Goal: Task Accomplishment & Management: Complete application form

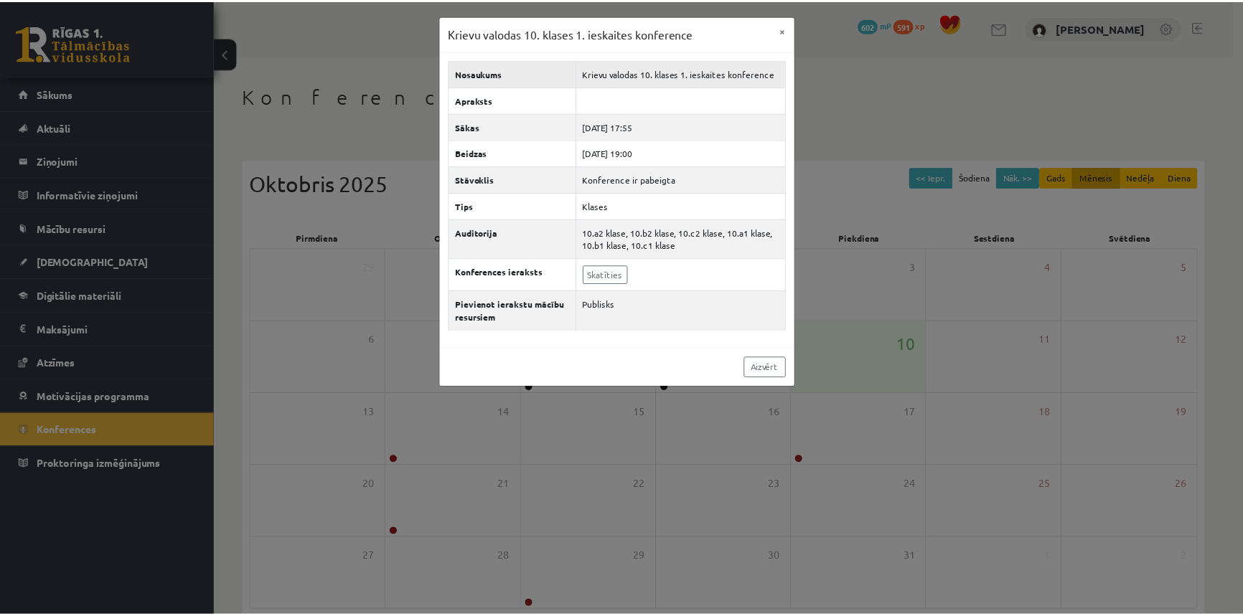
scroll to position [69, 0]
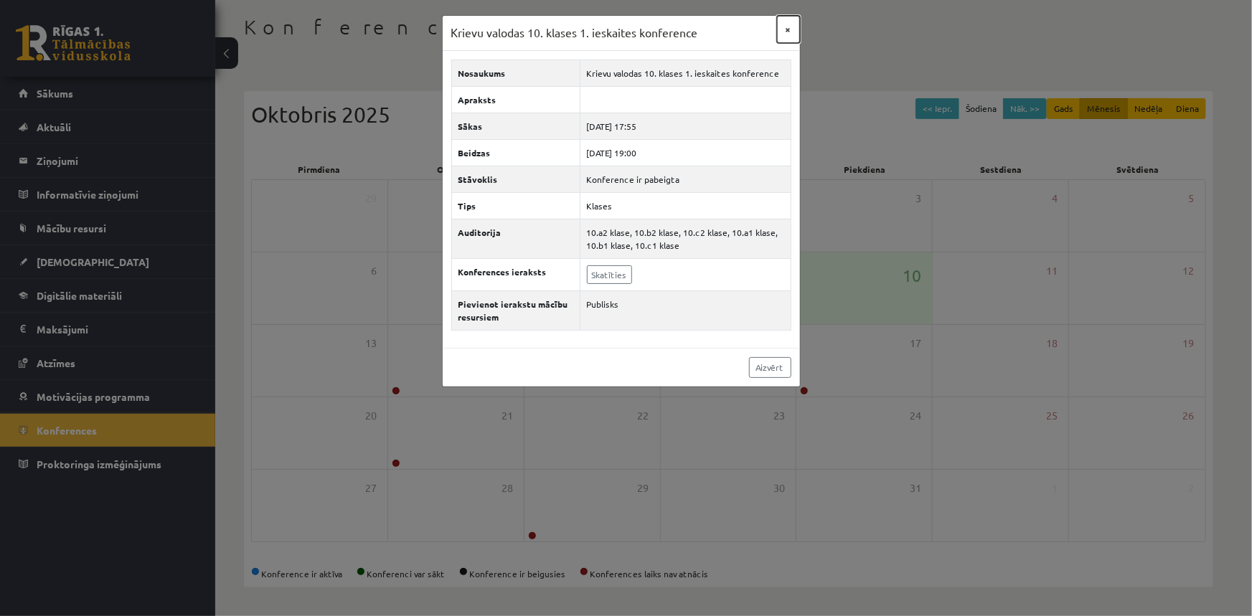
click at [787, 32] on button "×" at bounding box center [788, 29] width 23 height 27
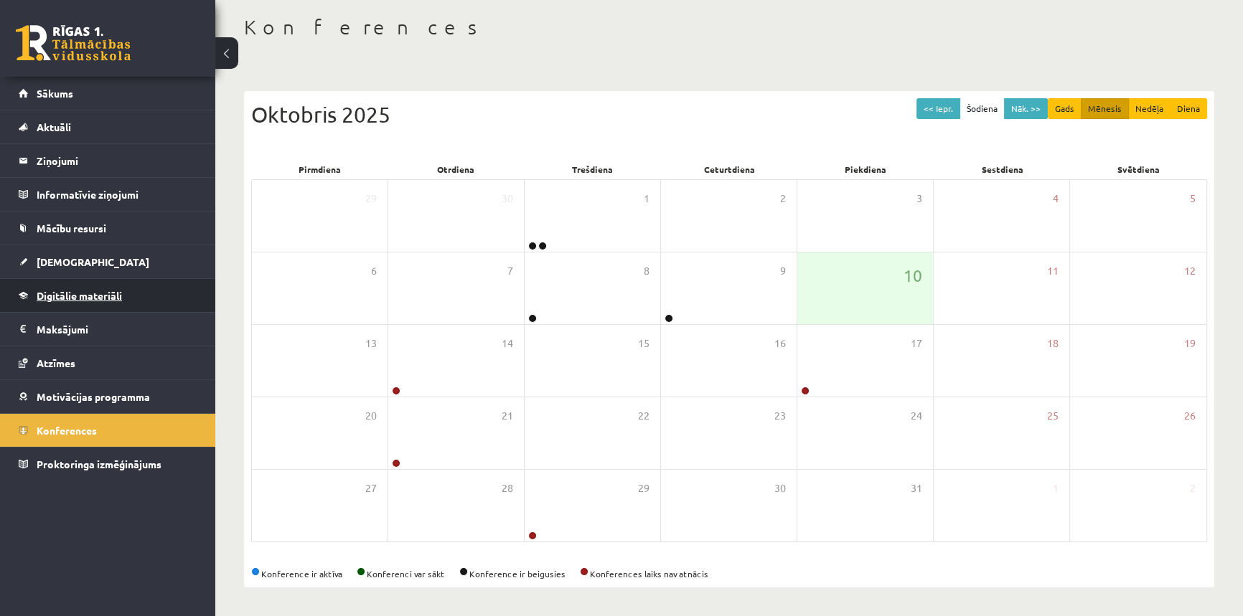
click at [65, 296] on span "Digitālie materiāli" at bounding box center [79, 295] width 85 height 13
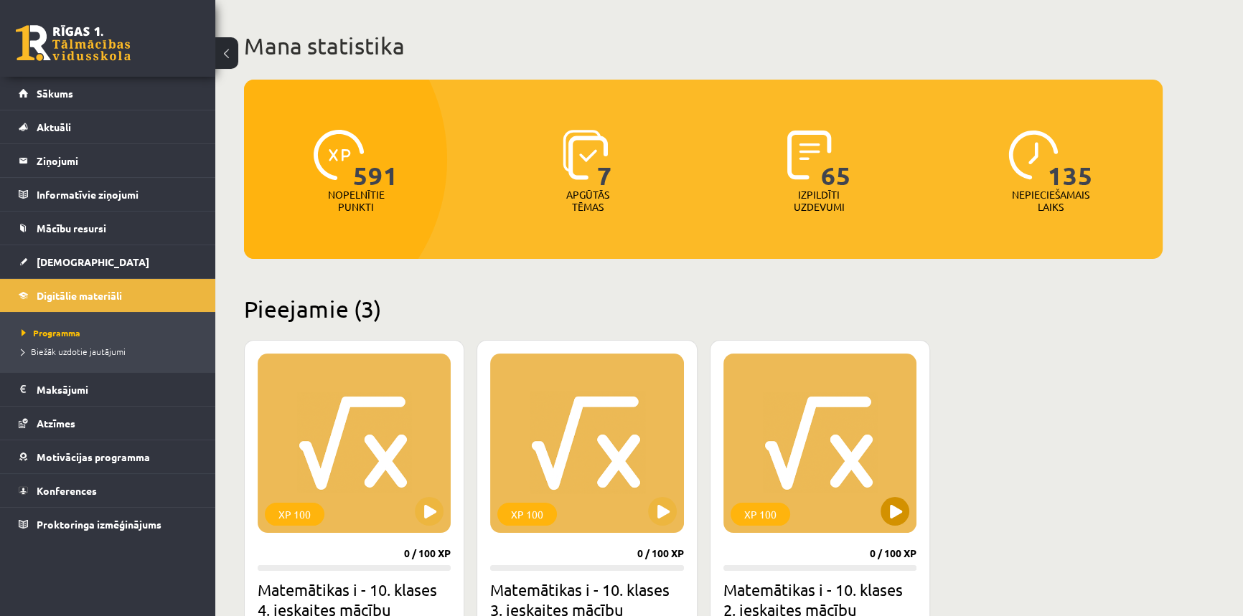
click at [738, 408] on div "XP 100" at bounding box center [819, 443] width 193 height 179
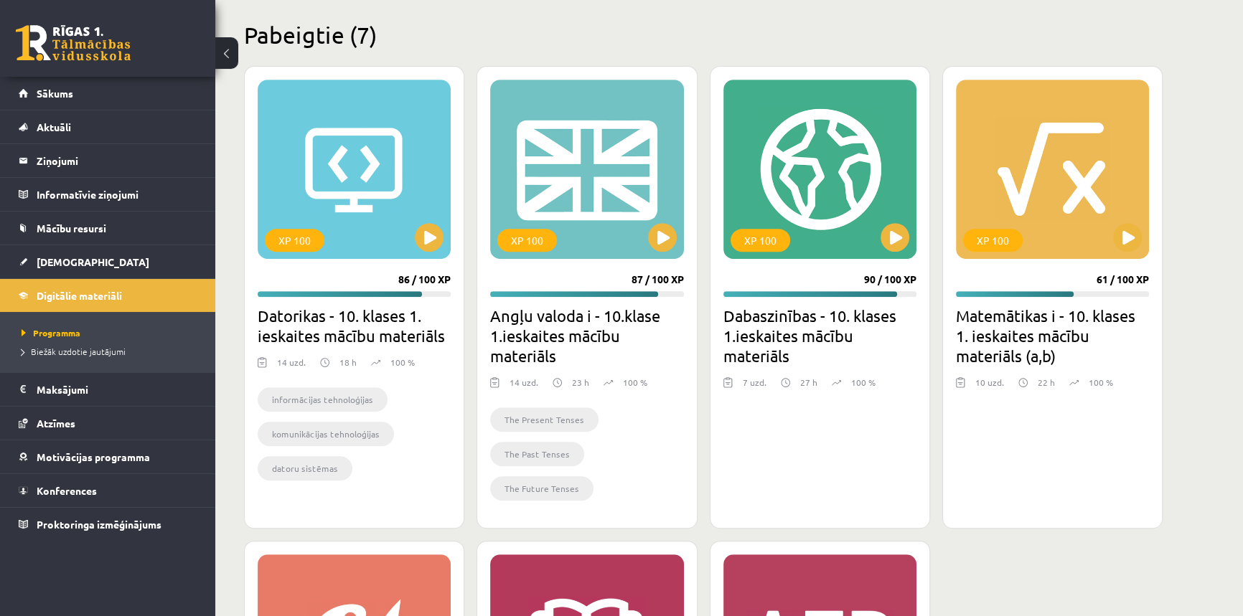
scroll to position [1074, 0]
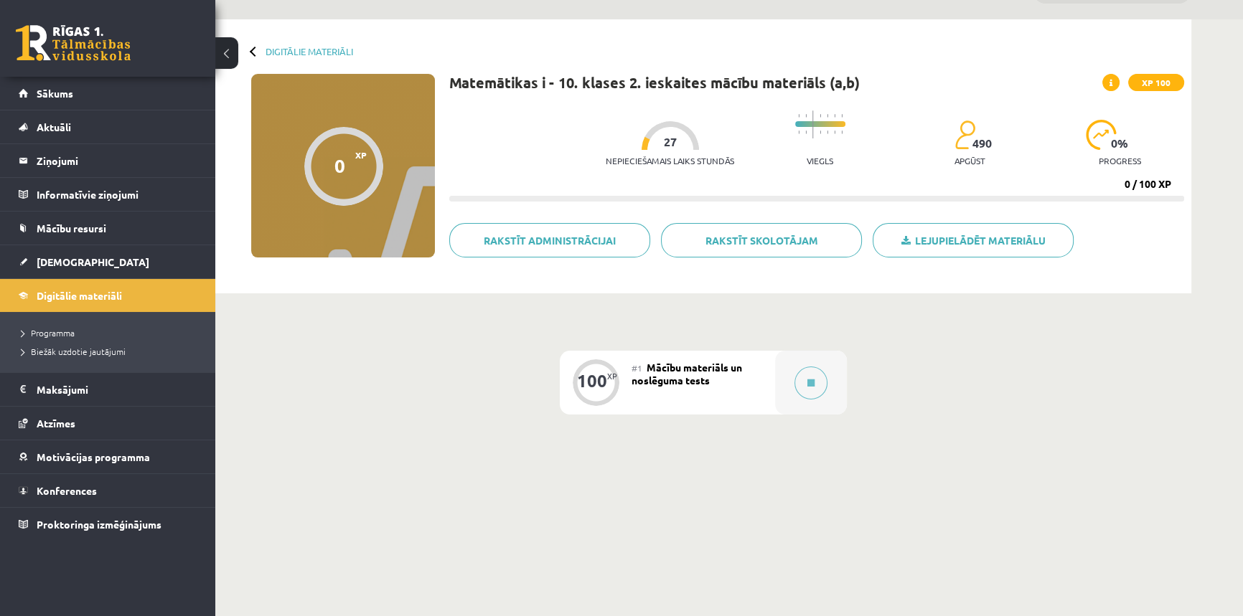
scroll to position [85, 0]
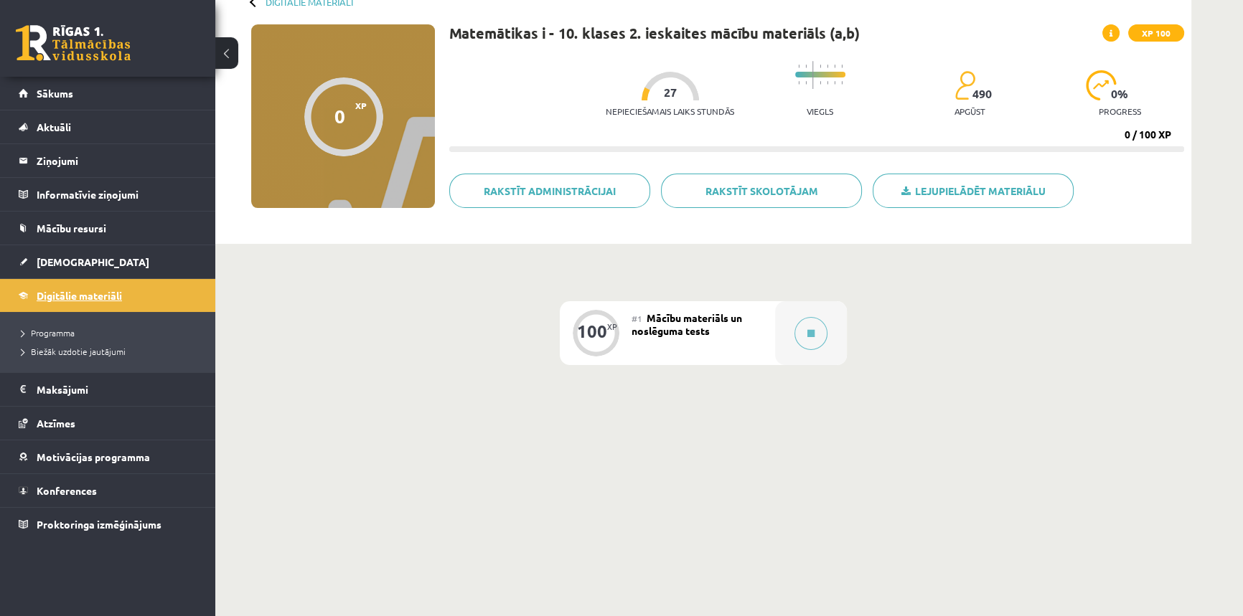
click at [40, 289] on span "Digitālie materiāli" at bounding box center [79, 295] width 85 height 13
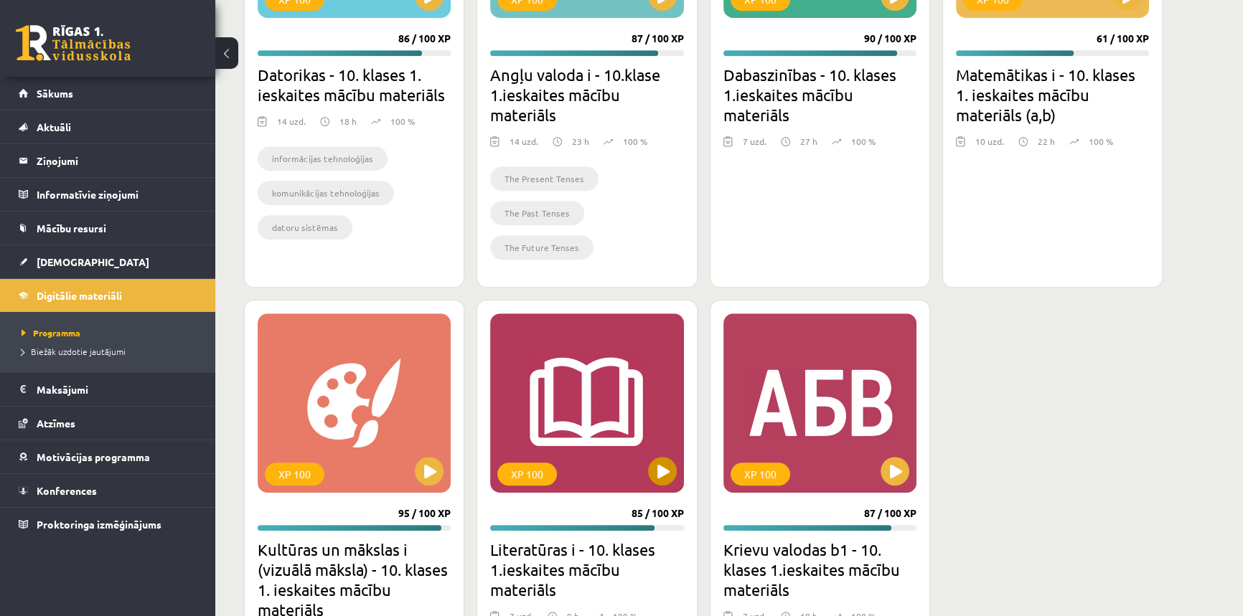
scroll to position [1221, 0]
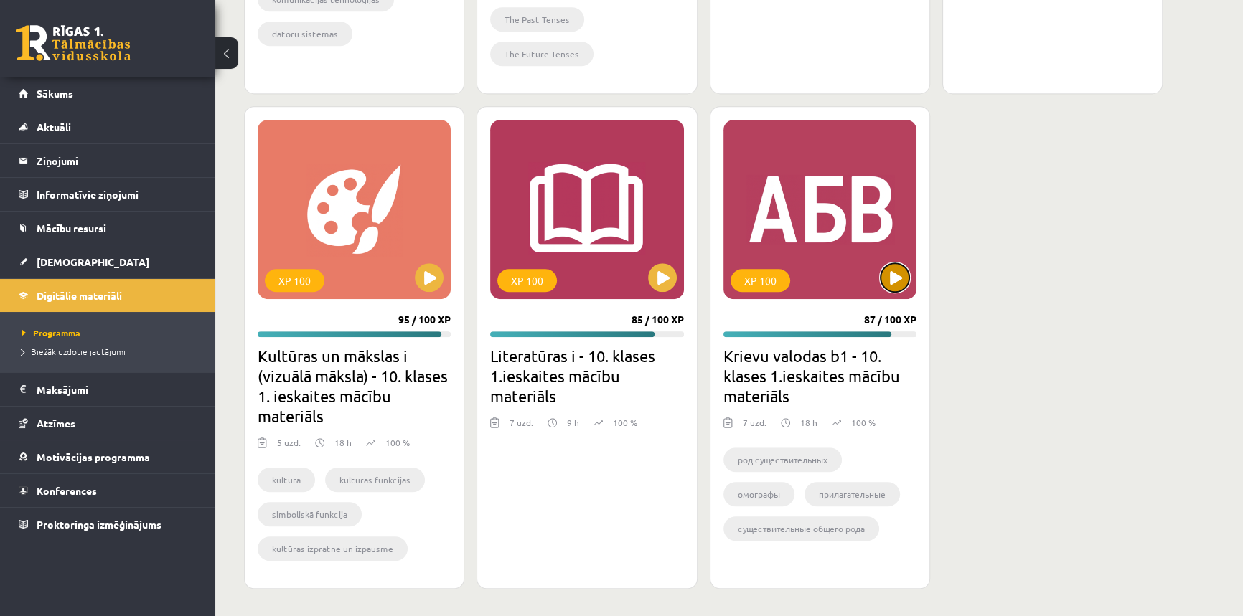
click at [901, 274] on button at bounding box center [894, 277] width 29 height 29
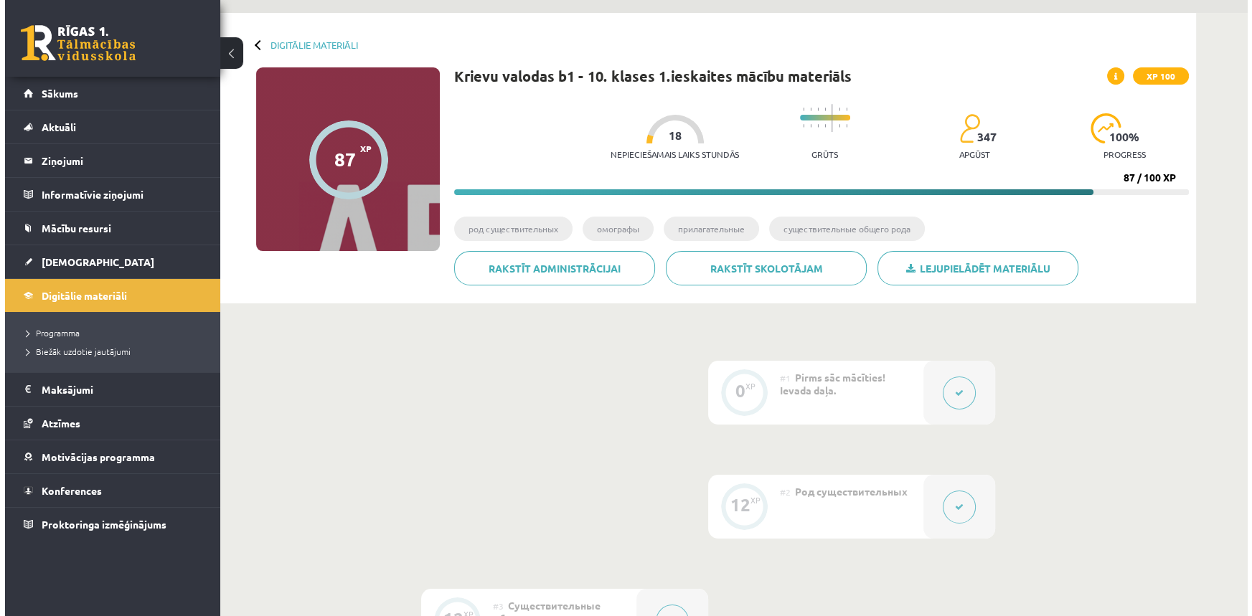
scroll to position [65, 0]
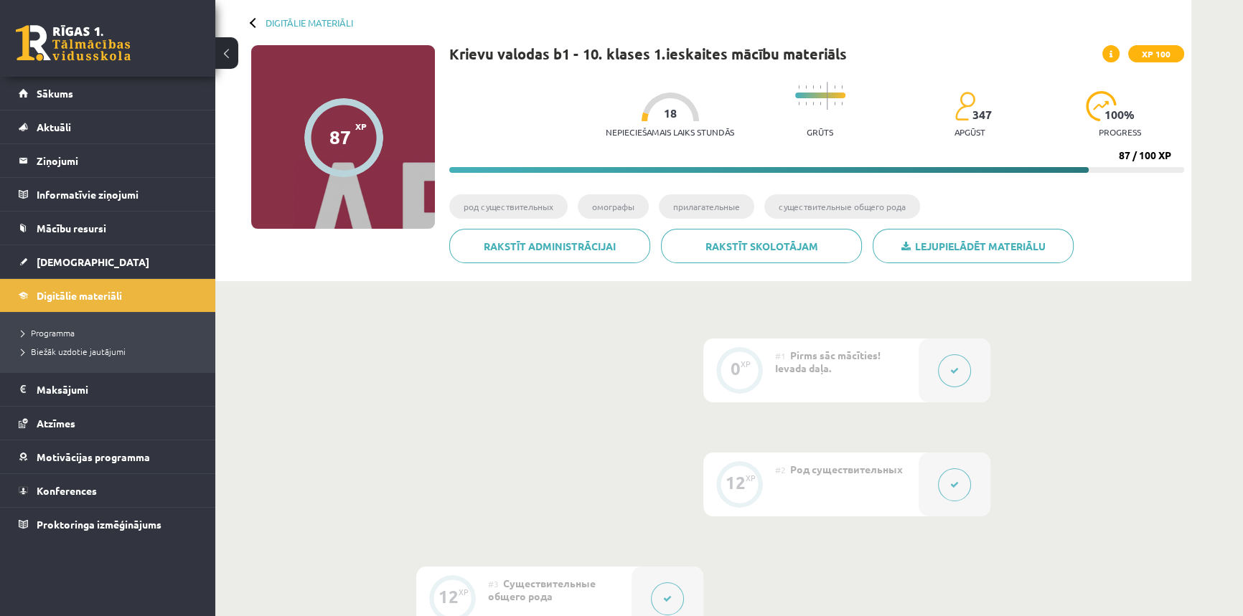
click at [969, 488] on button at bounding box center [954, 485] width 33 height 33
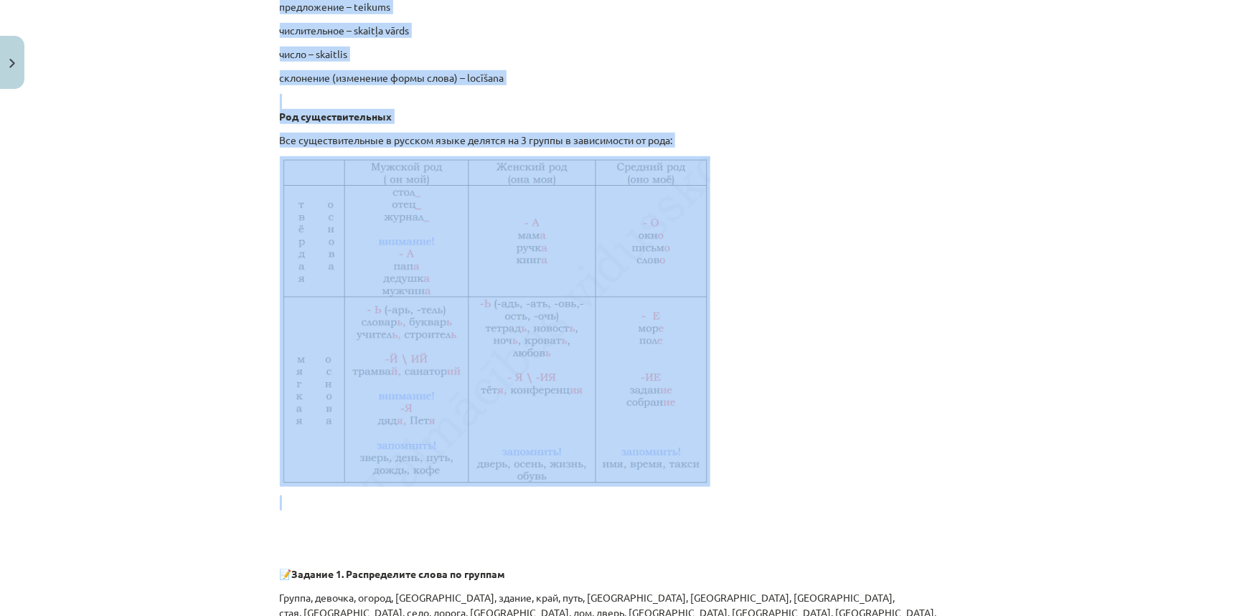
scroll to position [587, 0]
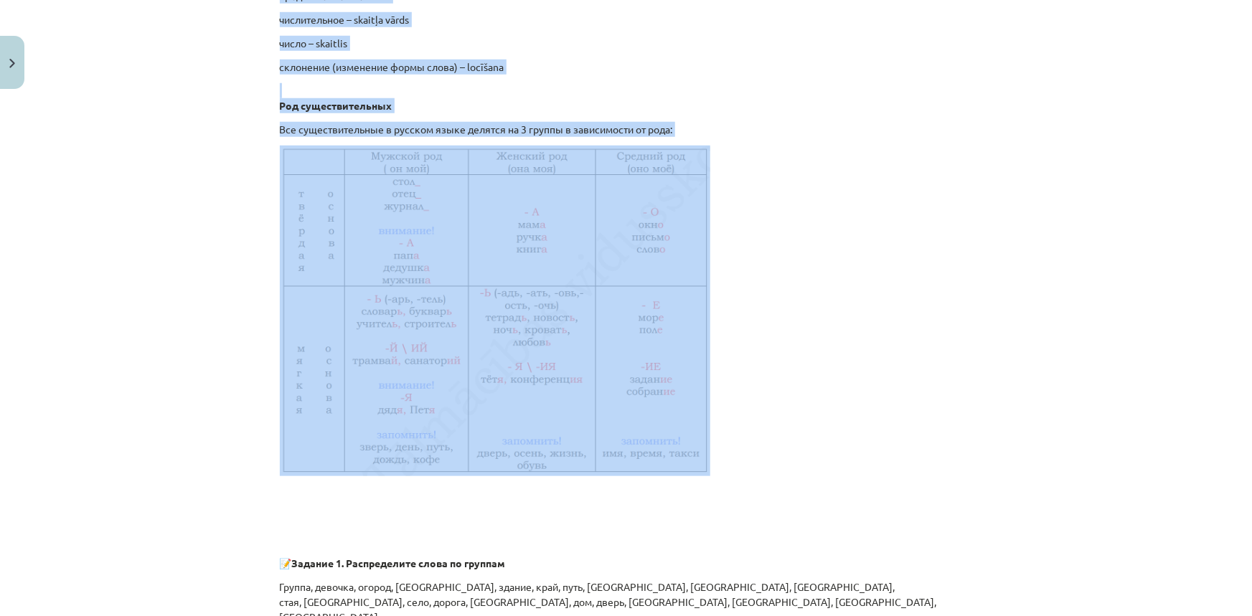
drag, startPoint x: 269, startPoint y: 430, endPoint x: 617, endPoint y: 483, distance: 351.9
copy div "ПОМНИТЕ! СУЩЕСТВИТЕЛЬНОЕ – LIETVĀRDS – отвечает на вопросы кто? что? ПРИЛАГАТЕЛ…"
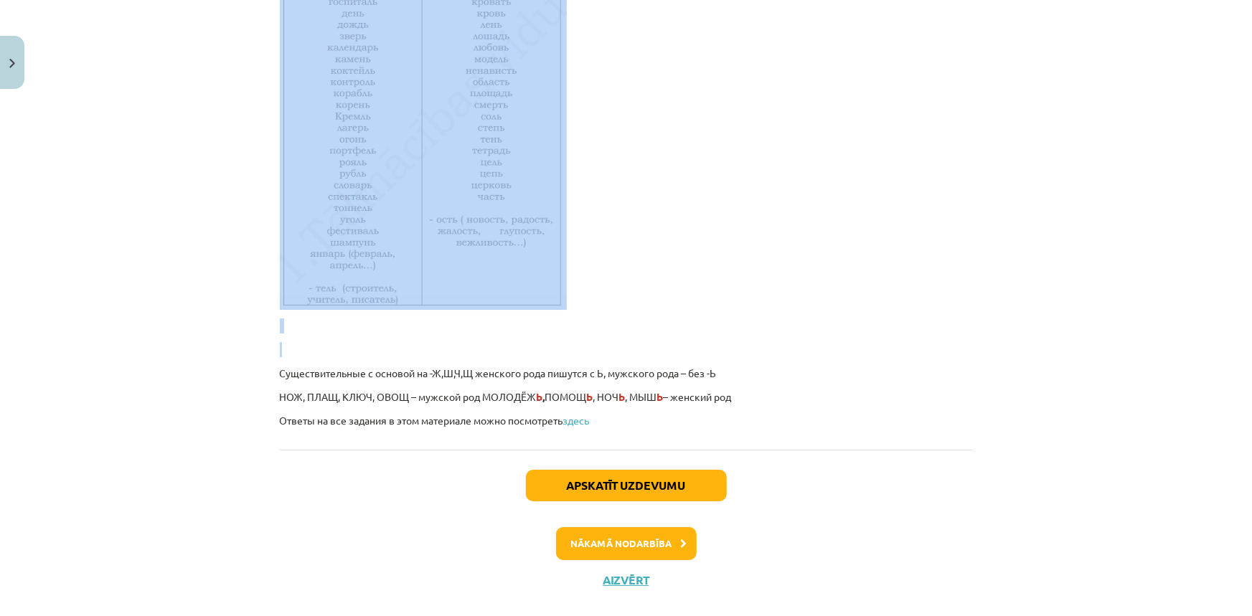
scroll to position [2400, 0]
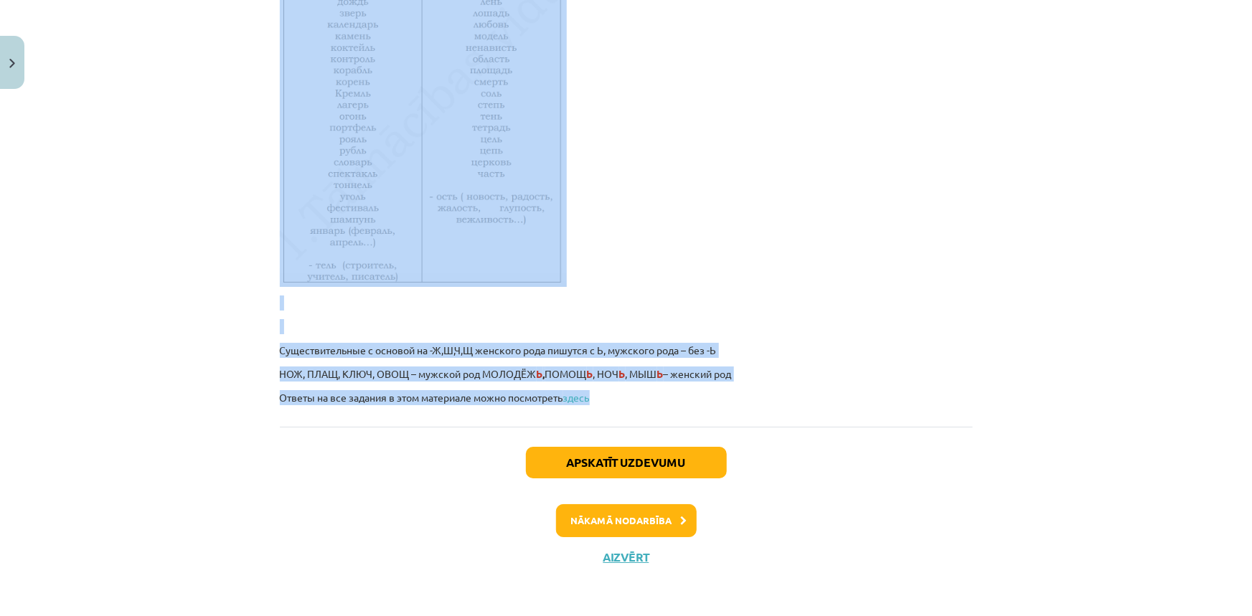
drag, startPoint x: 284, startPoint y: 163, endPoint x: 608, endPoint y: 387, distance: 394.1
click at [1102, 383] on div "Mācību tēma: Krievu valodas b1 - 10. klases 1.ieskaites mācību materiāls #2 Род…" at bounding box center [626, 308] width 1252 height 616
click at [826, 346] on p "Существительные с основой на -Ж,Ш,Ч,Щ женского рода пишутся с Ь, мужского рода …" at bounding box center [626, 350] width 693 height 15
click at [613, 460] on button "Apskatīt uzdevumu" at bounding box center [626, 463] width 201 height 32
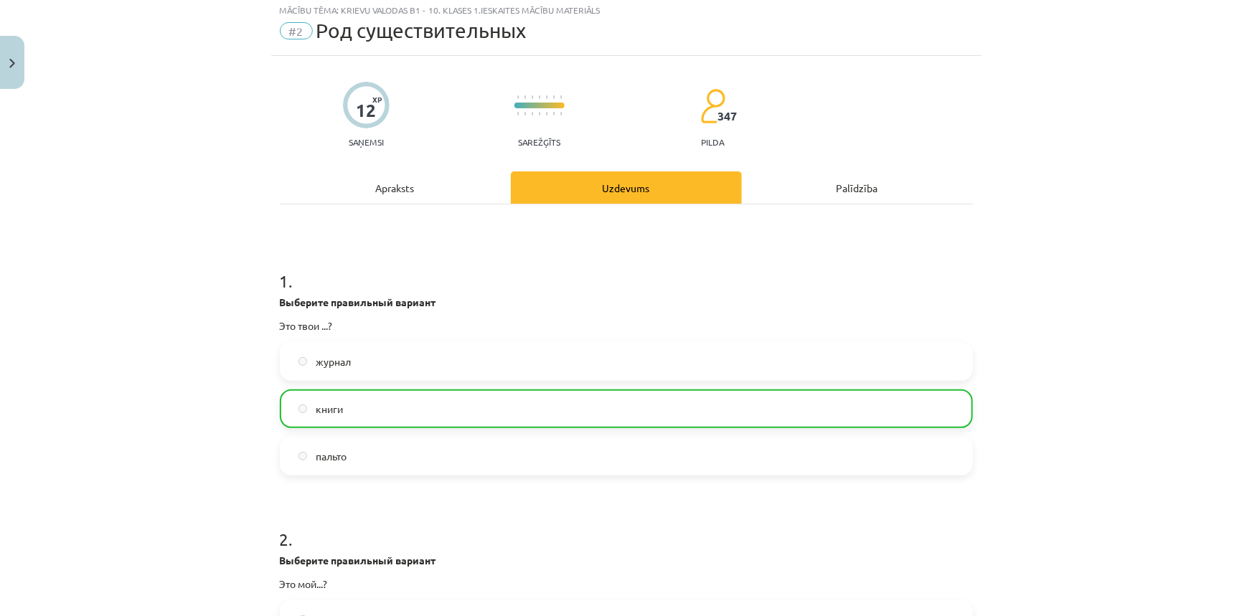
scroll to position [36, 0]
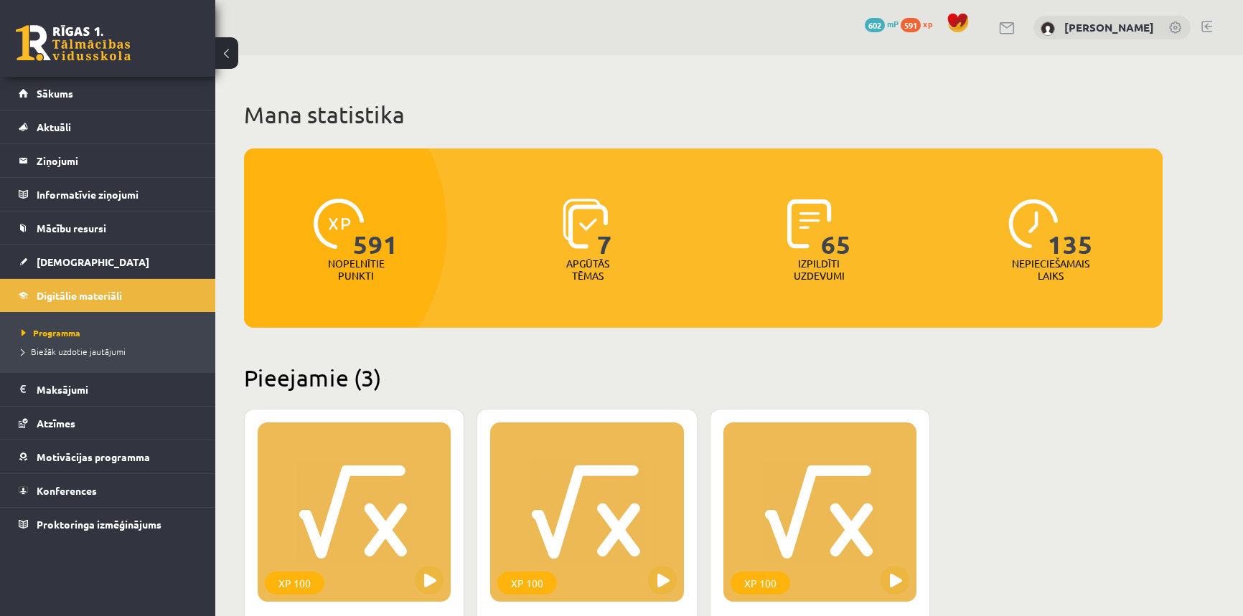
scroll to position [1214, 0]
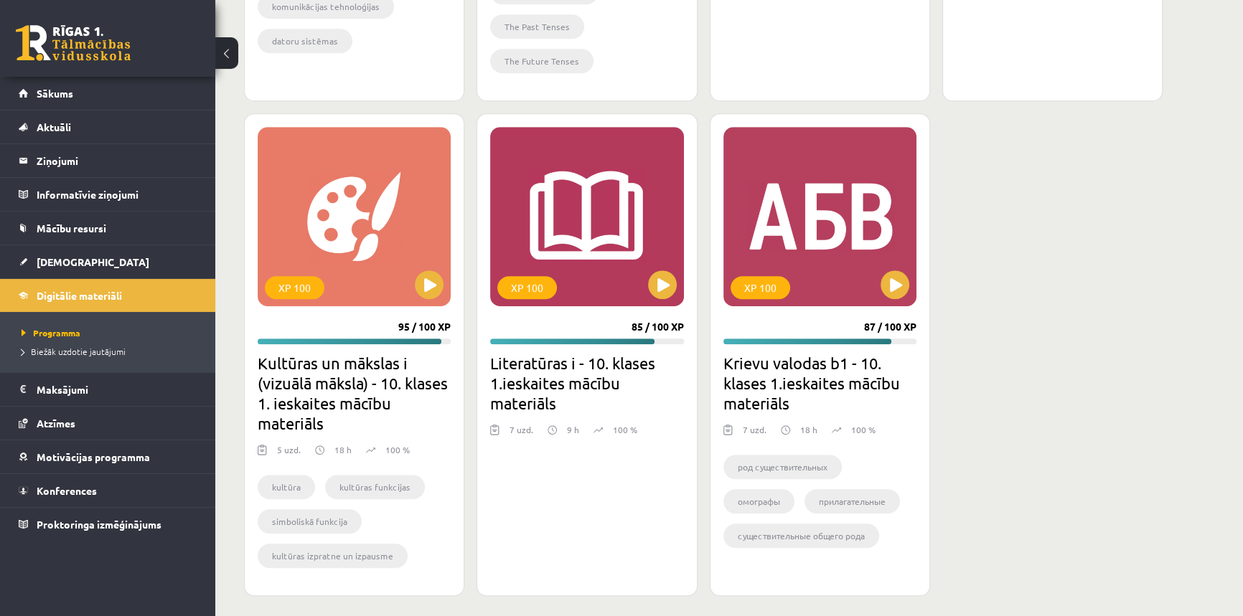
click at [829, 385] on h2 "Krievu valodas b1 - 10. klases 1.ieskaites mācību materiāls" at bounding box center [819, 383] width 193 height 60
click at [897, 283] on button at bounding box center [894, 284] width 29 height 29
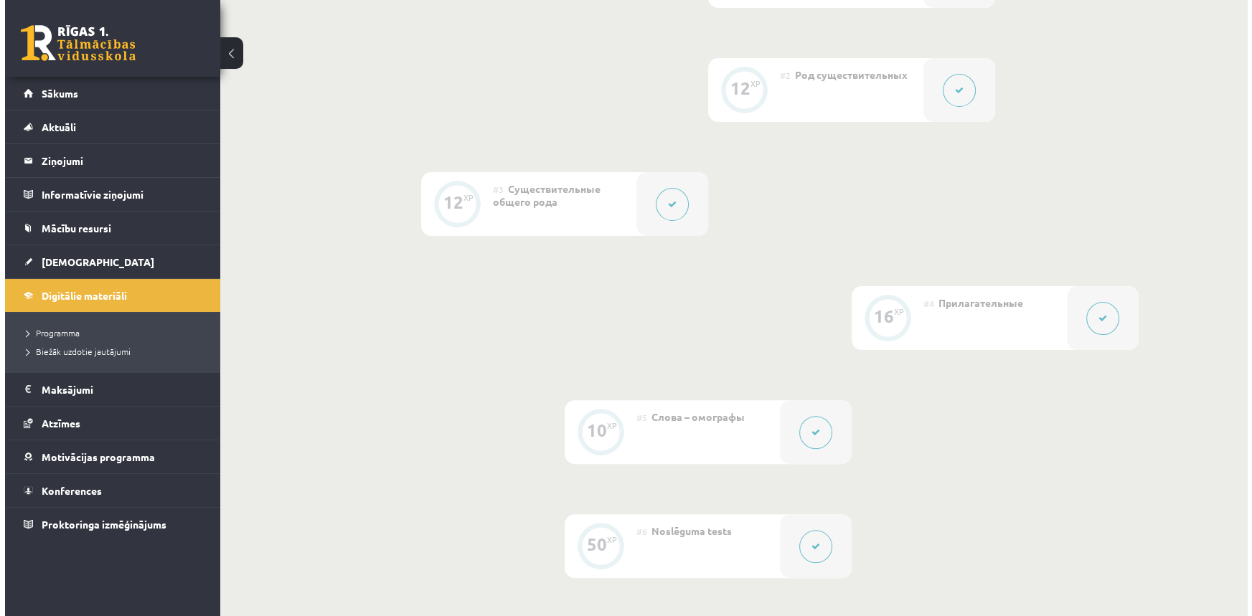
scroll to position [133, 0]
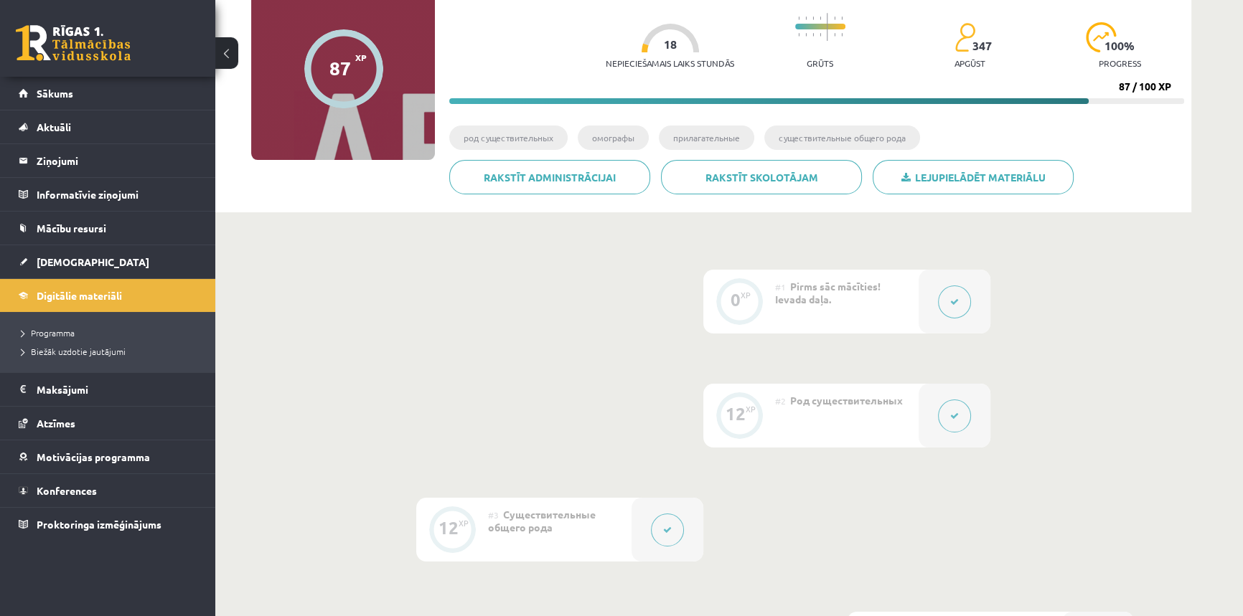
click at [956, 416] on icon at bounding box center [954, 416] width 9 height 9
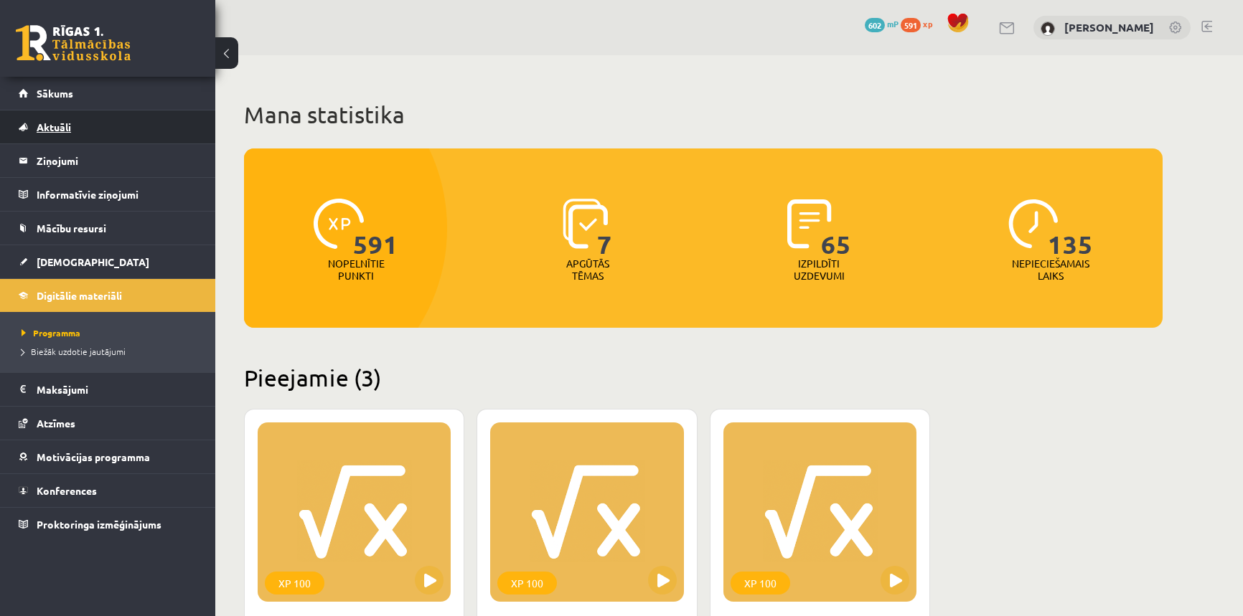
scroll to position [1207, 0]
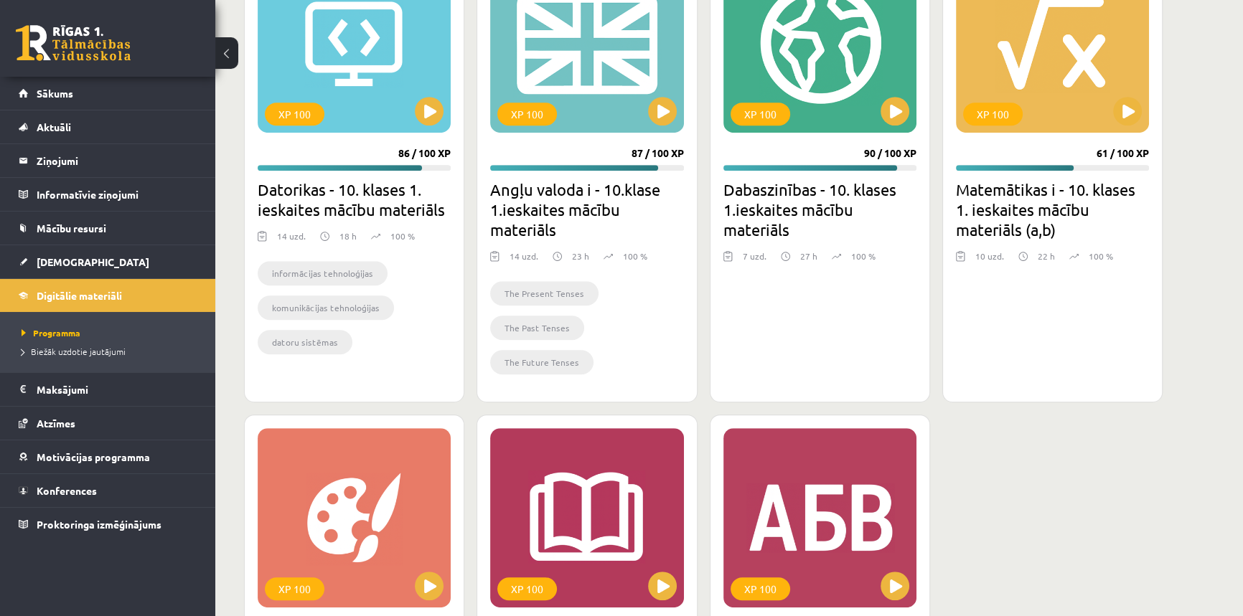
scroll to position [1174, 0]
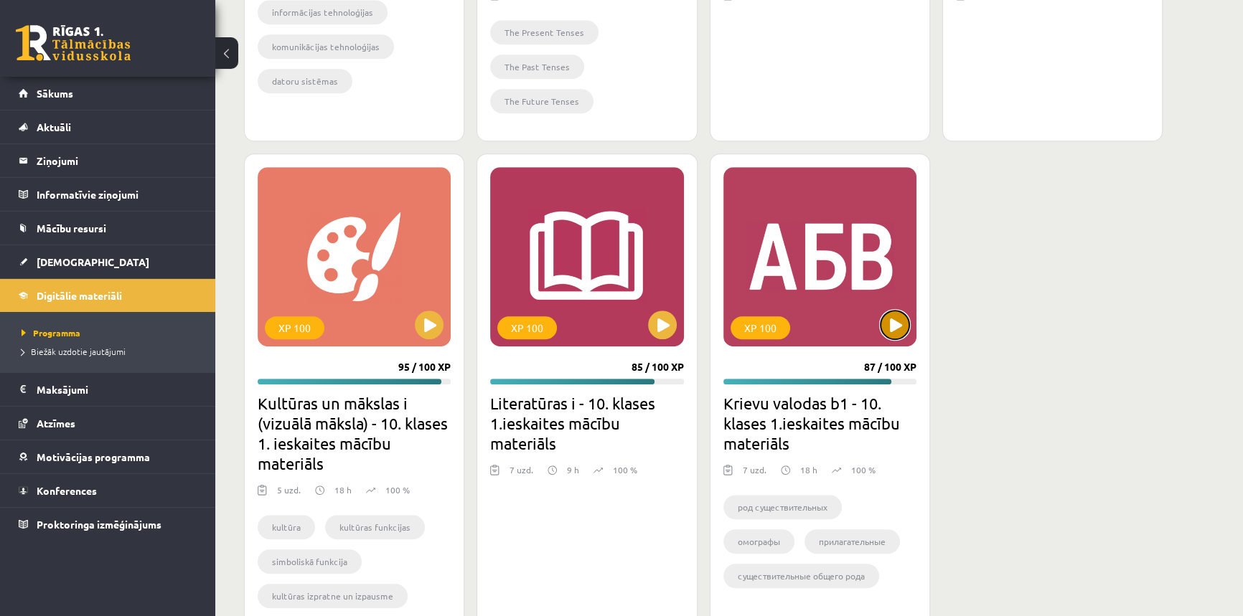
click at [896, 319] on button at bounding box center [894, 325] width 29 height 29
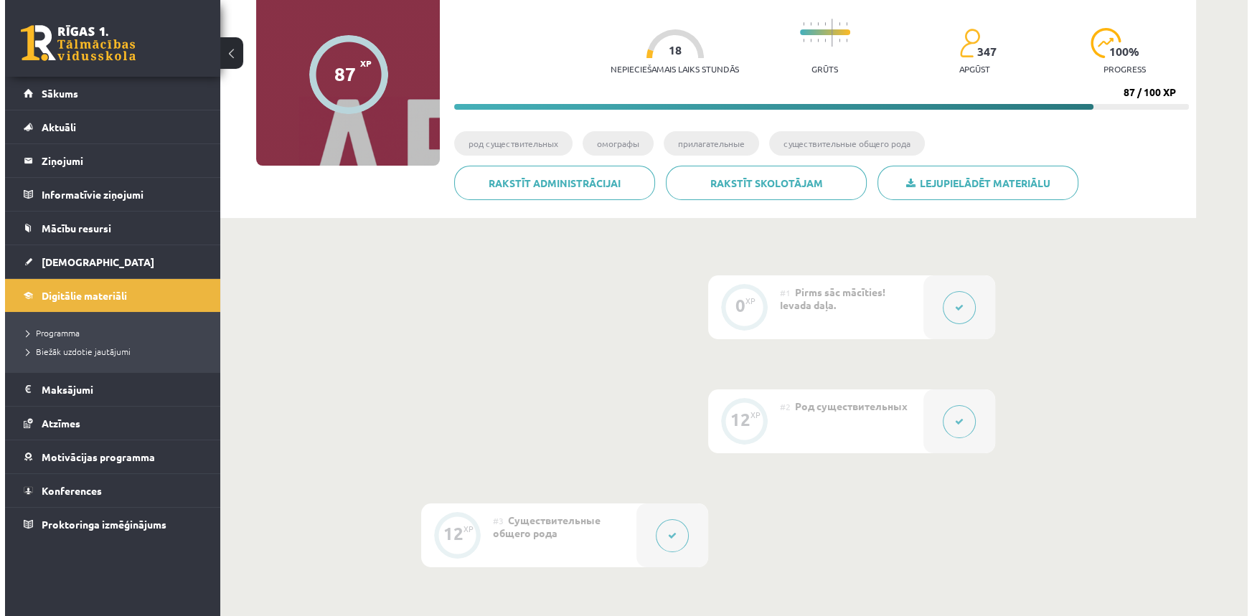
scroll to position [195, 0]
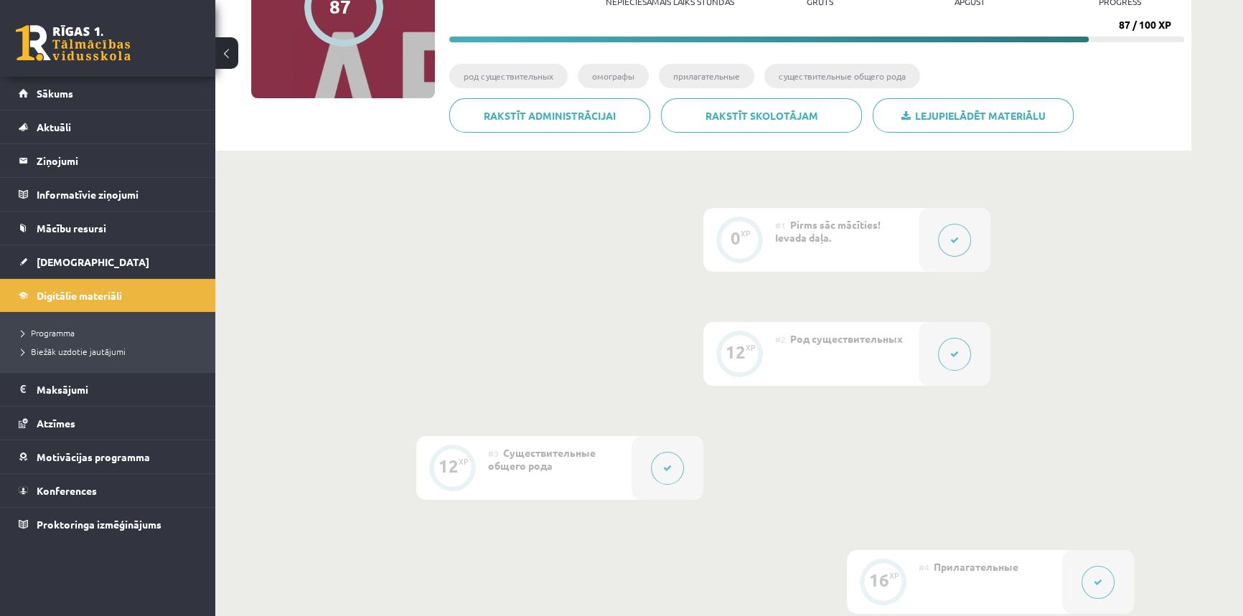
click at [669, 468] on icon at bounding box center [667, 468] width 9 height 9
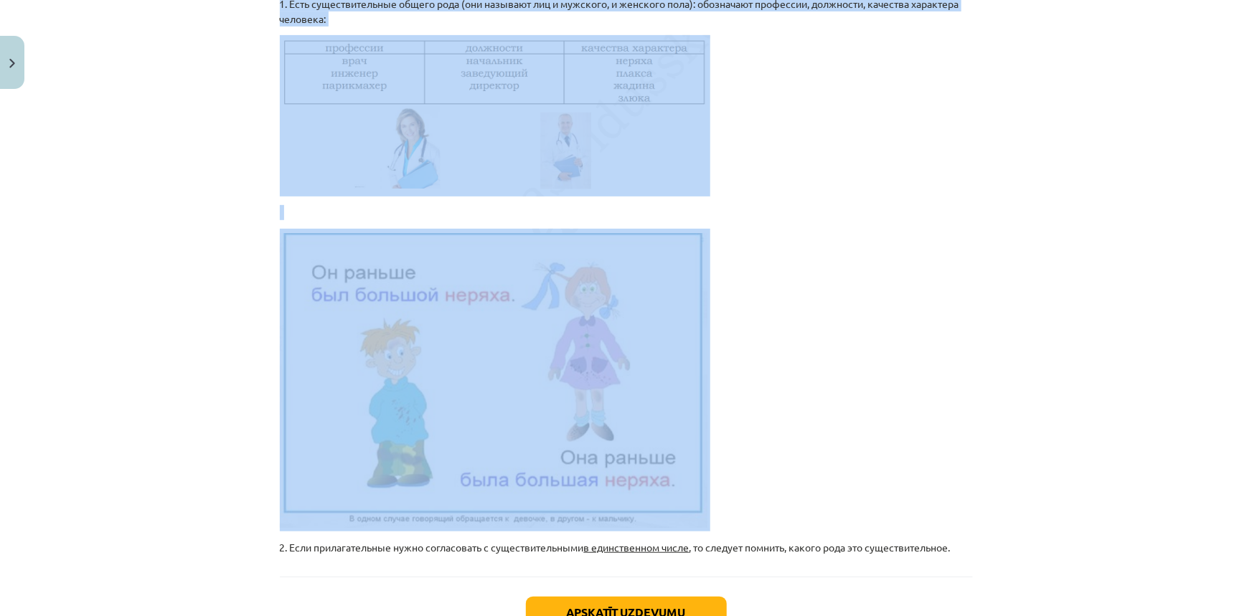
scroll to position [326, 0]
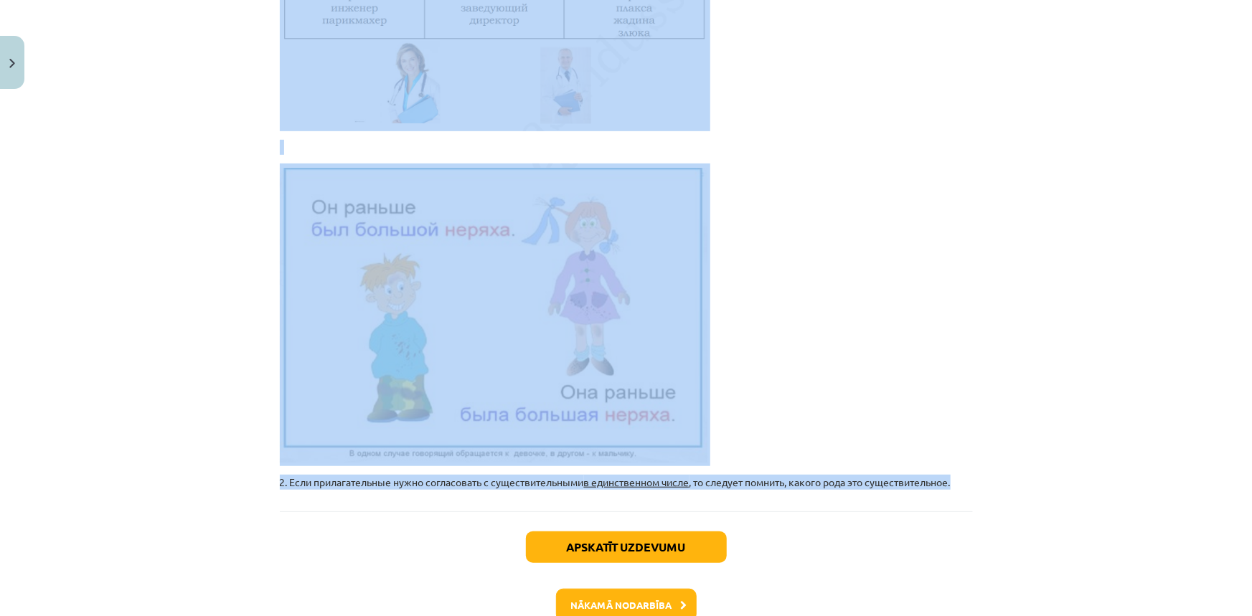
drag, startPoint x: 273, startPoint y: 67, endPoint x: 967, endPoint y: 497, distance: 816.4
click at [967, 497] on div "12 XP Saņemsi Sarežģīts 347 pilda Apraksts Uzdevums Palīdzība 1. Есть существит…" at bounding box center [626, 218] width 710 height 897
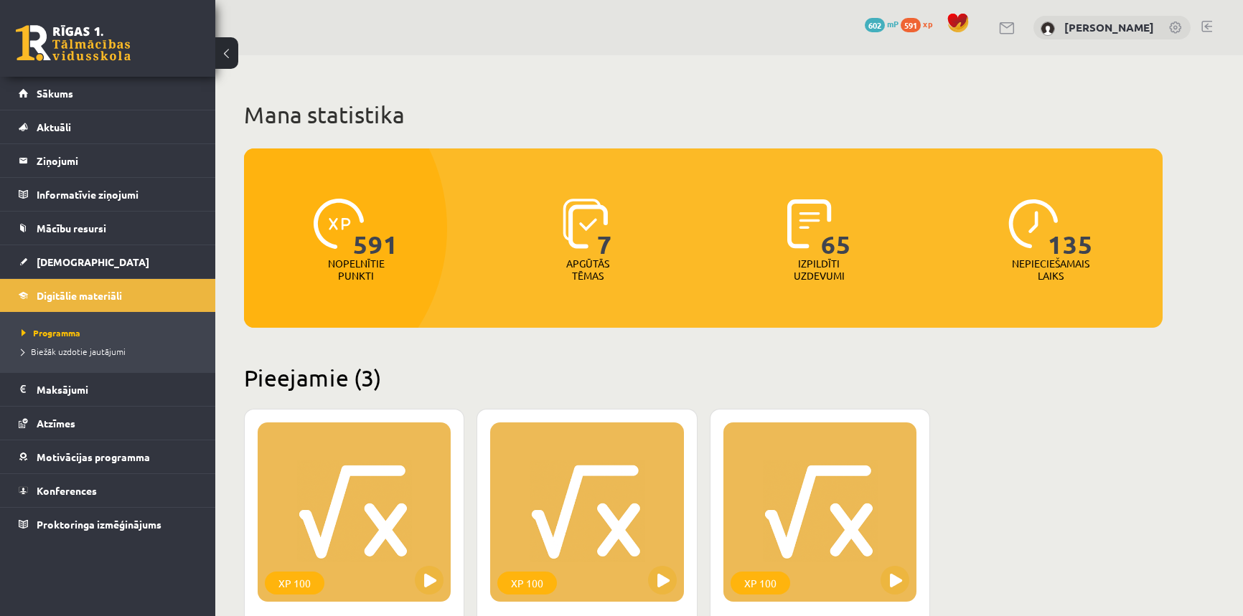
scroll to position [1167, 0]
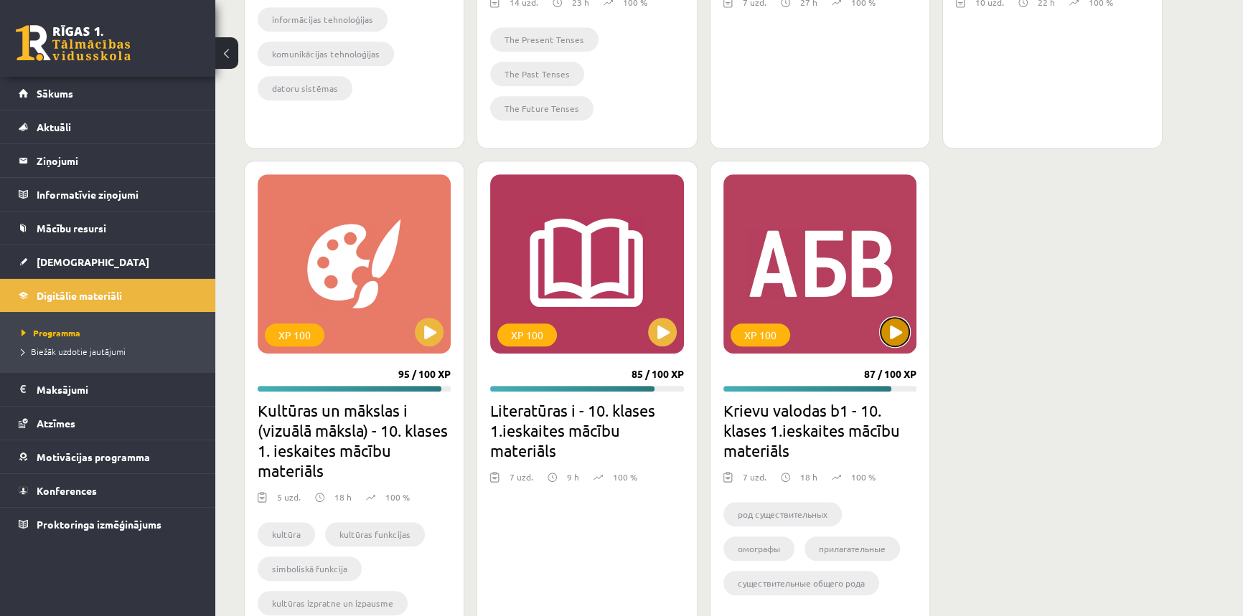
click at [895, 331] on button at bounding box center [894, 332] width 29 height 29
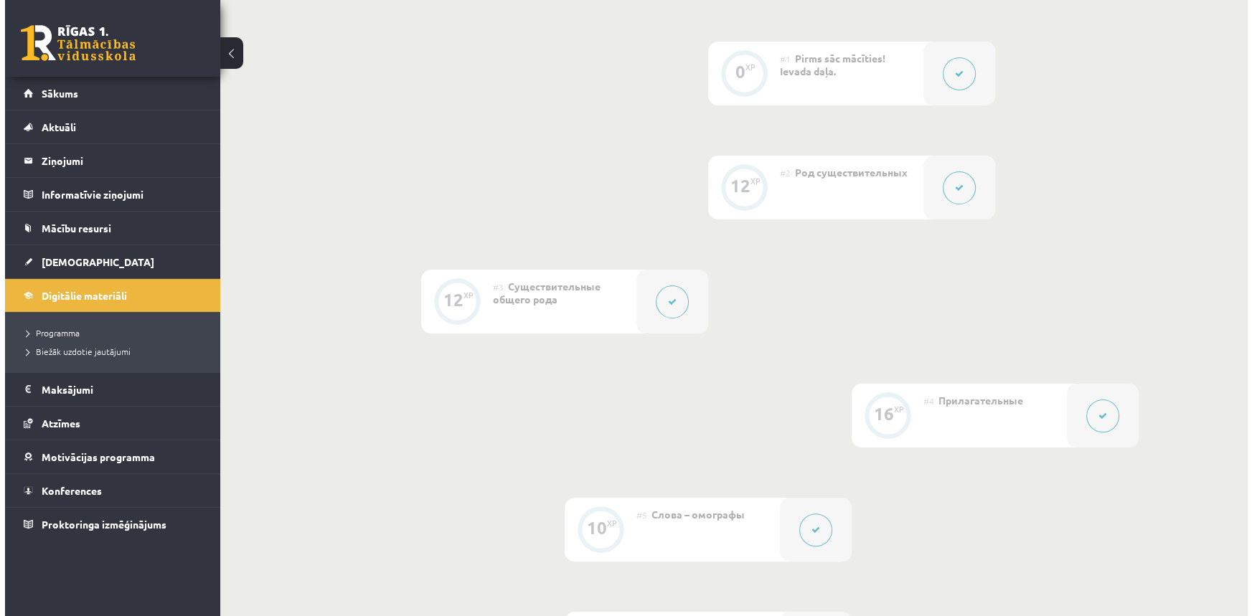
scroll to position [391, 0]
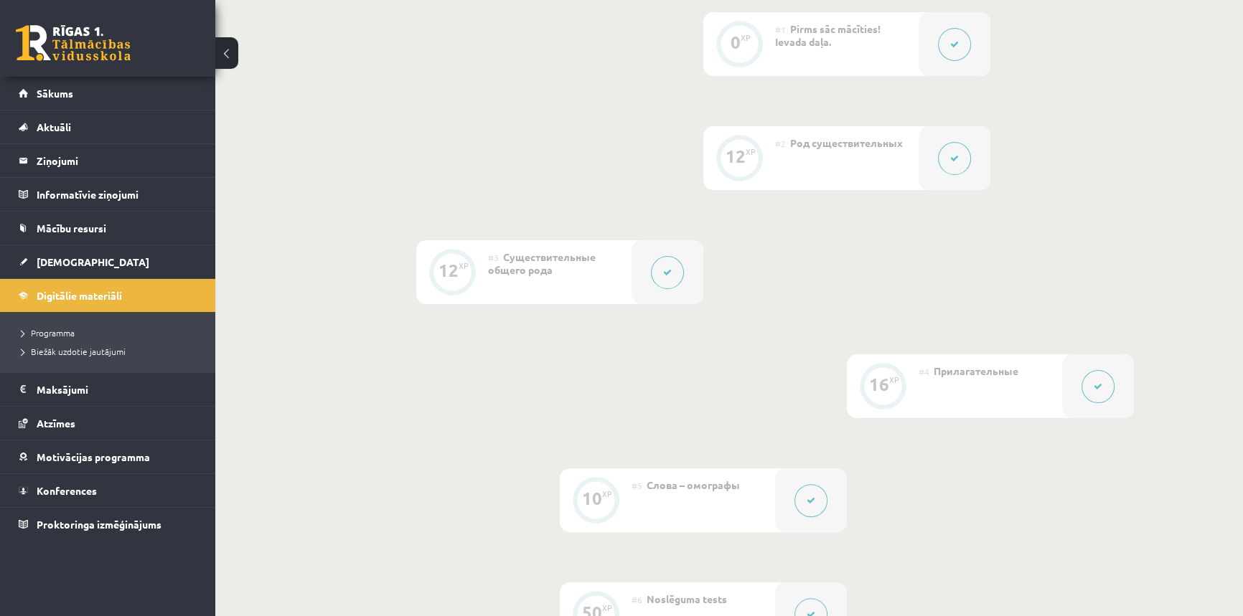
click at [1097, 385] on icon at bounding box center [1097, 386] width 9 height 9
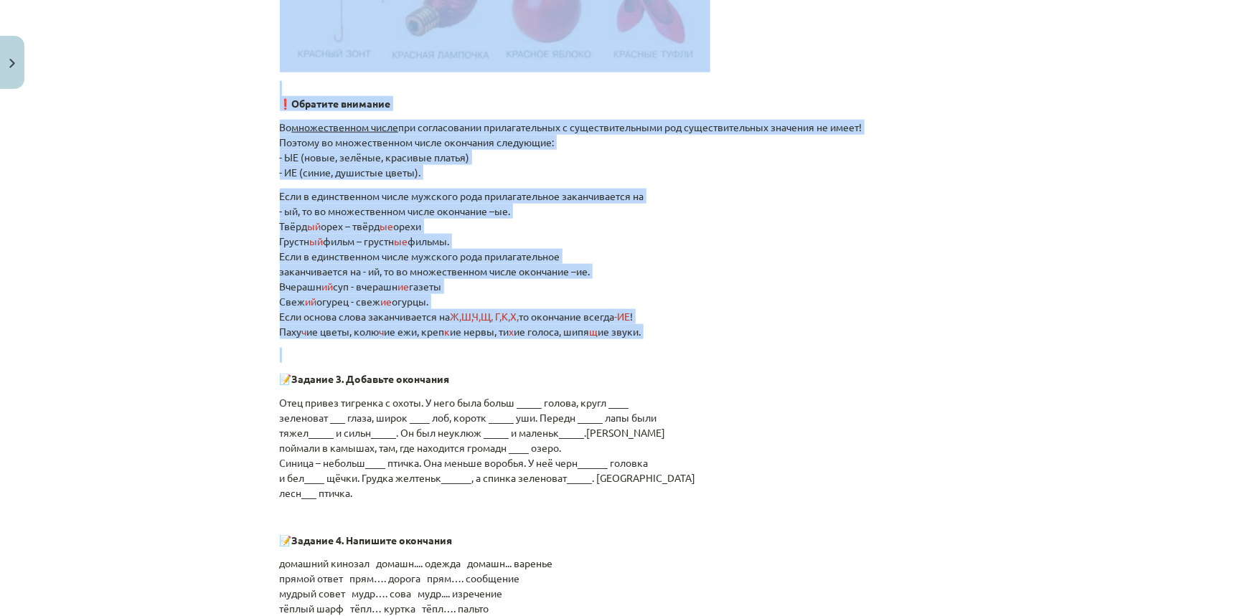
scroll to position [847, 0]
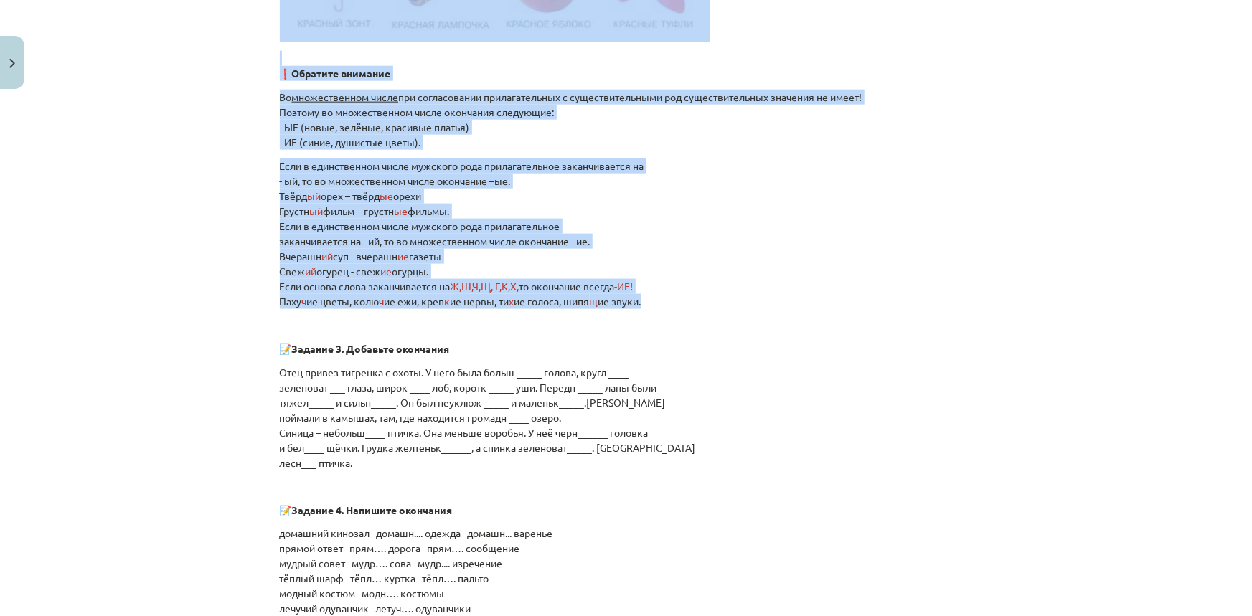
drag, startPoint x: 276, startPoint y: 69, endPoint x: 702, endPoint y: 302, distance: 485.8
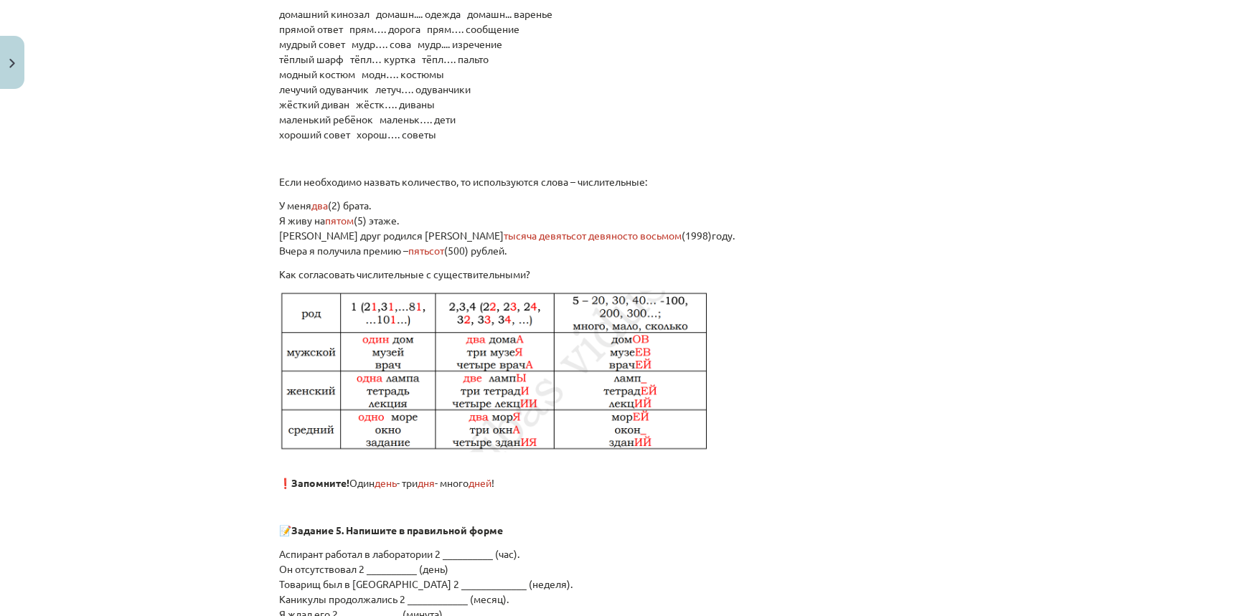
scroll to position [1370, 0]
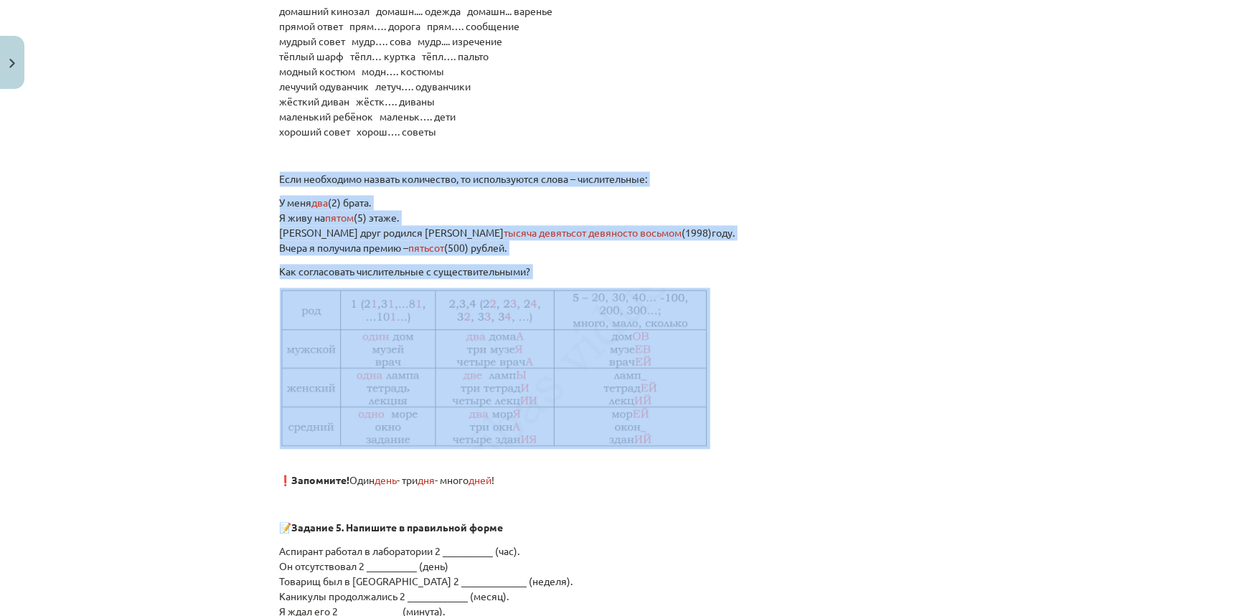
drag, startPoint x: 272, startPoint y: 175, endPoint x: 701, endPoint y: 340, distance: 459.7
click at [701, 340] on div "16 XP Saņemsi Sarežģīts 347 pilda Apraksts Uzdevums Palīdzība Окончания прилага…" at bounding box center [626, 178] width 710 height 2905
drag, startPoint x: 603, startPoint y: 425, endPoint x: 355, endPoint y: 425, distance: 247.5
copy div "Если необходимо назвать количество, то используются слова – числительные: У мен…"
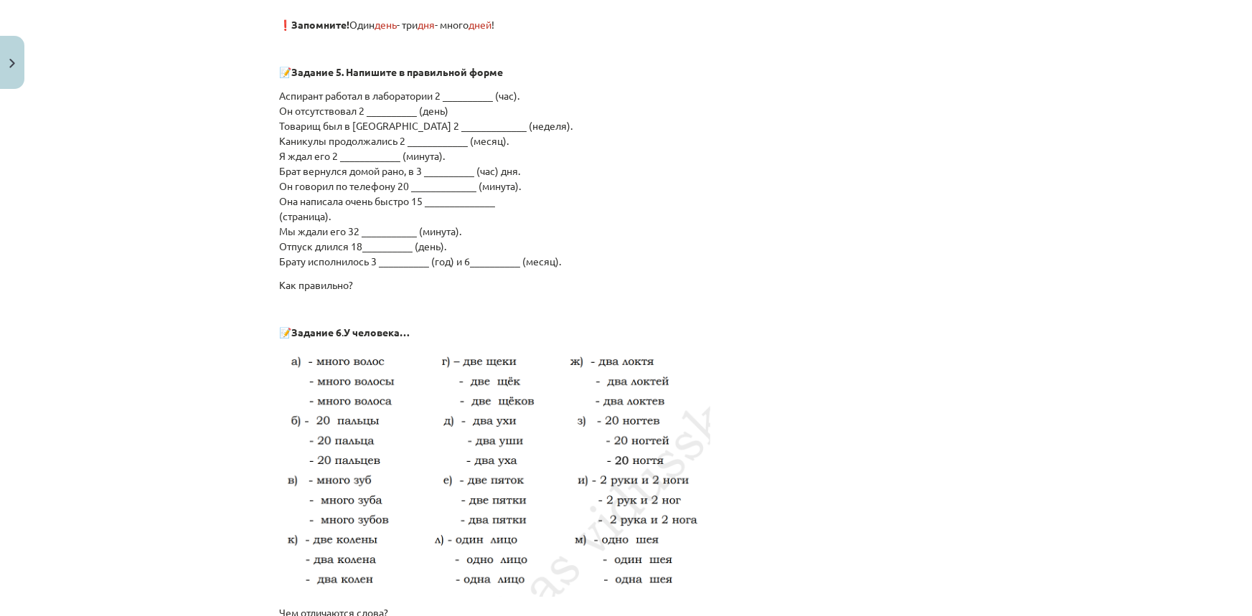
scroll to position [1891, 0]
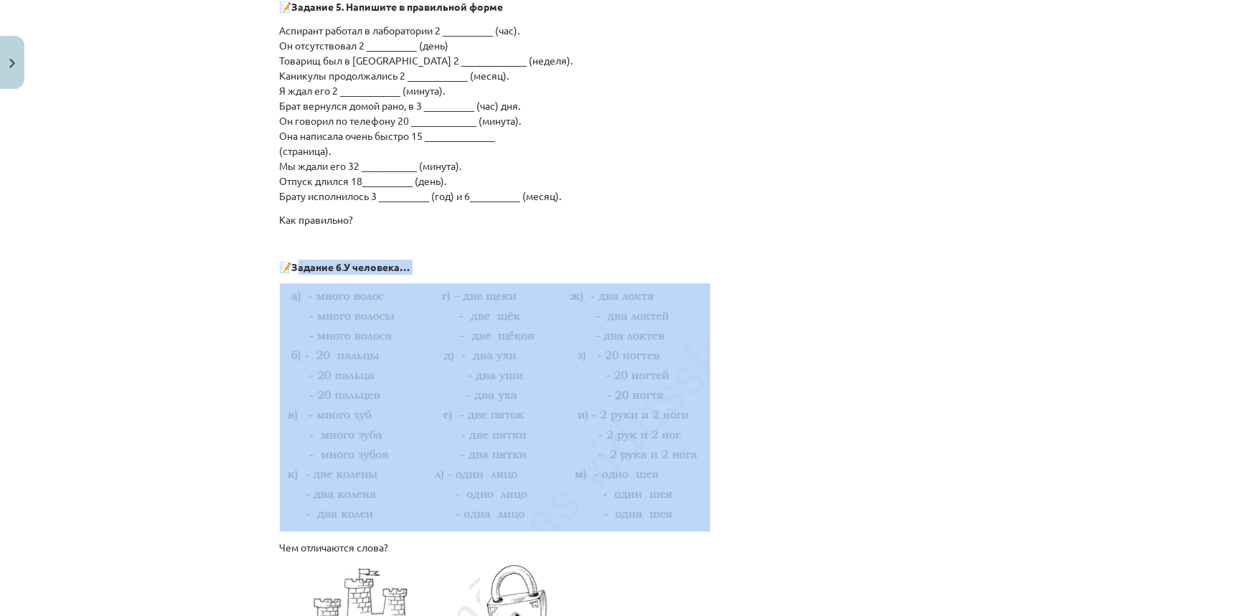
drag, startPoint x: 291, startPoint y: 263, endPoint x: 642, endPoint y: 417, distance: 383.0
copy div "Задание 6 . У человека…"
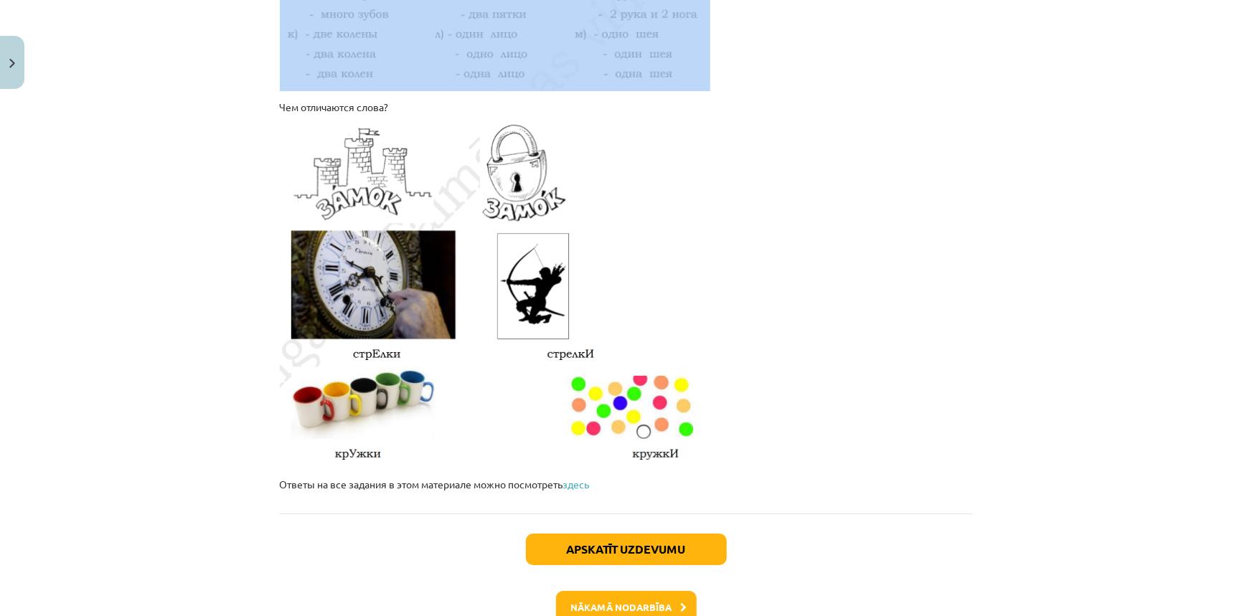
scroll to position [2348, 0]
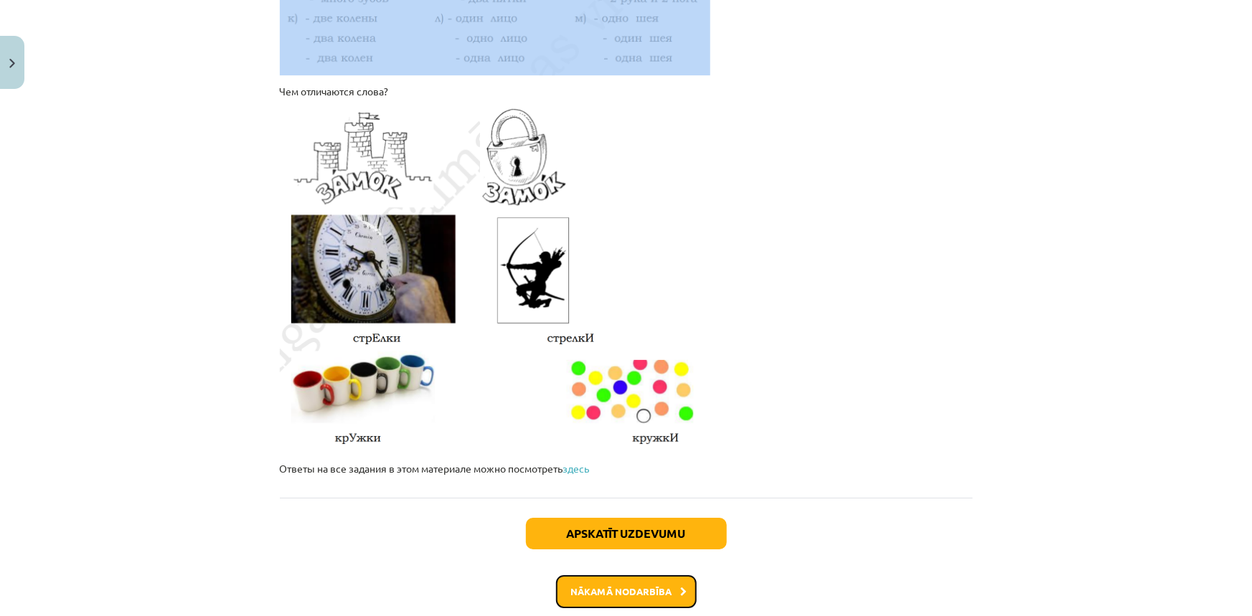
click at [593, 596] on button "Nākamā nodarbība" at bounding box center [626, 591] width 141 height 33
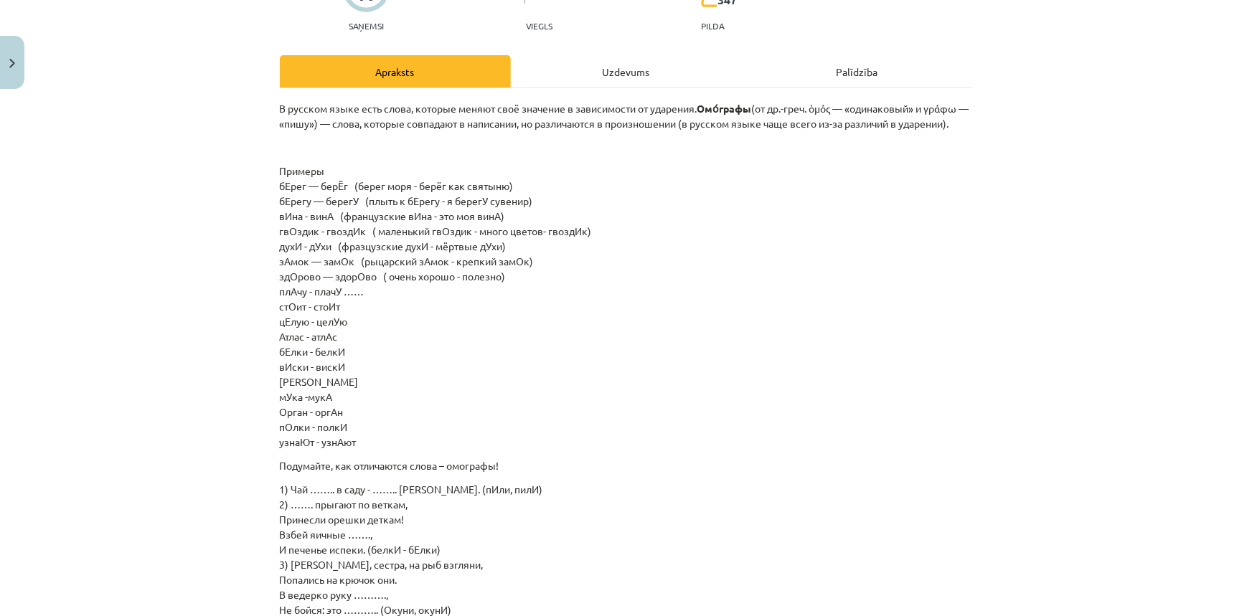
scroll to position [166, 0]
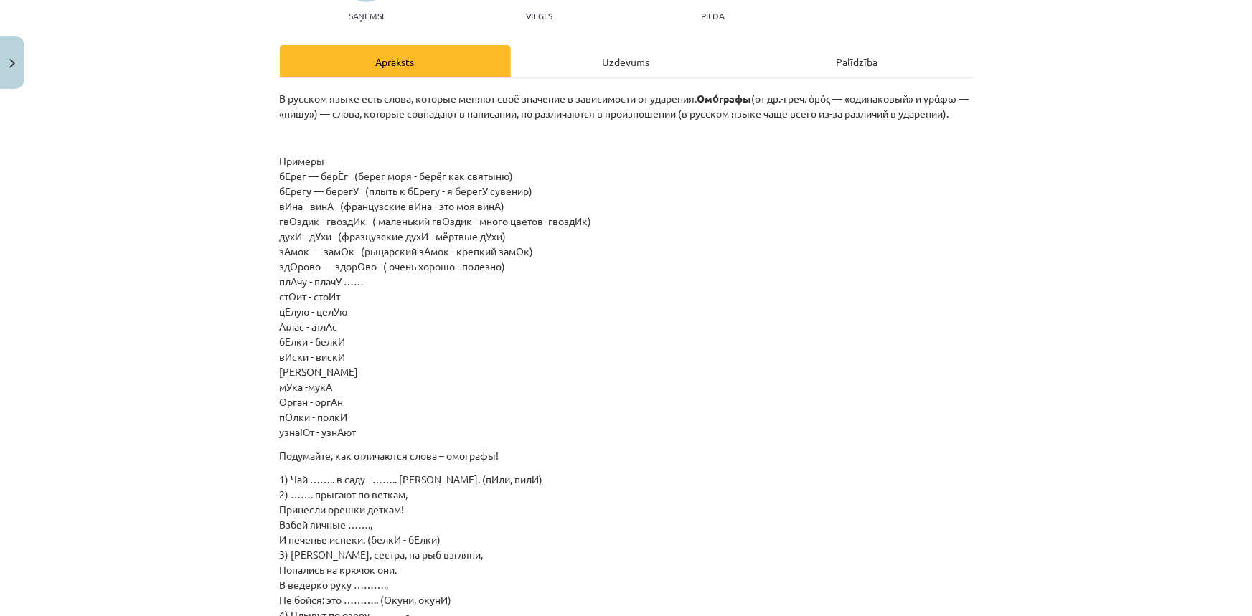
drag, startPoint x: 265, startPoint y: 93, endPoint x: 868, endPoint y: 435, distance: 693.1
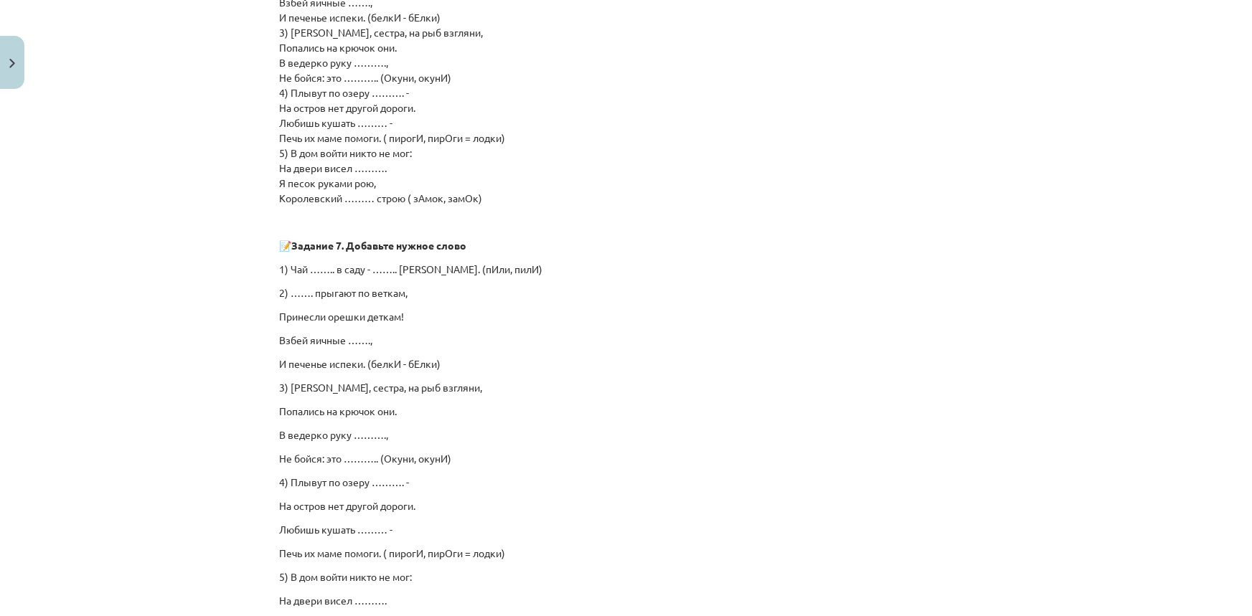
scroll to position [949, 0]
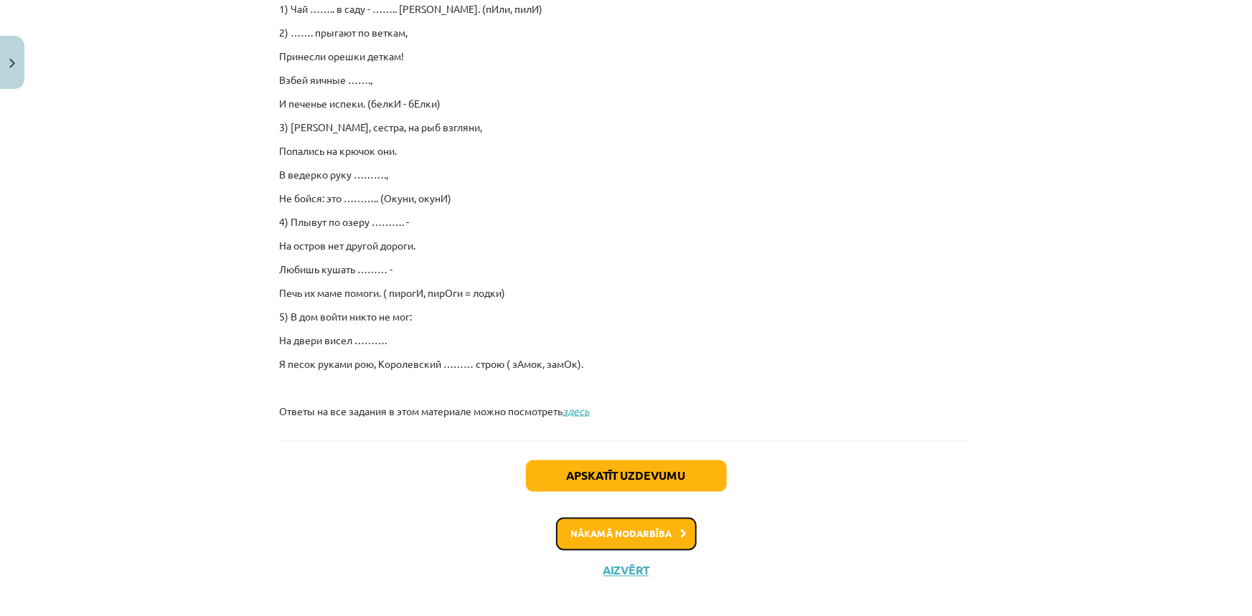
click at [580, 535] on button "Nākamā nodarbība" at bounding box center [626, 534] width 141 height 33
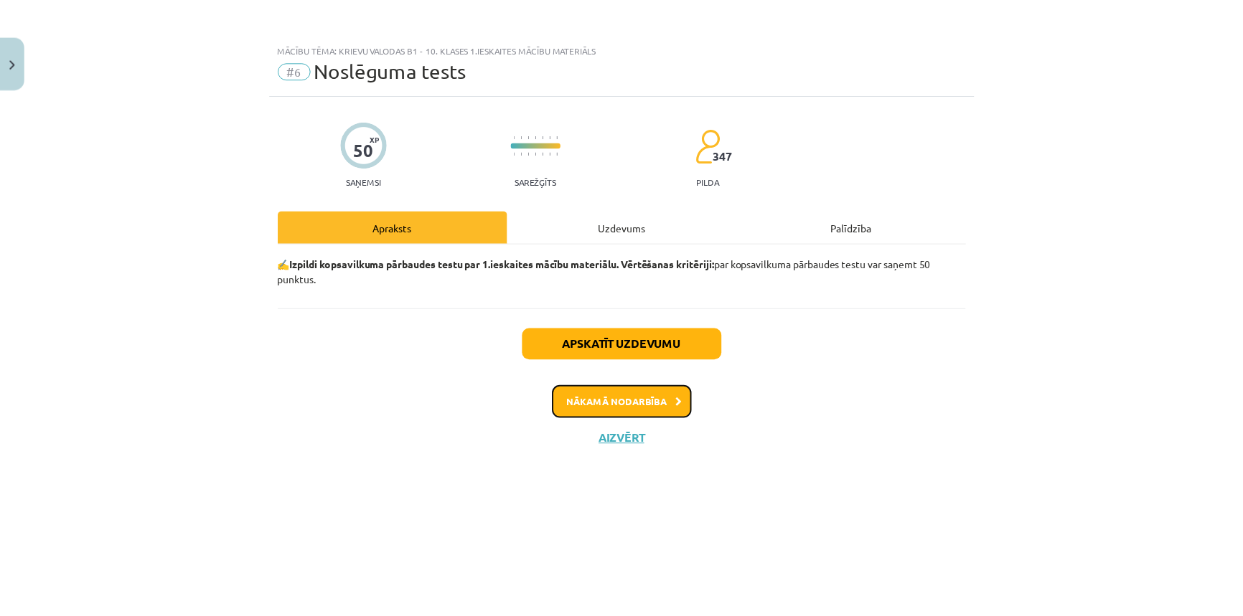
scroll to position [0, 0]
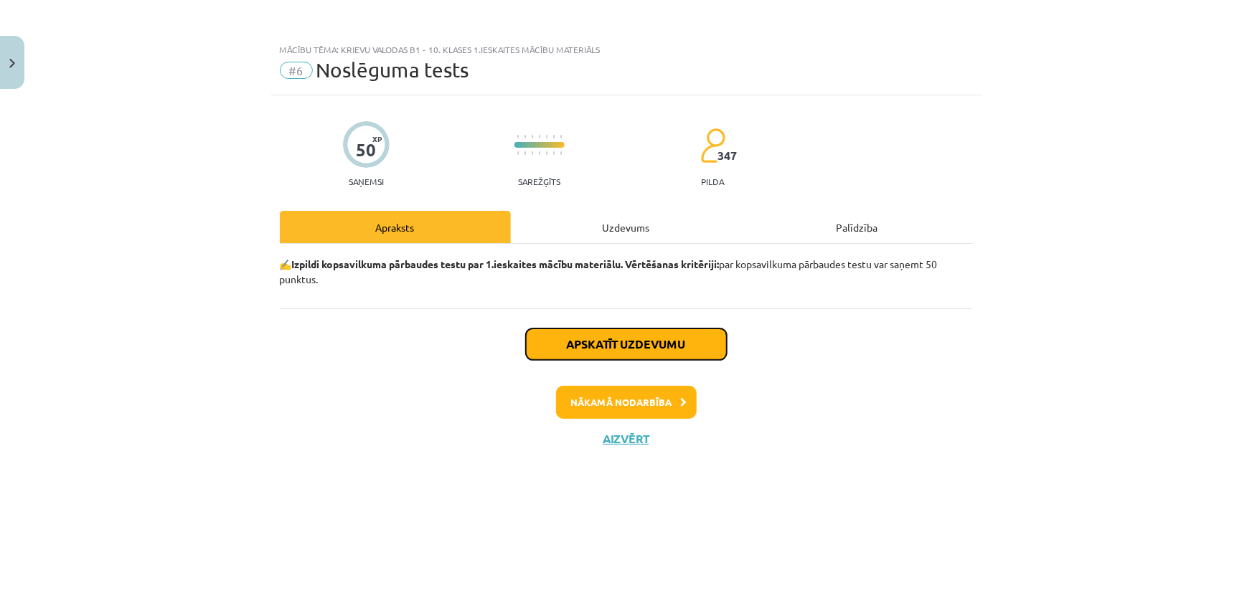
click at [645, 335] on button "Apskatīt uzdevumu" at bounding box center [626, 345] width 201 height 32
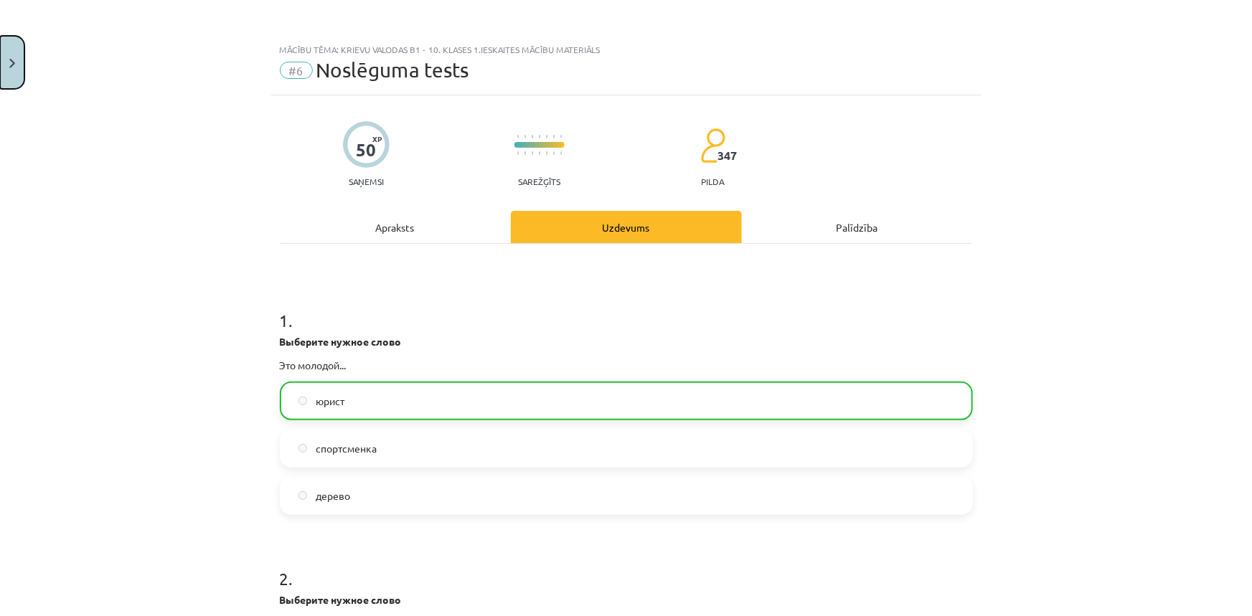
click at [24, 65] on button "Close" at bounding box center [12, 62] width 24 height 53
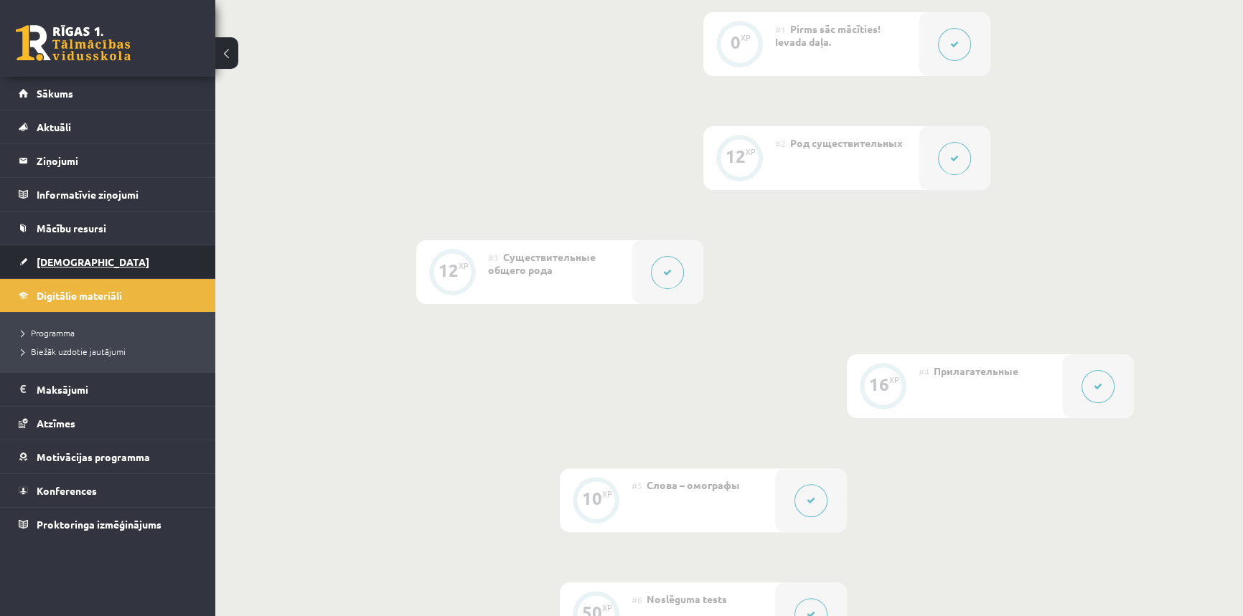
click at [62, 257] on span "[DEMOGRAPHIC_DATA]" at bounding box center [93, 261] width 113 height 13
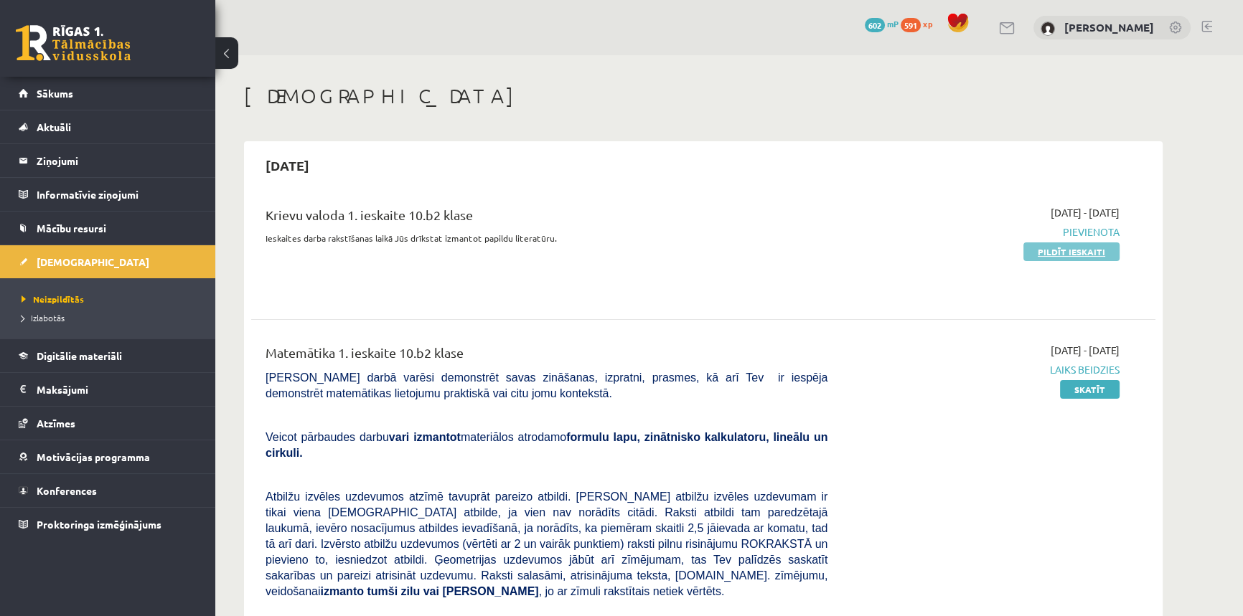
click at [1082, 248] on link "Pildīt ieskaiti" at bounding box center [1071, 252] width 96 height 19
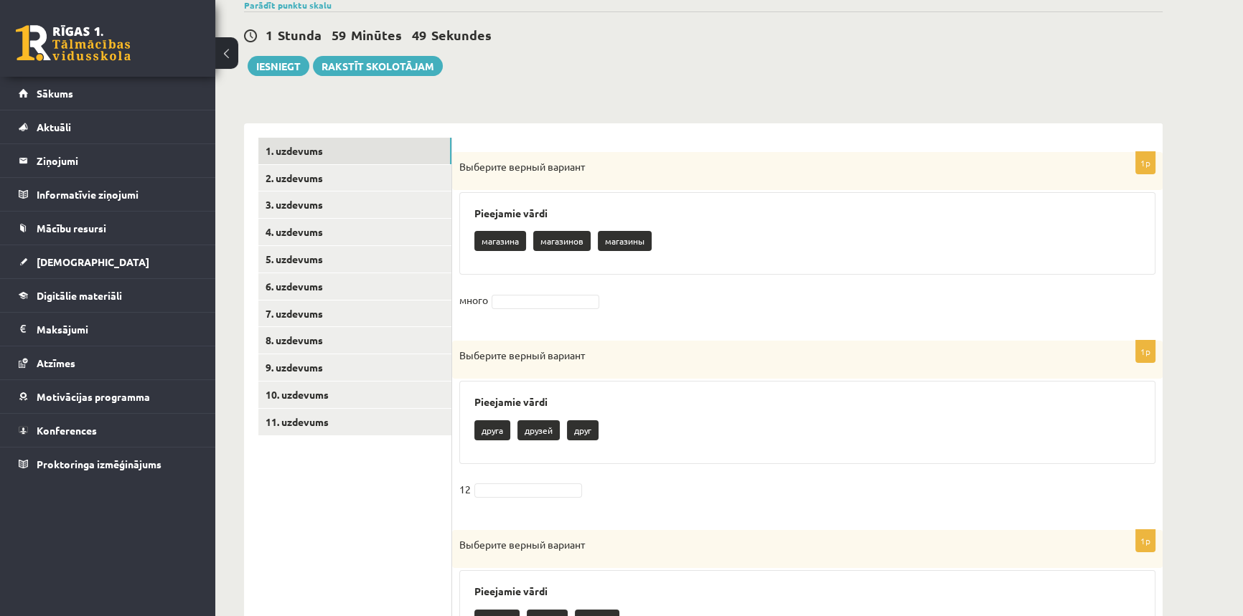
scroll to position [260, 0]
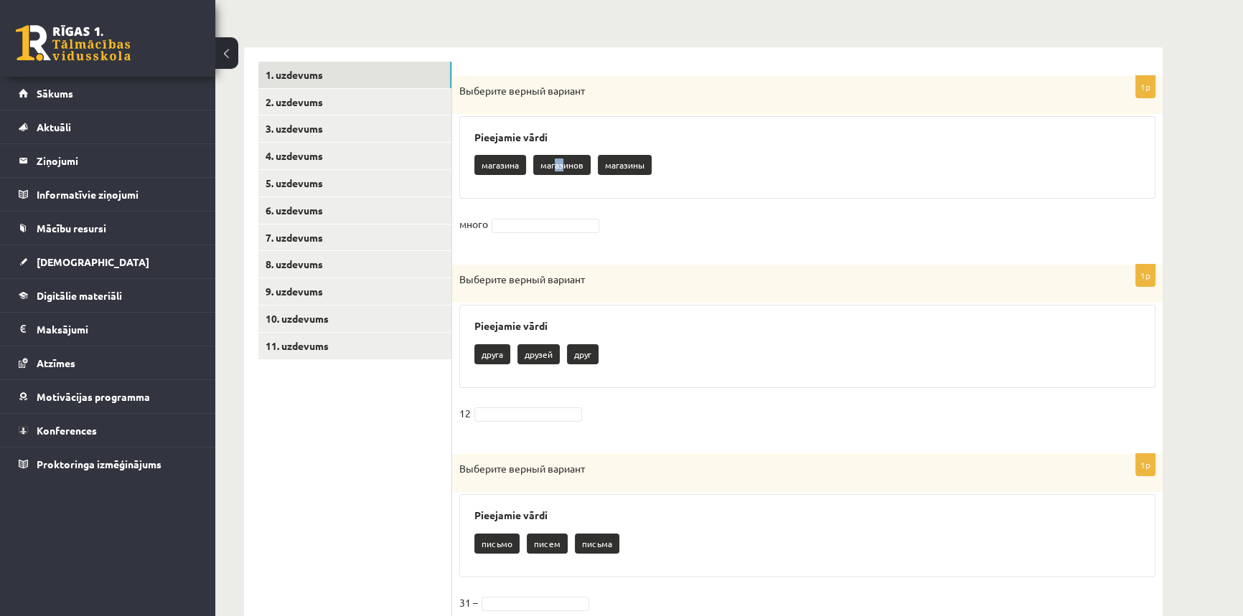
drag, startPoint x: 555, startPoint y: 164, endPoint x: 567, endPoint y: 163, distance: 12.3
click at [567, 163] on p "магазинов" at bounding box center [561, 165] width 57 height 20
click at [555, 161] on p "магазинов" at bounding box center [561, 165] width 57 height 20
drag, startPoint x: 545, startPoint y: 164, endPoint x: 568, endPoint y: 173, distance: 23.9
click at [568, 173] on p "магазинов" at bounding box center [561, 165] width 57 height 20
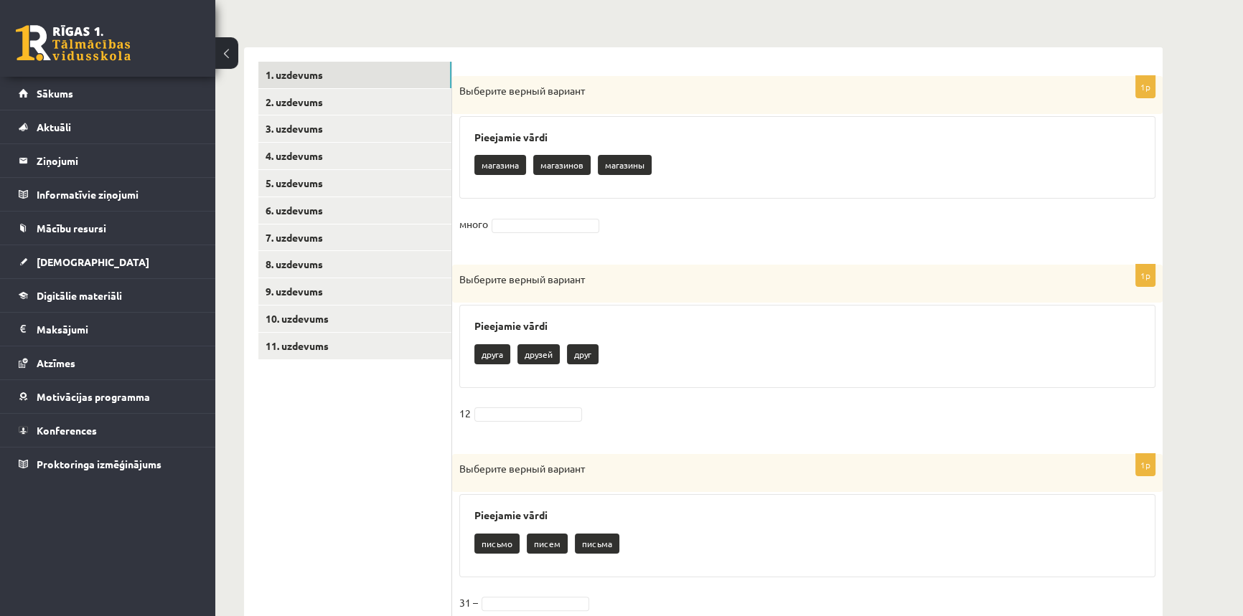
click at [796, 169] on div "магазина магазинов магазины" at bounding box center [807, 167] width 666 height 34
drag, startPoint x: 573, startPoint y: 161, endPoint x: 535, endPoint y: 222, distance: 72.3
click at [537, 226] on div "1p Выберите верный вариант Pieejamie vārdi магазина магазинов магазины много" at bounding box center [807, 163] width 710 height 175
click at [530, 349] on p "друзей" at bounding box center [538, 354] width 42 height 20
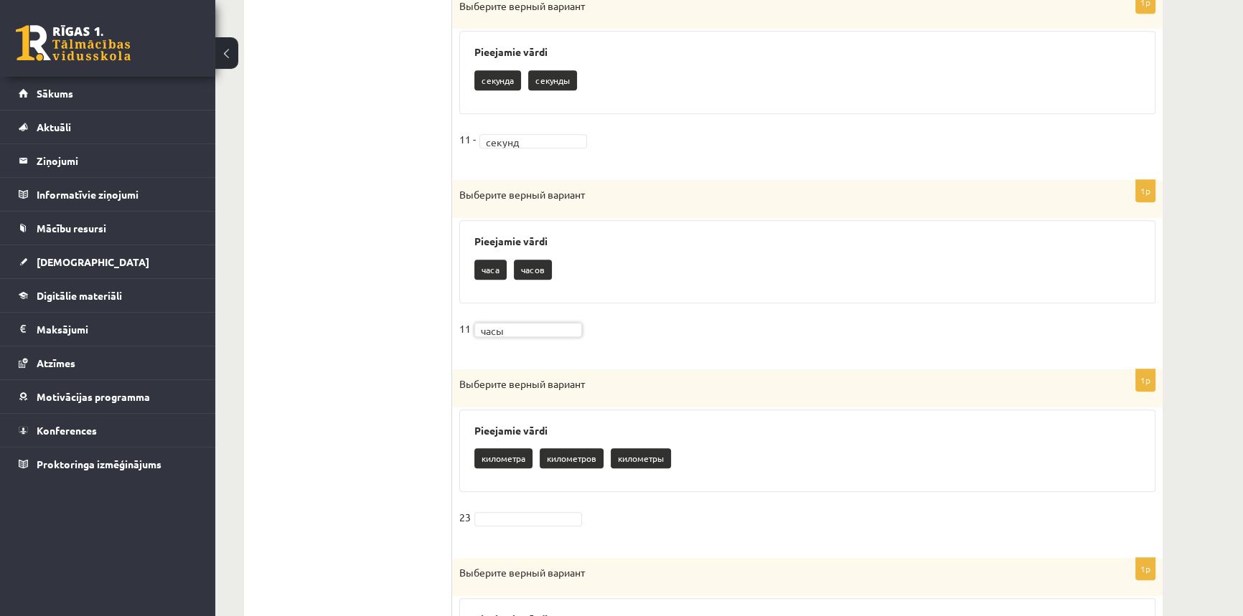
scroll to position [978, 0]
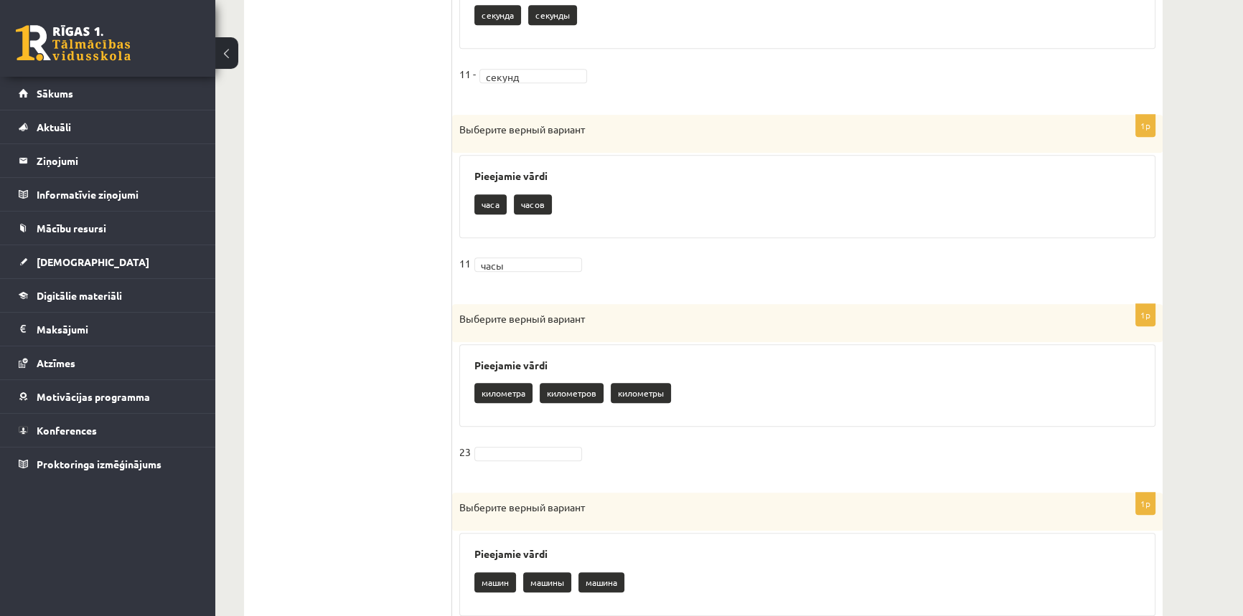
click at [502, 394] on p "километра" at bounding box center [503, 393] width 58 height 20
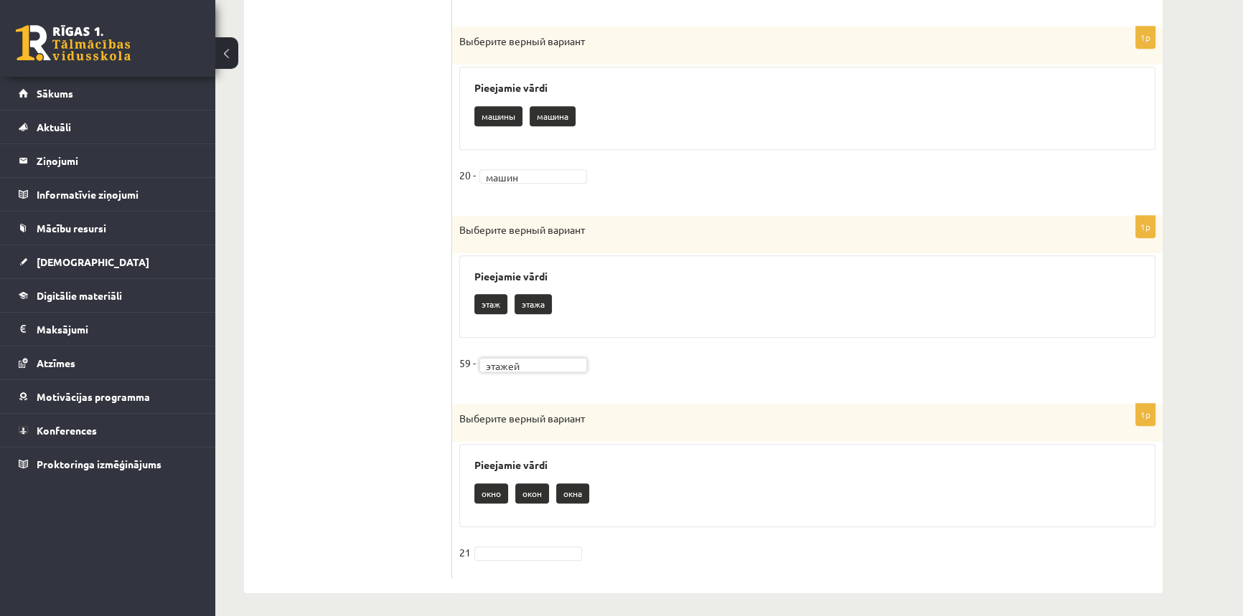
scroll to position [1448, 0]
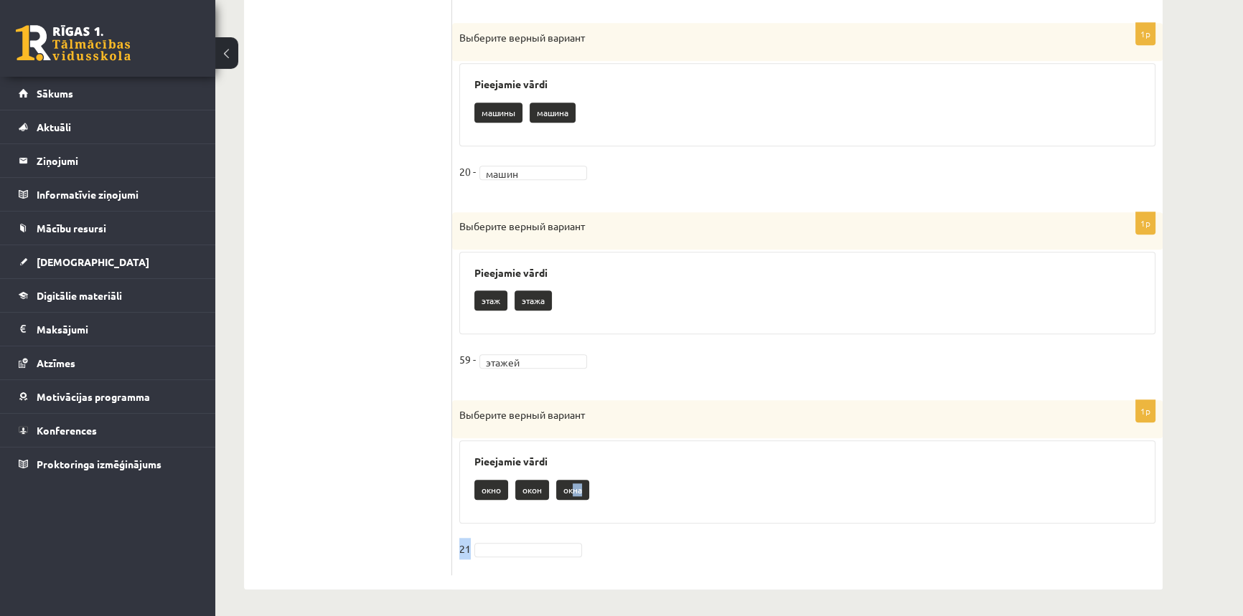
drag, startPoint x: 573, startPoint y: 494, endPoint x: 544, endPoint y: 545, distance: 58.8
click at [544, 545] on div "1p Выберите верный вариант Pieejamie vārdi окно окон окна 21" at bounding box center [807, 487] width 710 height 175
click at [588, 516] on div "Pieejamie vārdi окно окон окна" at bounding box center [807, 482] width 696 height 83
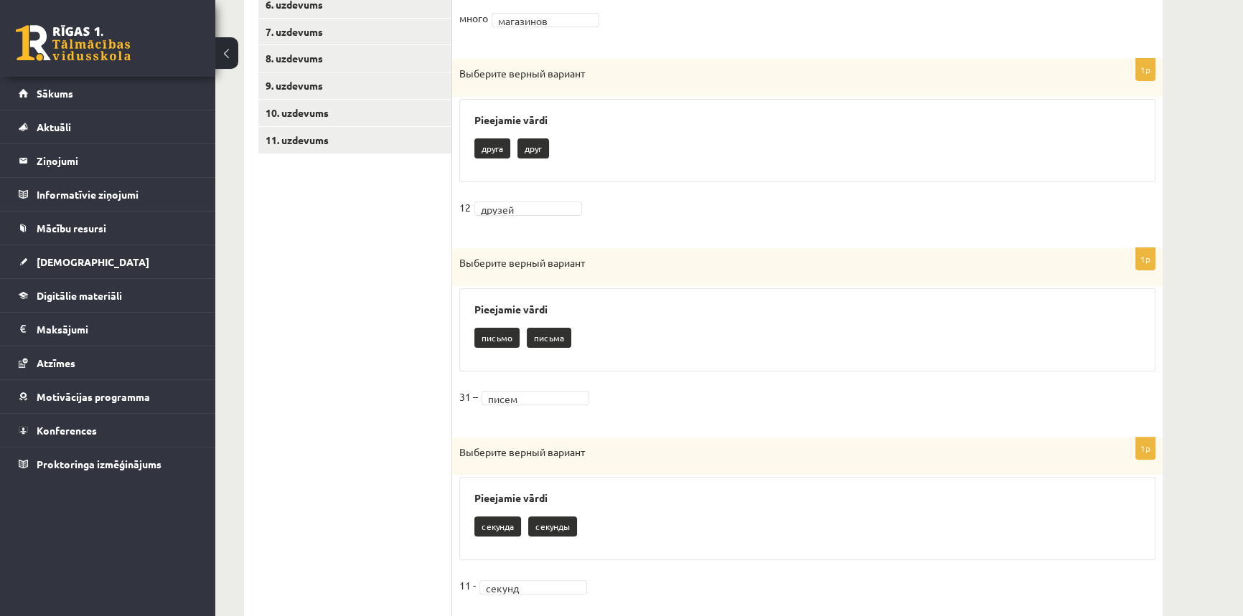
scroll to position [469, 0]
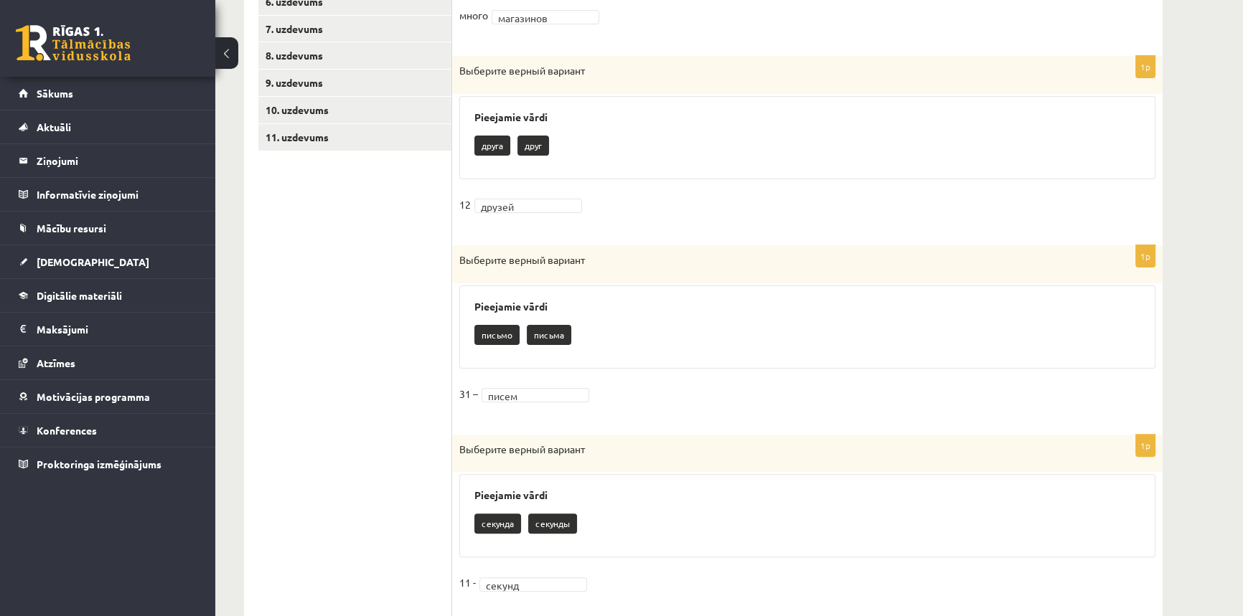
click at [504, 328] on p "письмо" at bounding box center [496, 335] width 45 height 20
click at [683, 320] on div "письма писем" at bounding box center [807, 337] width 666 height 34
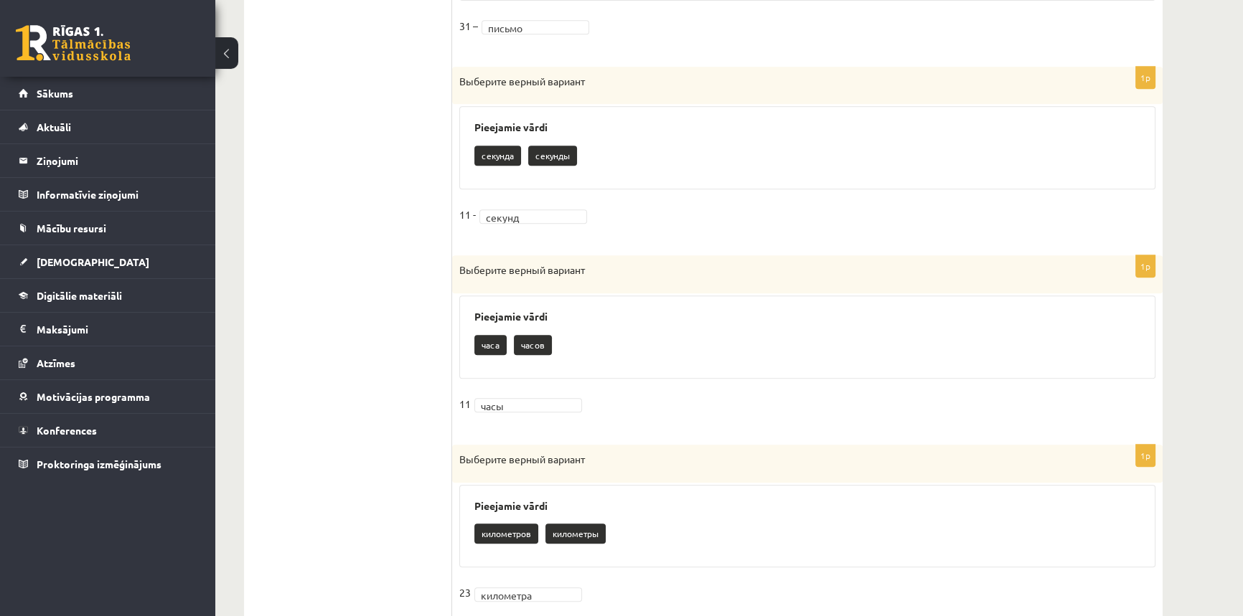
scroll to position [861, 0]
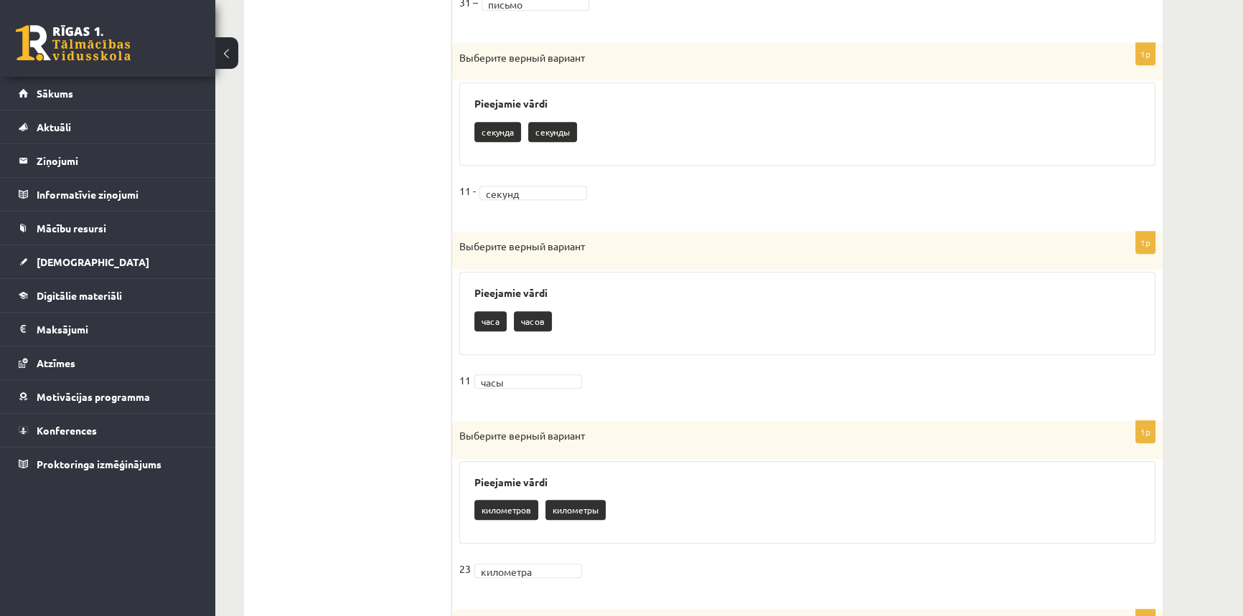
click at [529, 313] on \} "часов" at bounding box center [533, 321] width 38 height 20
click at [381, 327] on ul "1. uzdevums 2. uzdevums 3. uzdevums 4. uzdevums 5. uzdevums 6. uzdevums 7. uzde…" at bounding box center [355, 311] width 194 height 1701
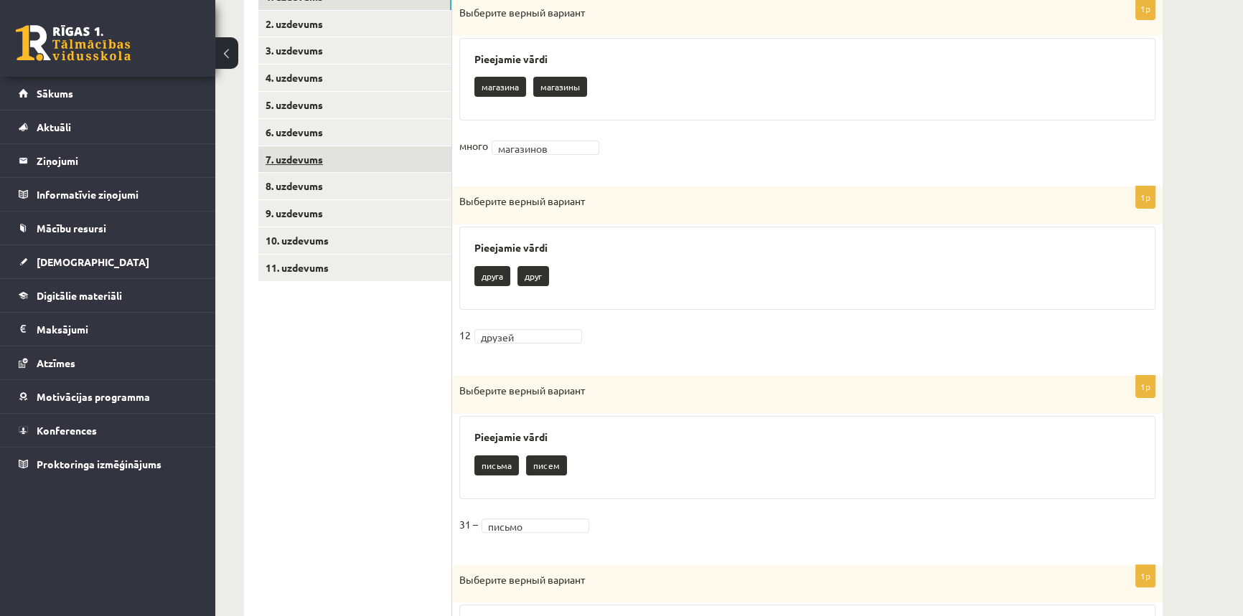
scroll to position [0, 0]
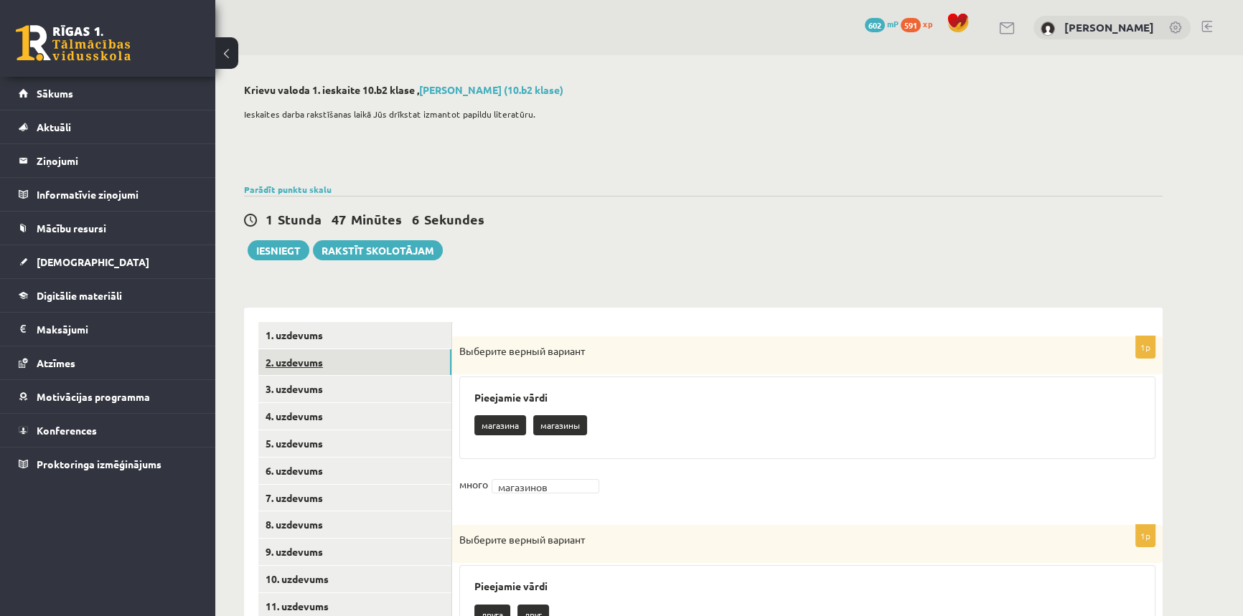
click at [286, 358] on link "2. uzdevums" at bounding box center [354, 362] width 193 height 27
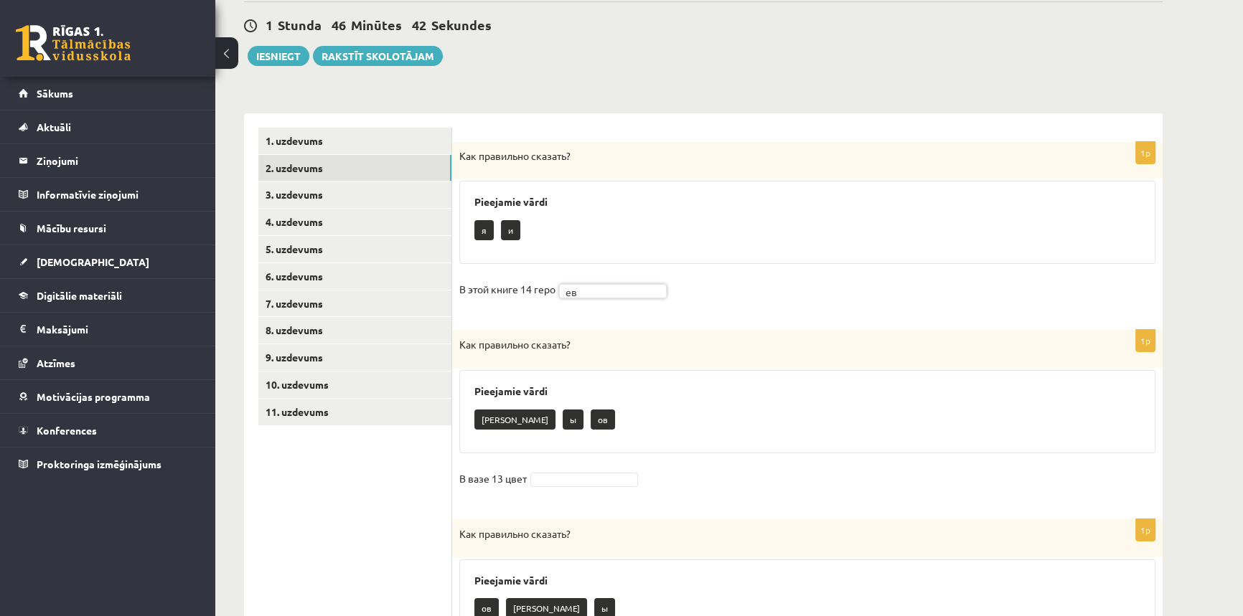
scroll to position [195, 0]
click at [590, 419] on p "ов" at bounding box center [602, 419] width 24 height 20
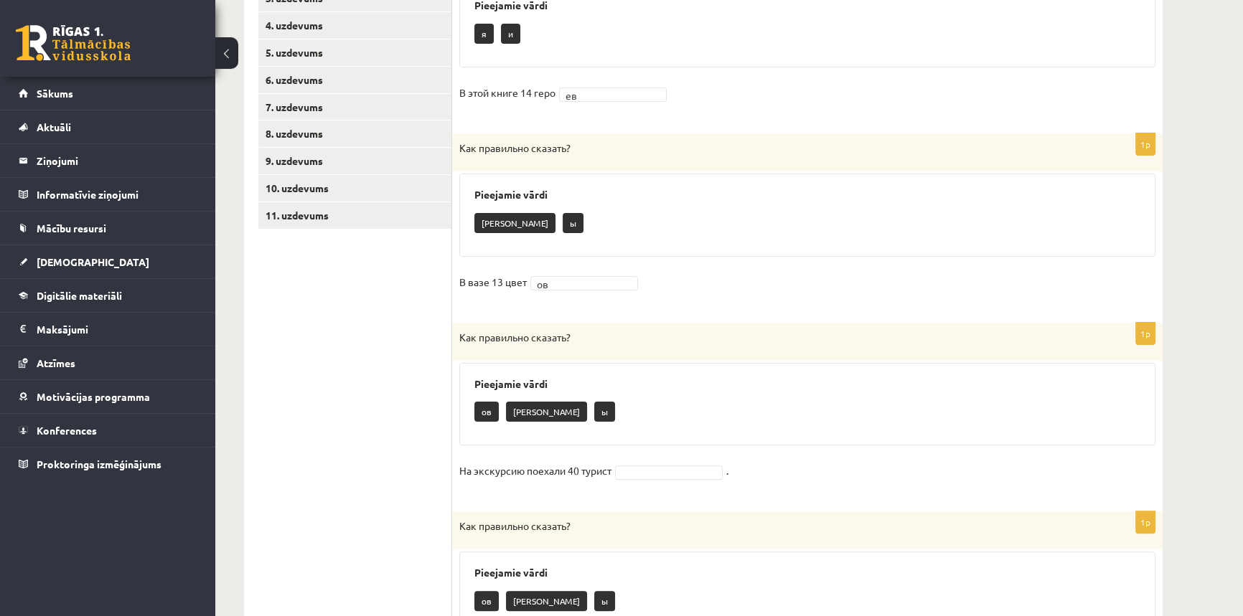
click at [487, 408] on p "ов" at bounding box center [486, 412] width 24 height 20
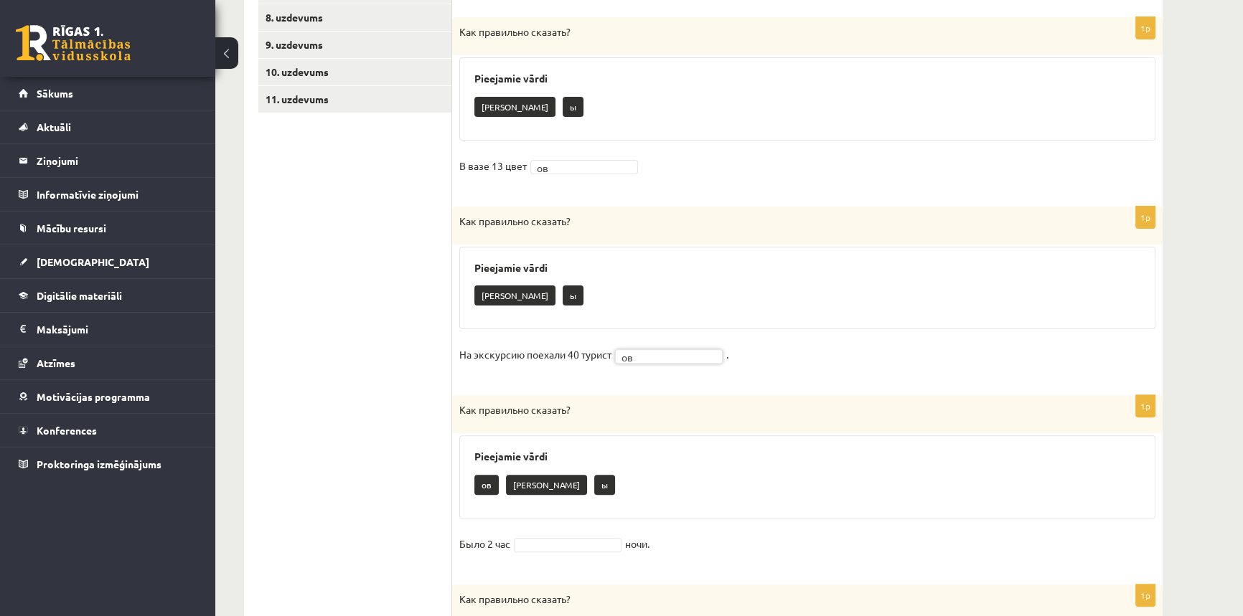
scroll to position [652, 0]
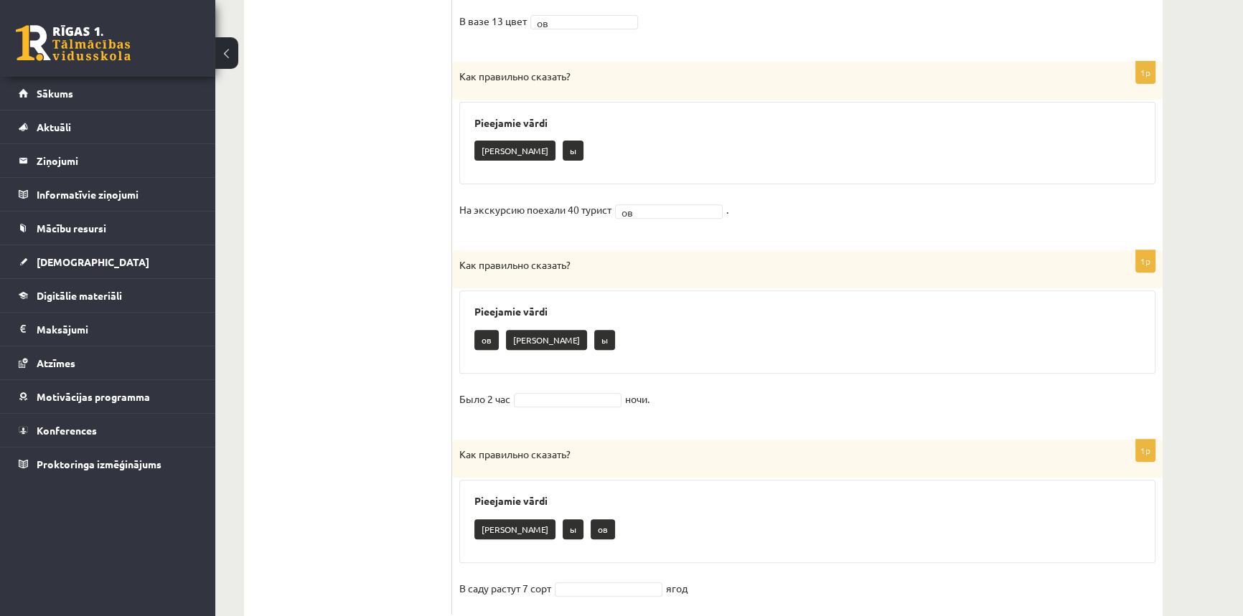
click at [513, 336] on p "[PERSON_NAME]" at bounding box center [546, 340] width 81 height 20
click at [514, 342] on p "[PERSON_NAME]" at bounding box center [546, 340] width 81 height 20
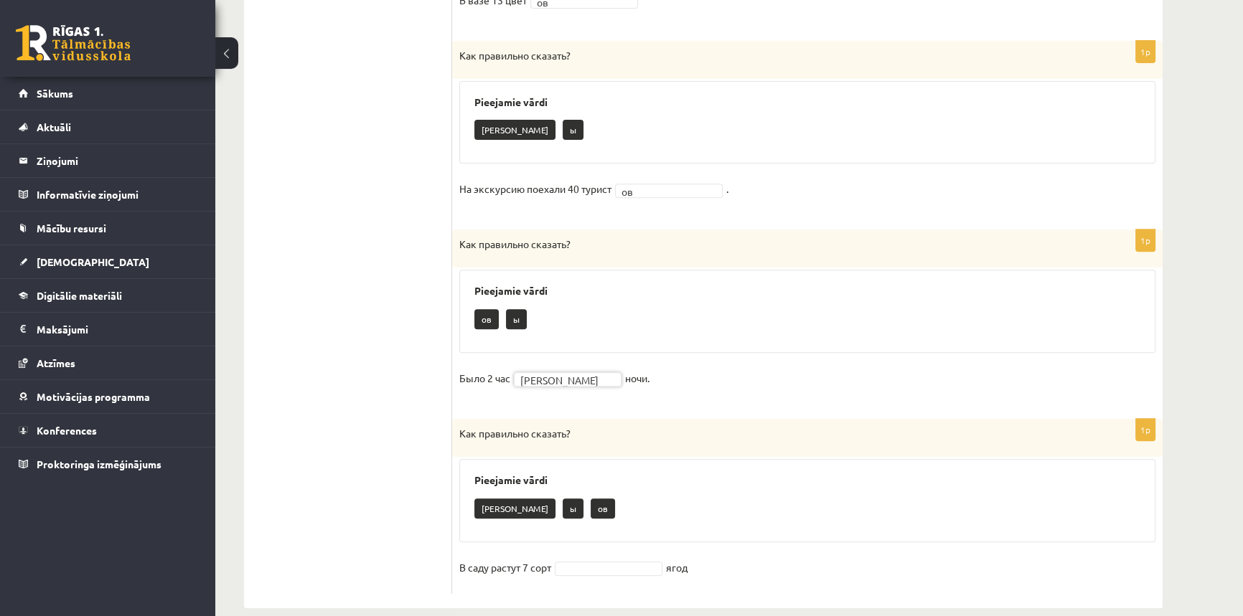
scroll to position [692, 0]
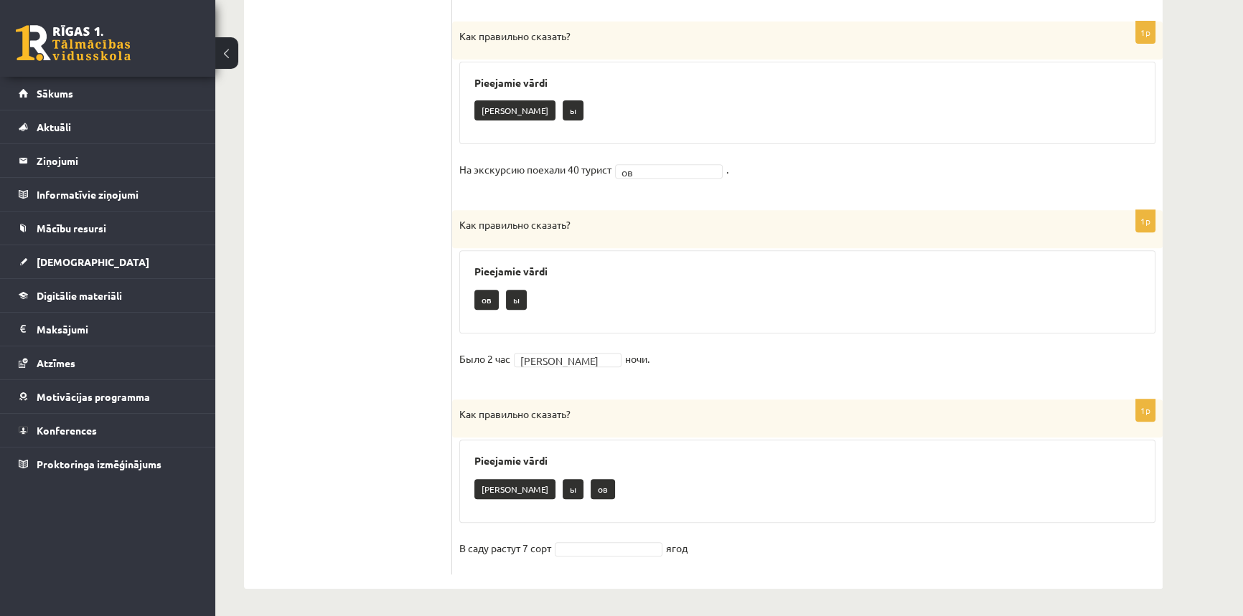
click at [590, 492] on p "ов" at bounding box center [602, 489] width 24 height 20
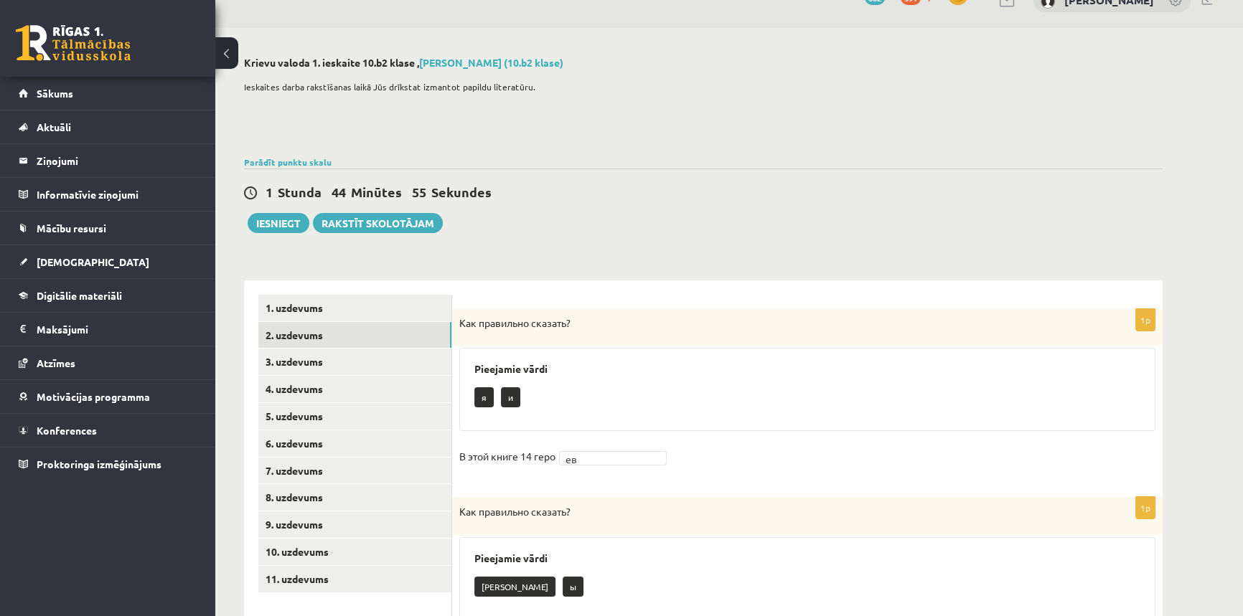
scroll to position [0, 0]
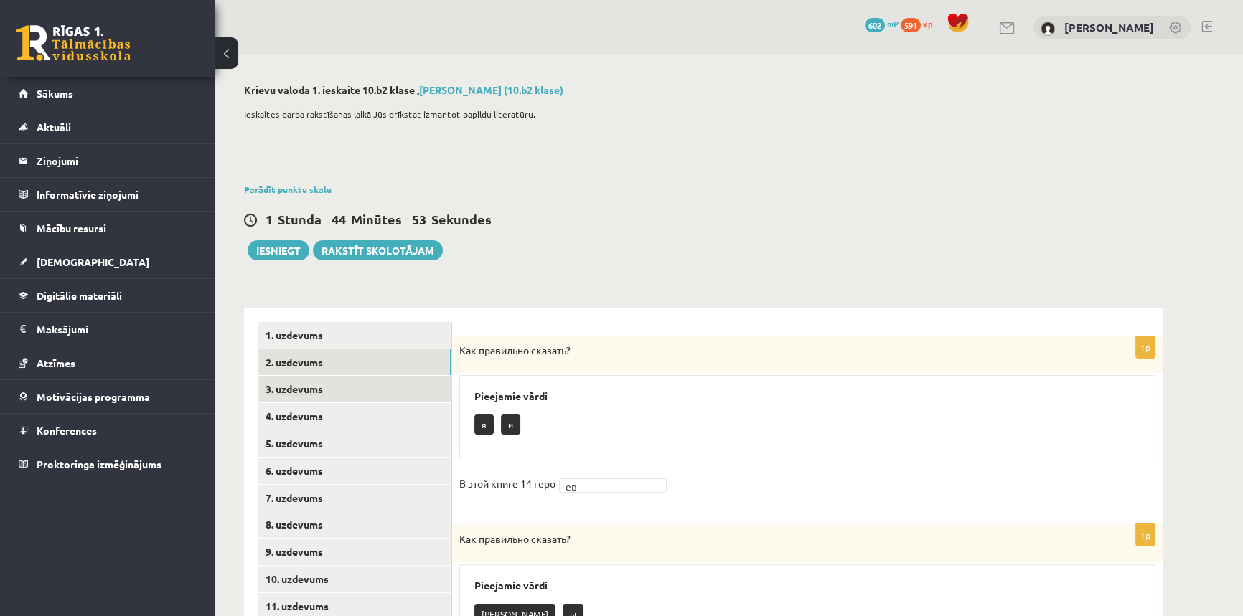
click at [303, 385] on link "3. uzdevums" at bounding box center [354, 389] width 193 height 27
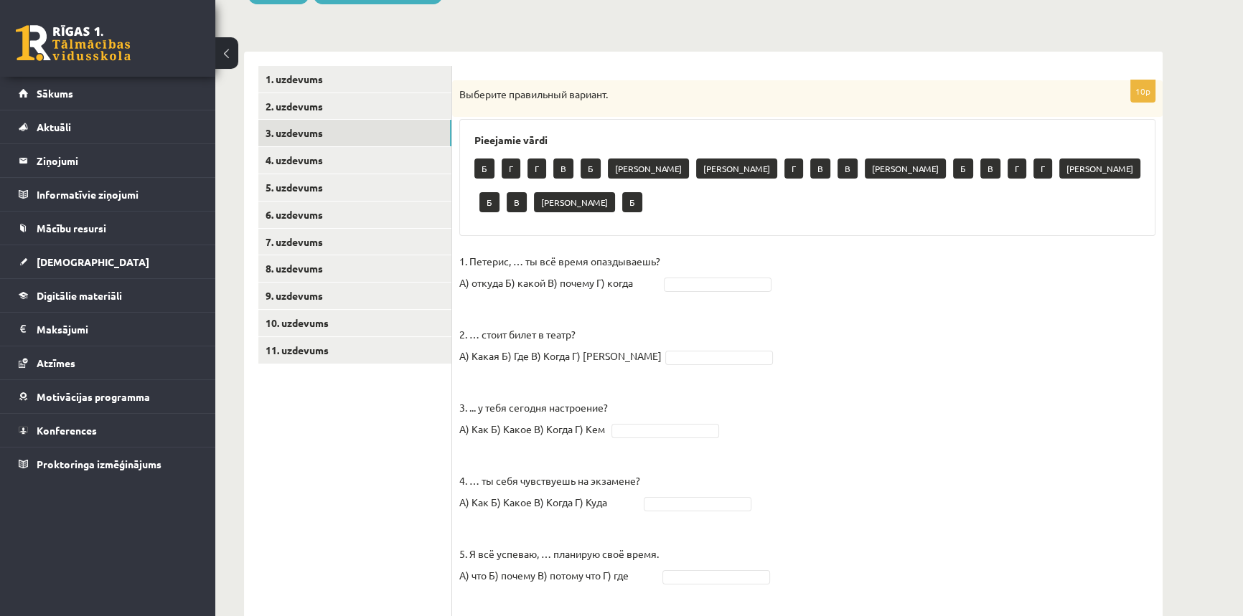
scroll to position [326, 0]
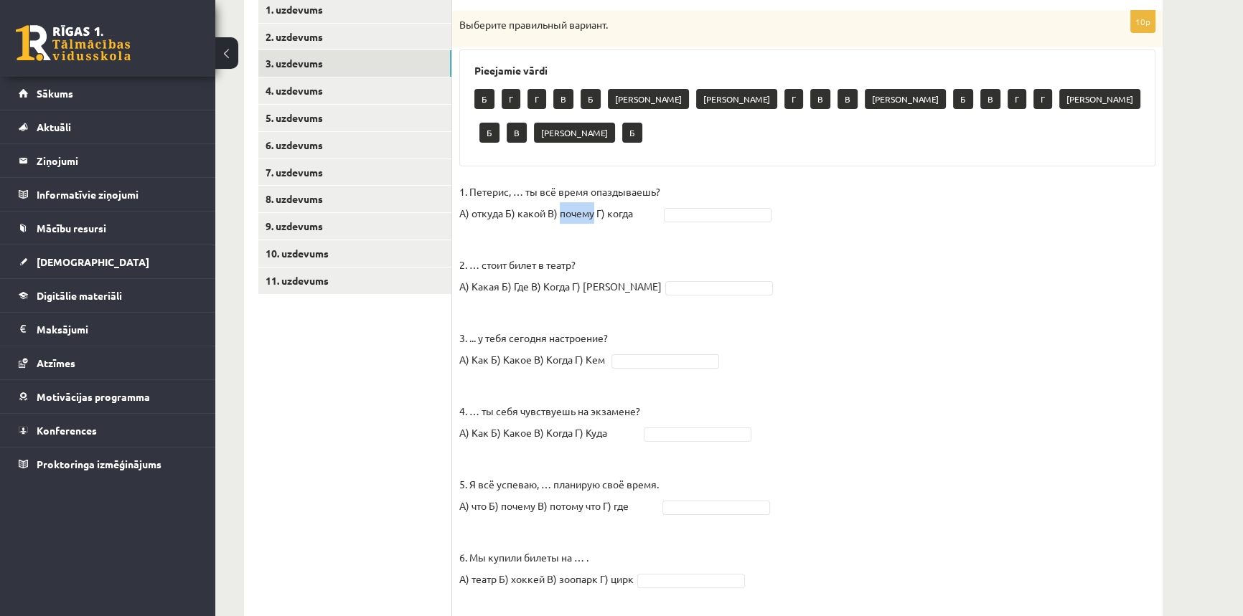
drag, startPoint x: 560, startPoint y: 179, endPoint x: 592, endPoint y: 176, distance: 32.4
click at [592, 181] on p "1. Петерис, … ты всё время опаздываешь? А) откуда Б) какой В) почему Г) когда" at bounding box center [559, 202] width 201 height 43
copy p "почему"
drag, startPoint x: 681, startPoint y: 175, endPoint x: 645, endPoint y: 215, distance: 53.9
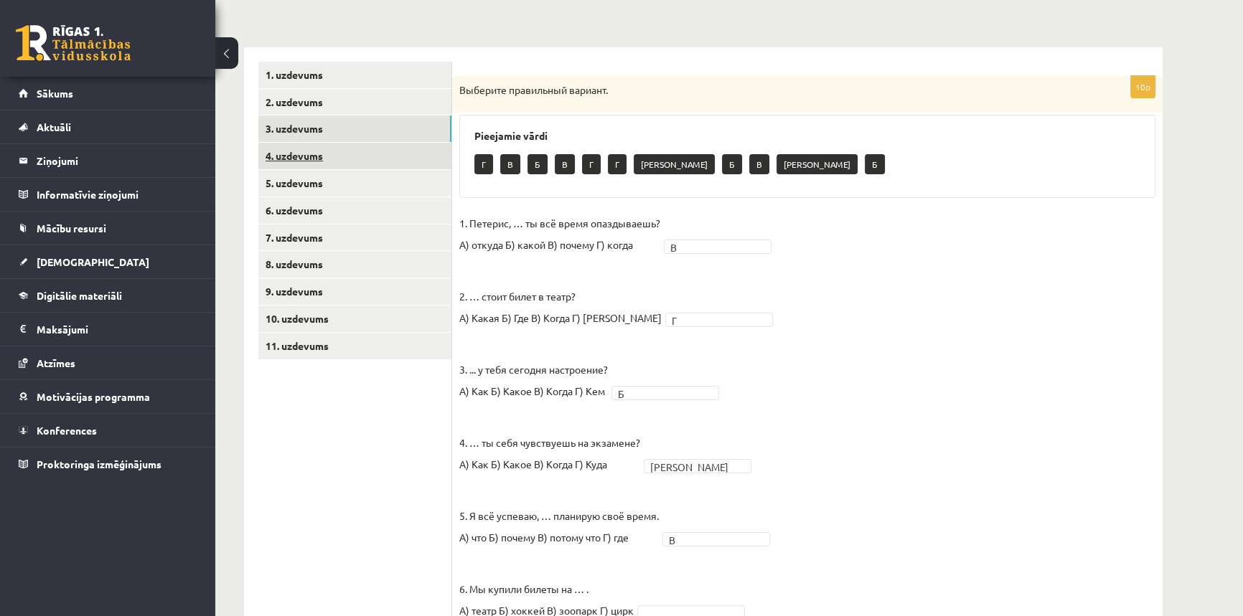
scroll to position [159, 0]
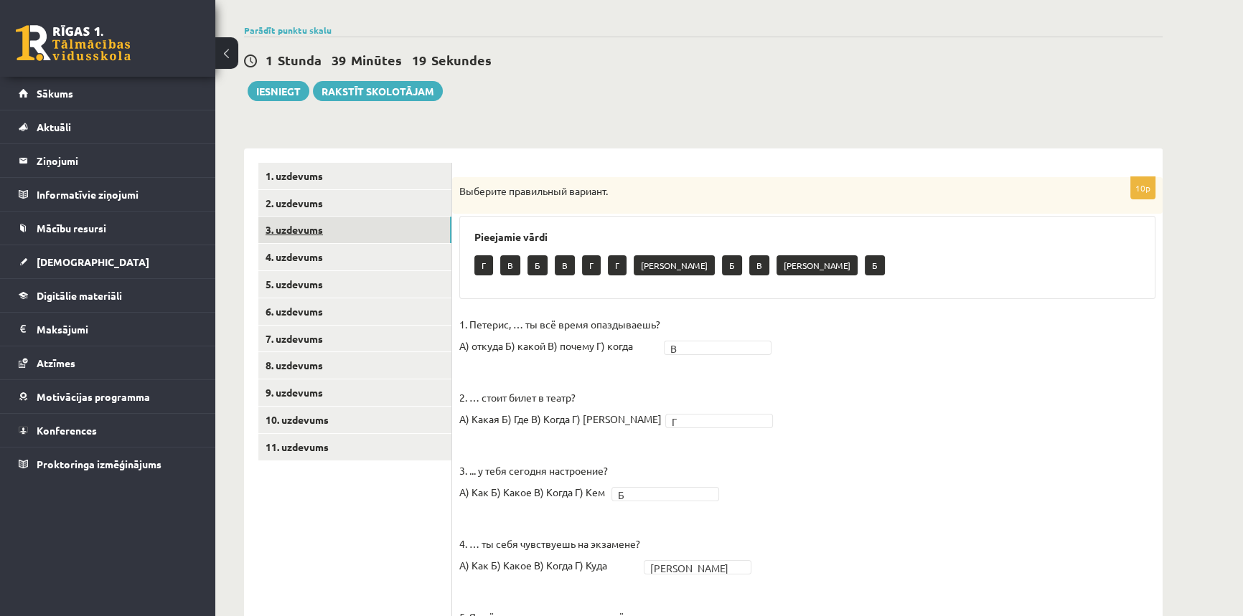
click at [303, 223] on link "3. uzdevums" at bounding box center [354, 230] width 193 height 27
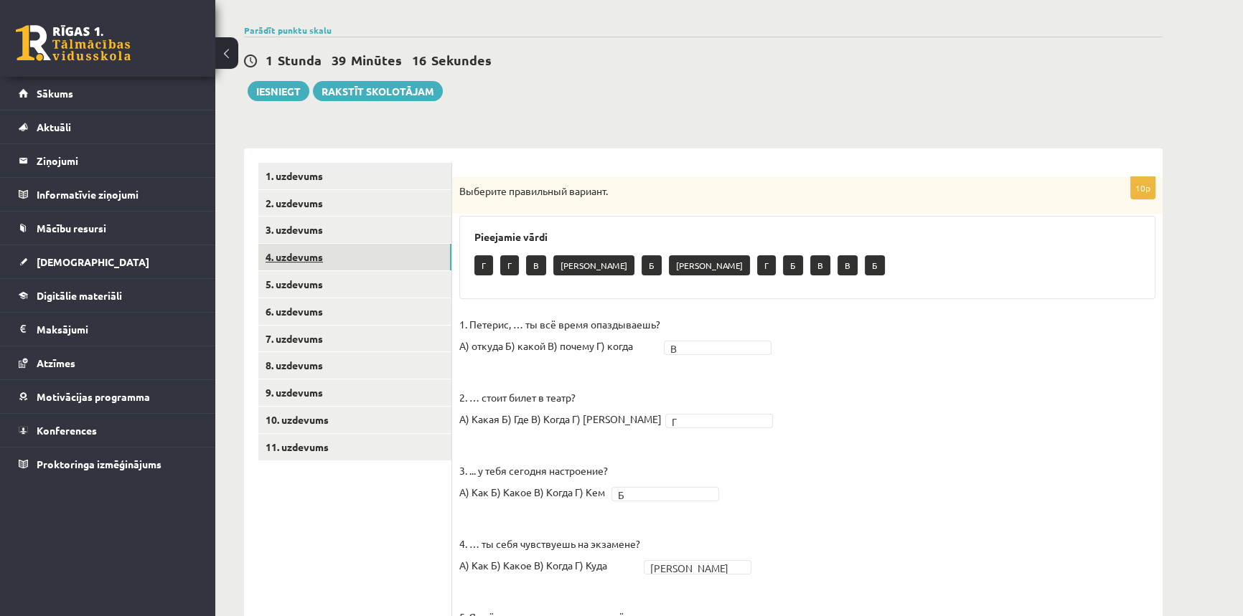
click at [291, 255] on link "4. uzdevums" at bounding box center [354, 257] width 193 height 27
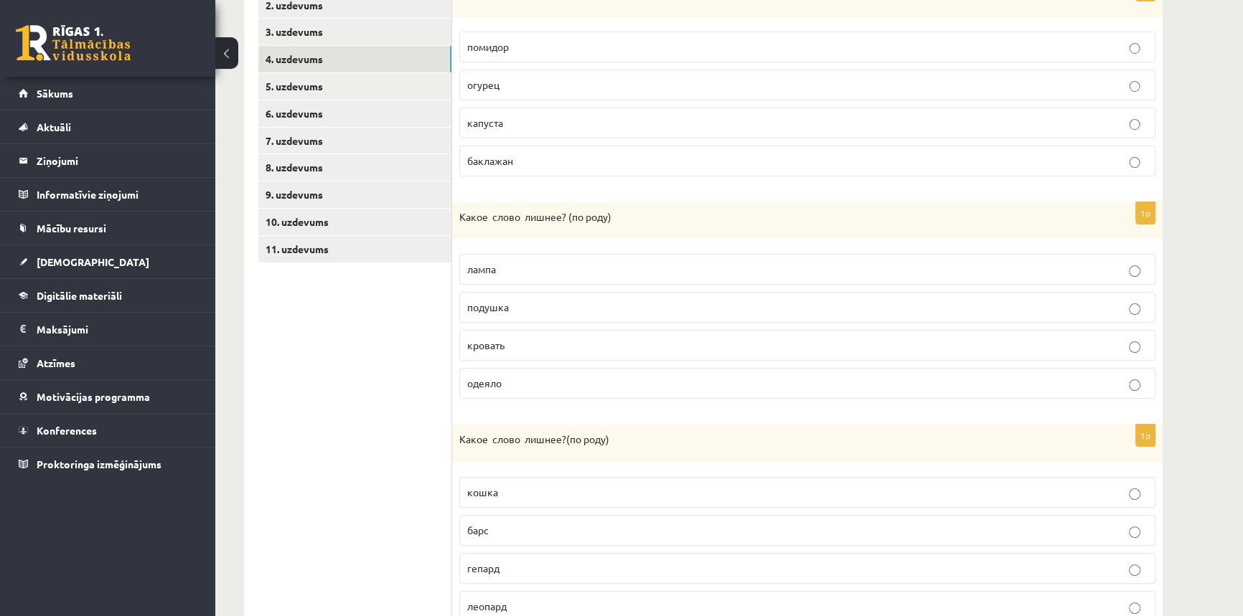
scroll to position [273, 0]
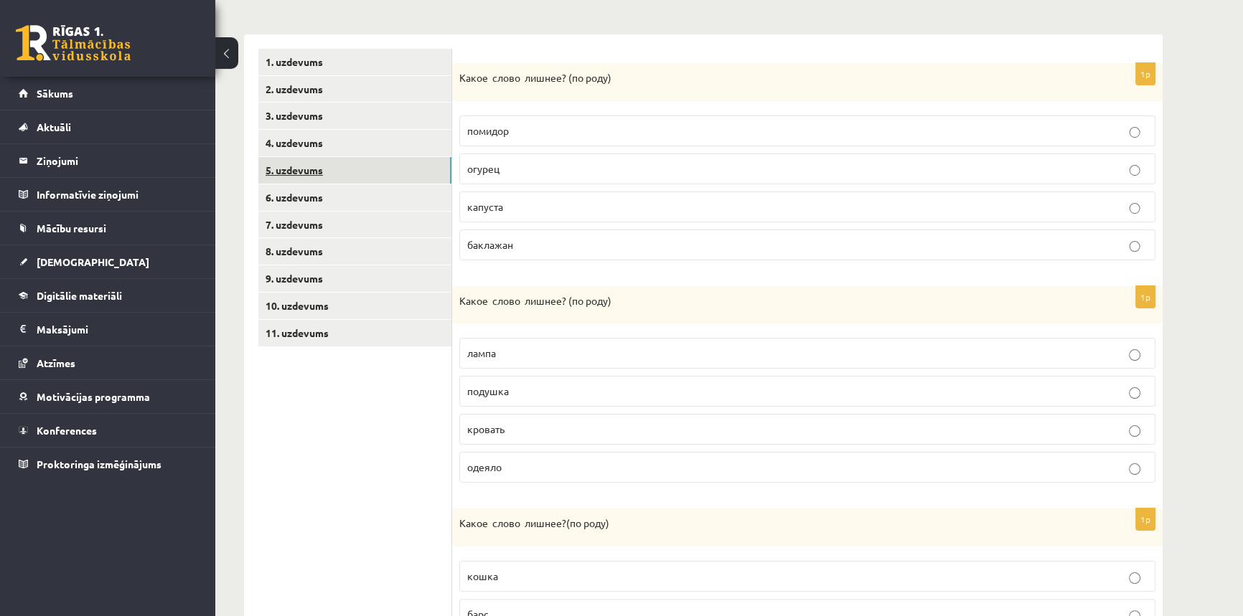
click at [306, 169] on link "5. uzdevums" at bounding box center [354, 170] width 193 height 27
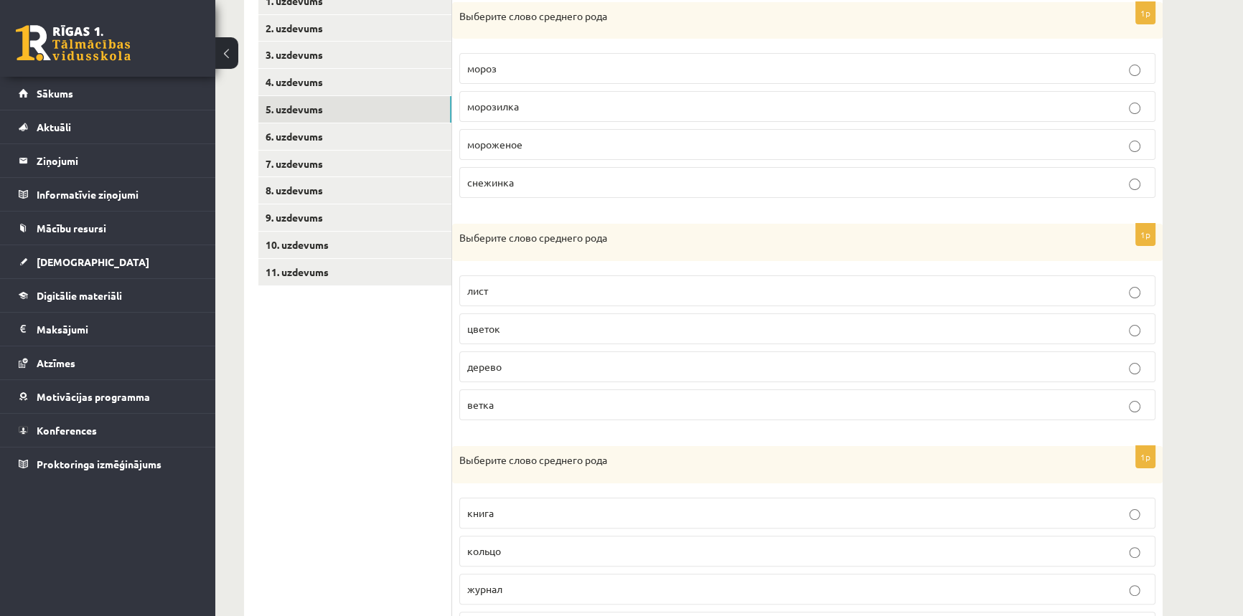
scroll to position [73, 0]
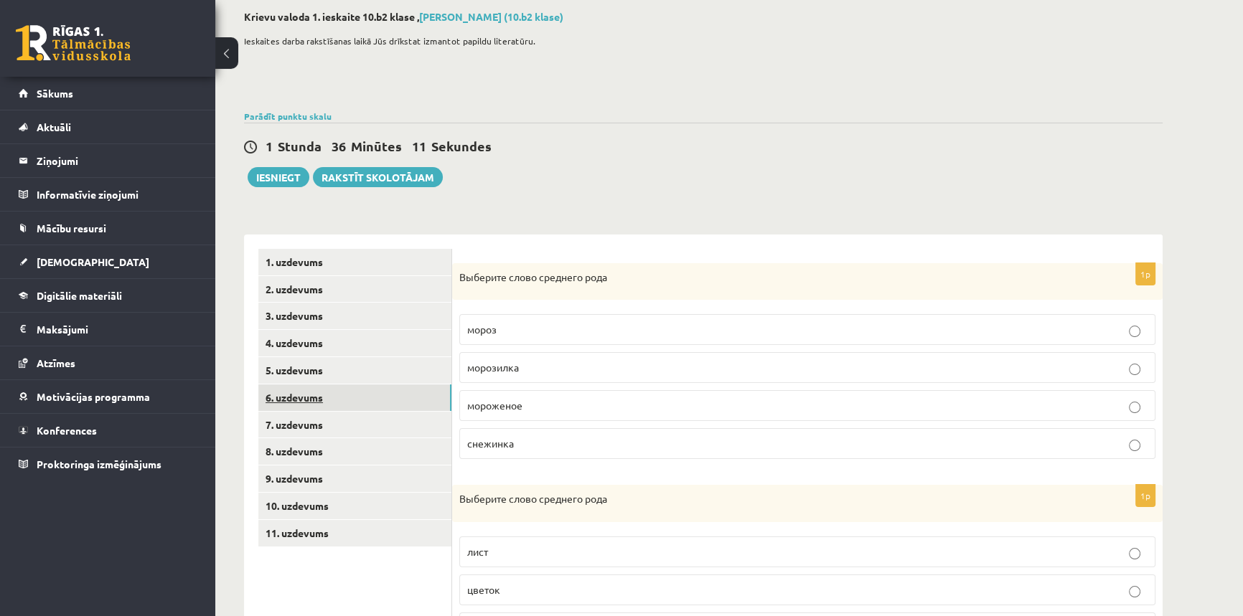
click at [320, 397] on link "6. uzdevums" at bounding box center [354, 398] width 193 height 27
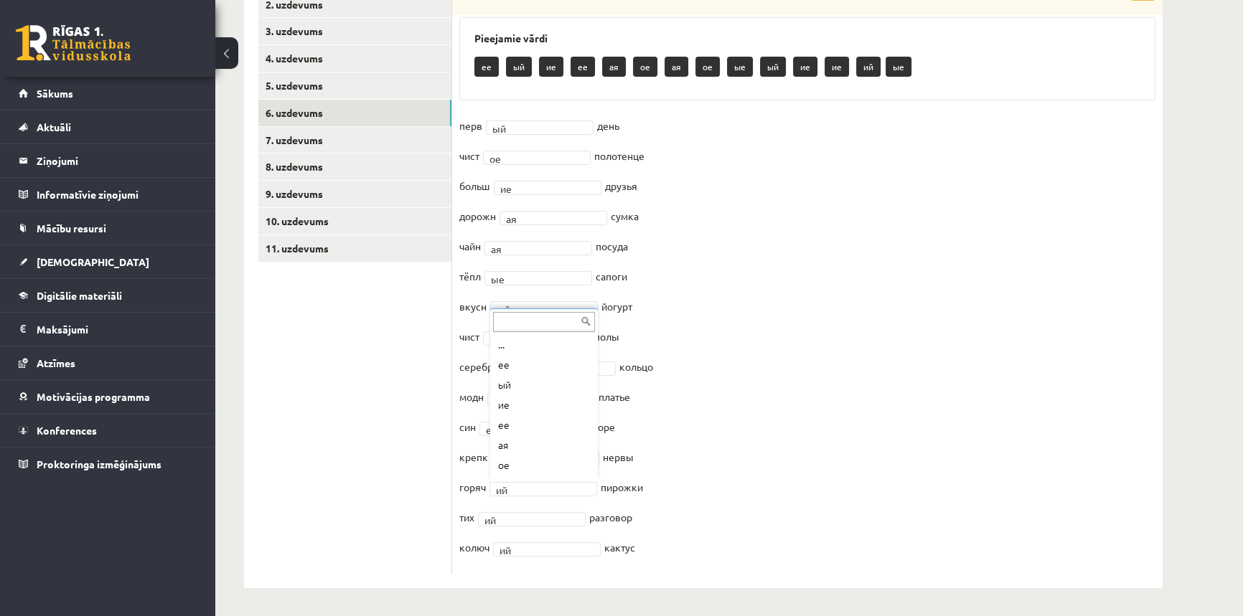
scroll to position [137, 0]
click at [343, 138] on link "7. uzdevums" at bounding box center [354, 140] width 193 height 27
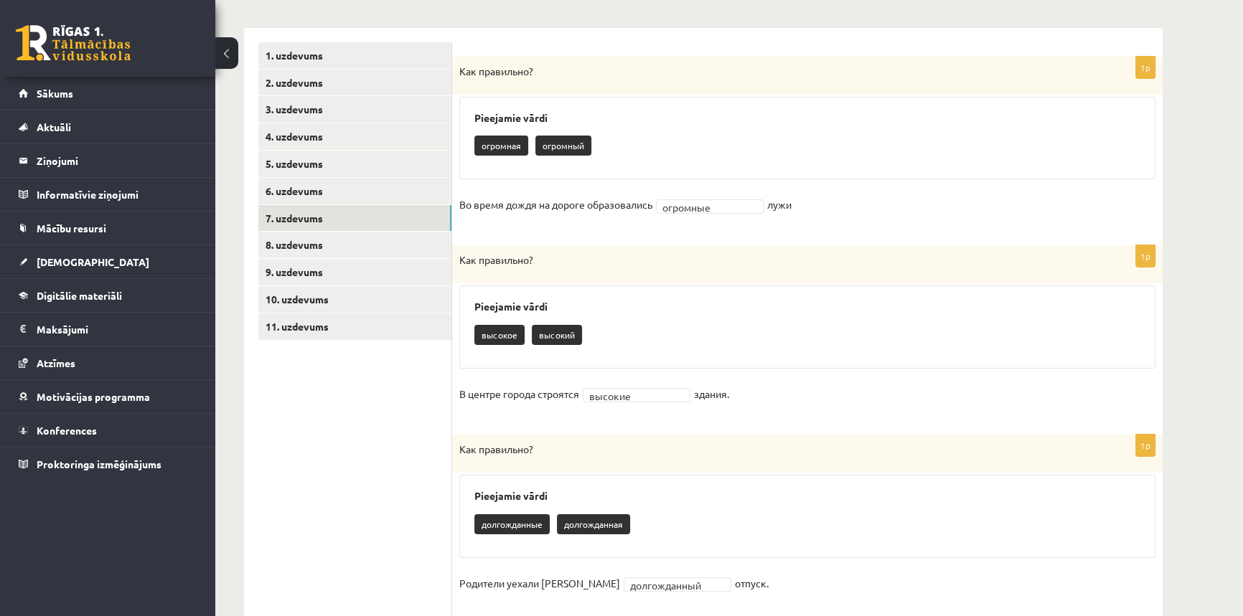
scroll to position [267, 0]
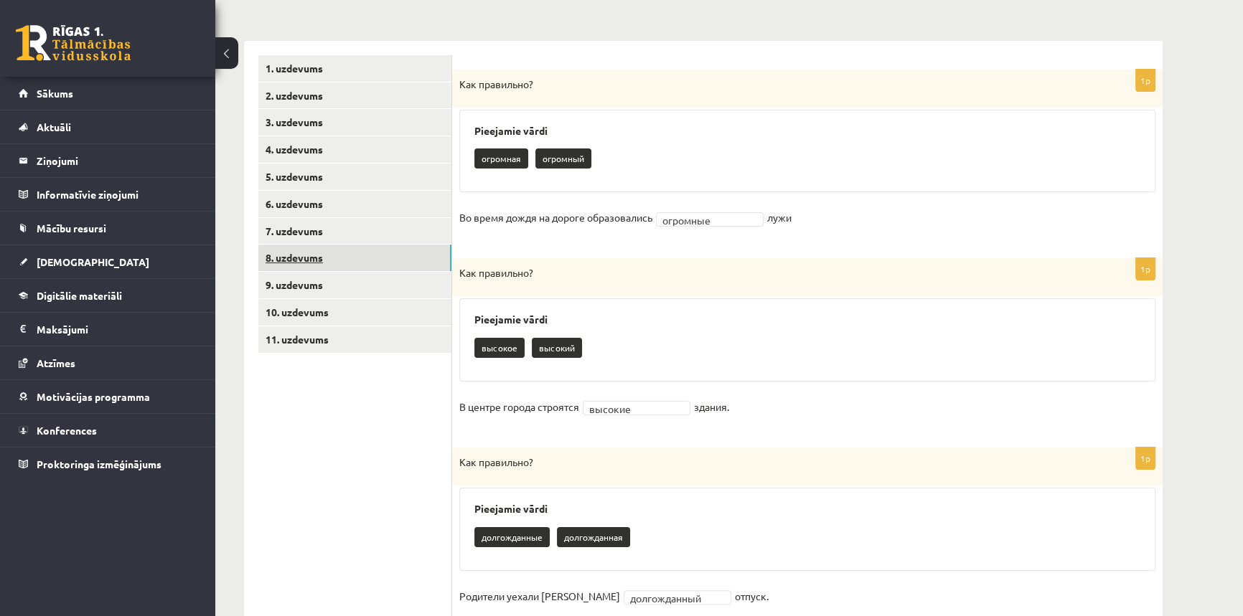
click at [327, 252] on link "8. uzdevums" at bounding box center [354, 258] width 193 height 27
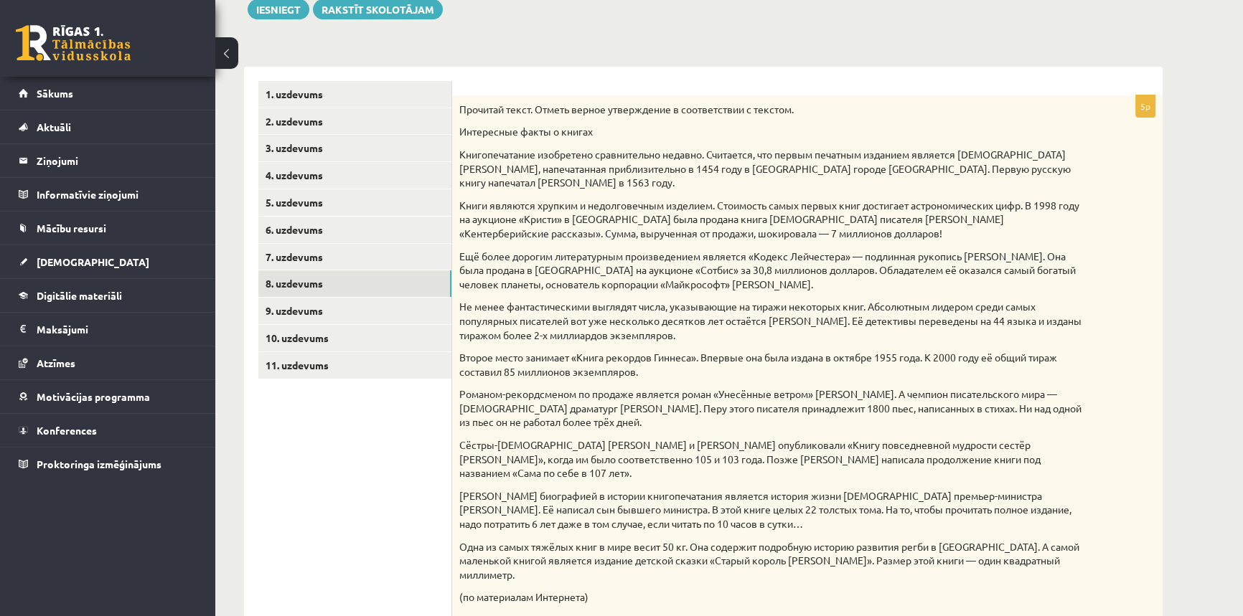
scroll to position [260, 0]
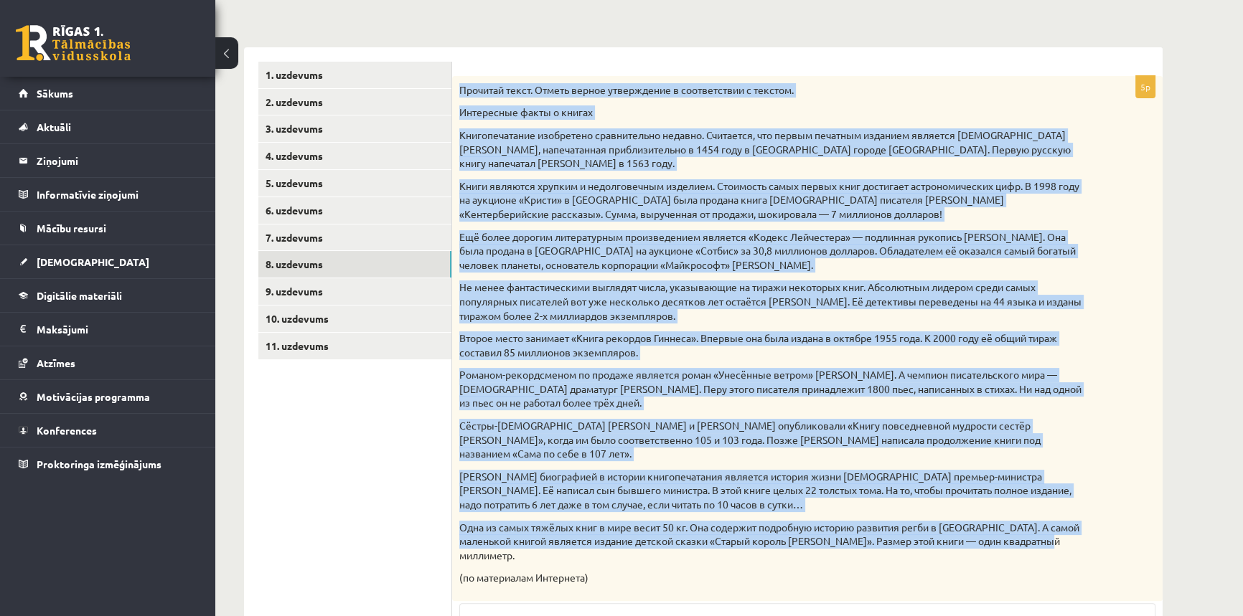
drag, startPoint x: 458, startPoint y: 86, endPoint x: 1071, endPoint y: 530, distance: 756.8
click at [1071, 530] on div "Прочитай текст. Отметь верное утверждение в соответствии с текстом. Интересные …" at bounding box center [807, 338] width 710 height 525
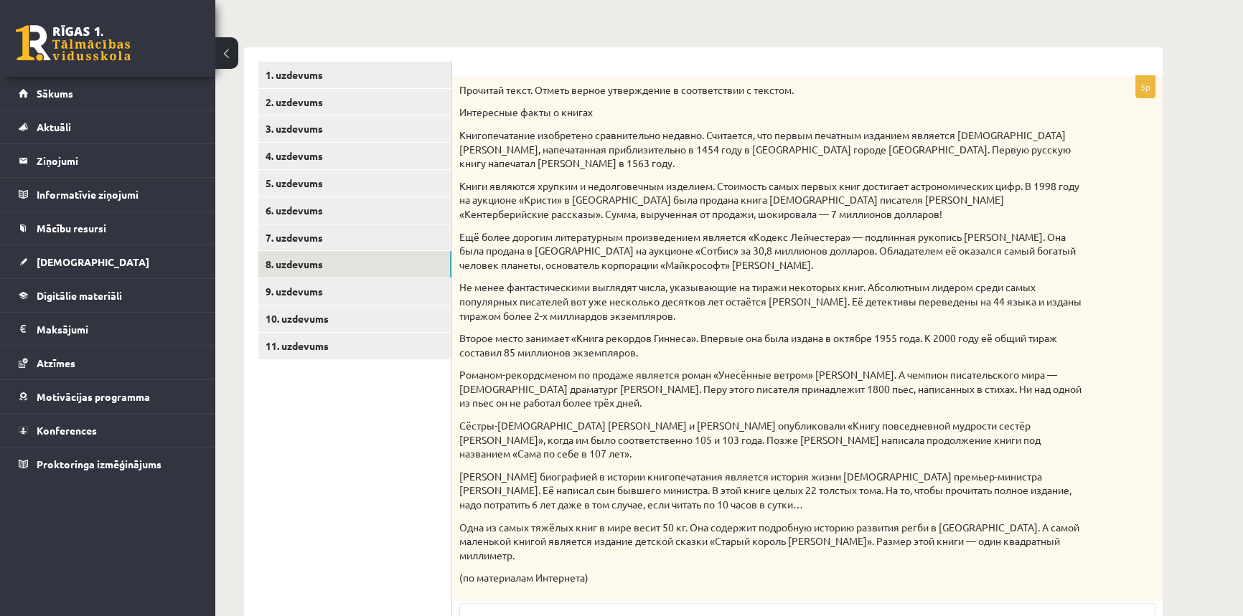
click at [372, 417] on ul "1. uzdevums 2. uzdevums 3. uzdevums 4. uzdevums 5. uzdevums 6. uzdevums 7. uzde…" at bounding box center [355, 514] width 194 height 905
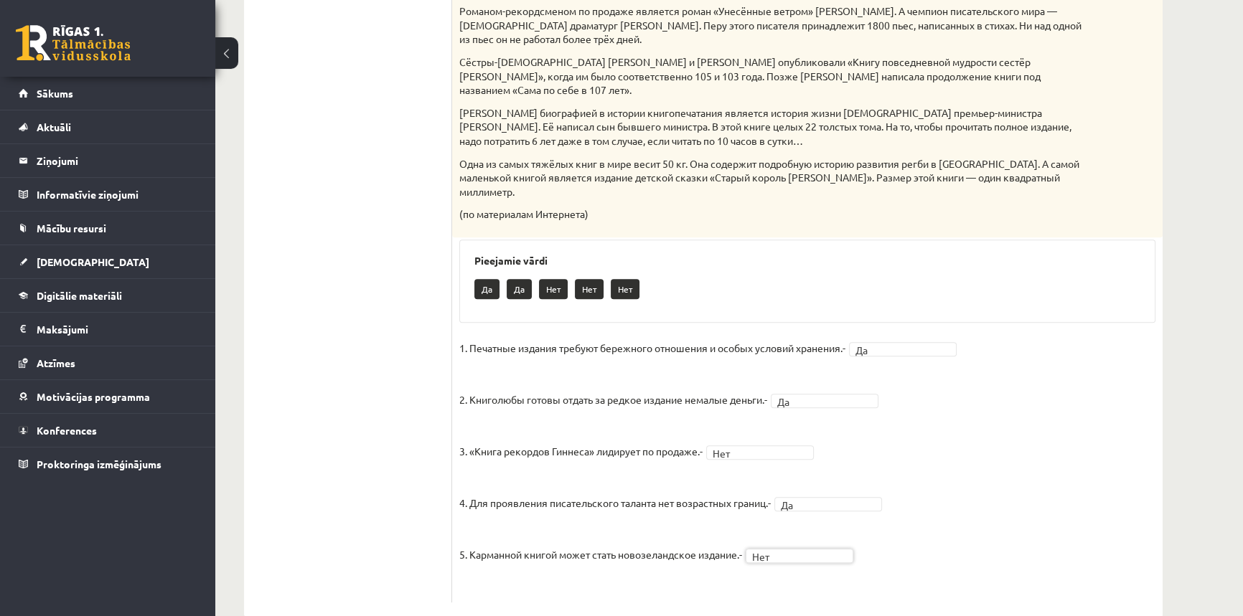
scroll to position [429, 0]
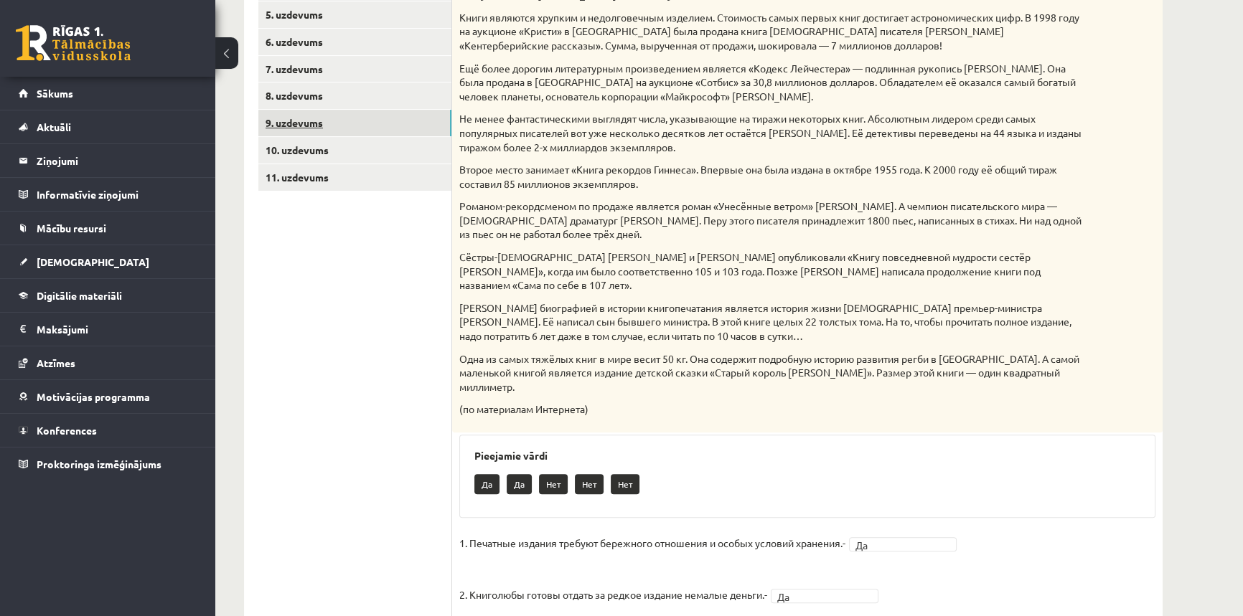
click at [338, 123] on link "9. uzdevums" at bounding box center [354, 123] width 193 height 27
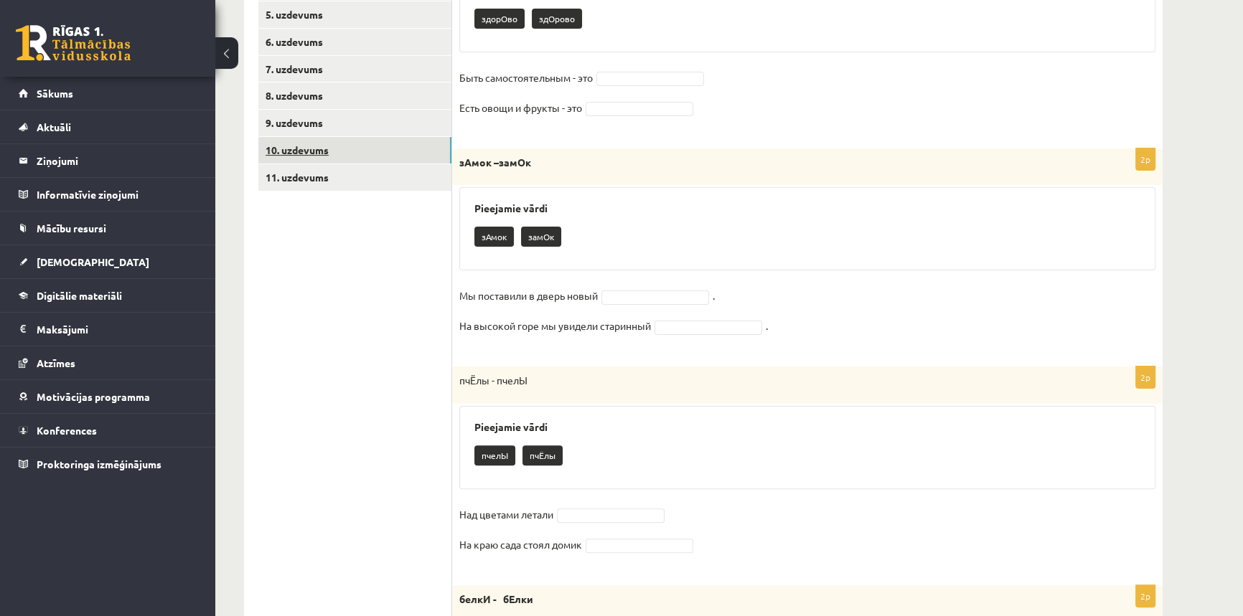
click at [322, 146] on link "10. uzdevums" at bounding box center [354, 150] width 193 height 27
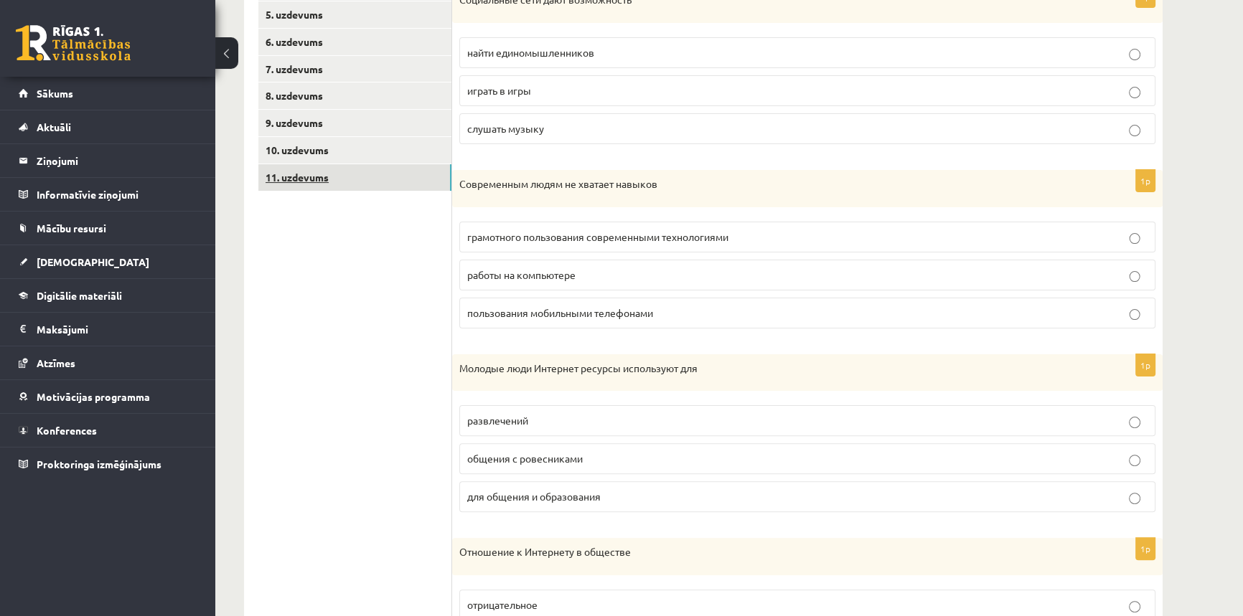
click at [334, 179] on link "11. uzdevums" at bounding box center [354, 177] width 193 height 27
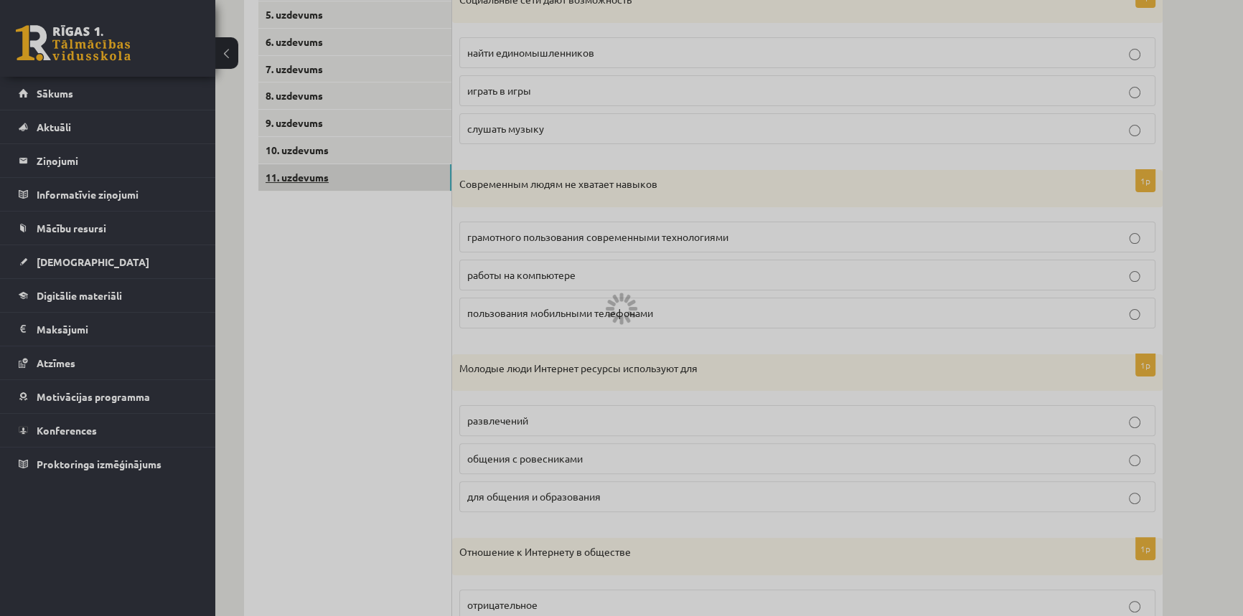
scroll to position [351, 0]
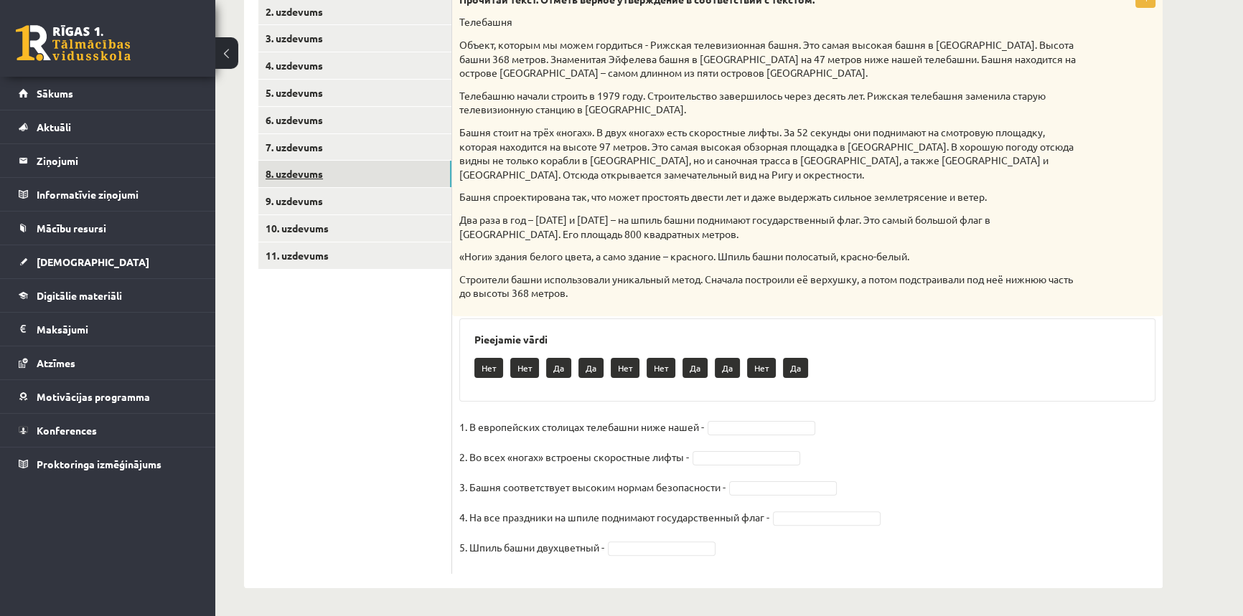
click at [302, 174] on link "8. uzdevums" at bounding box center [354, 174] width 193 height 27
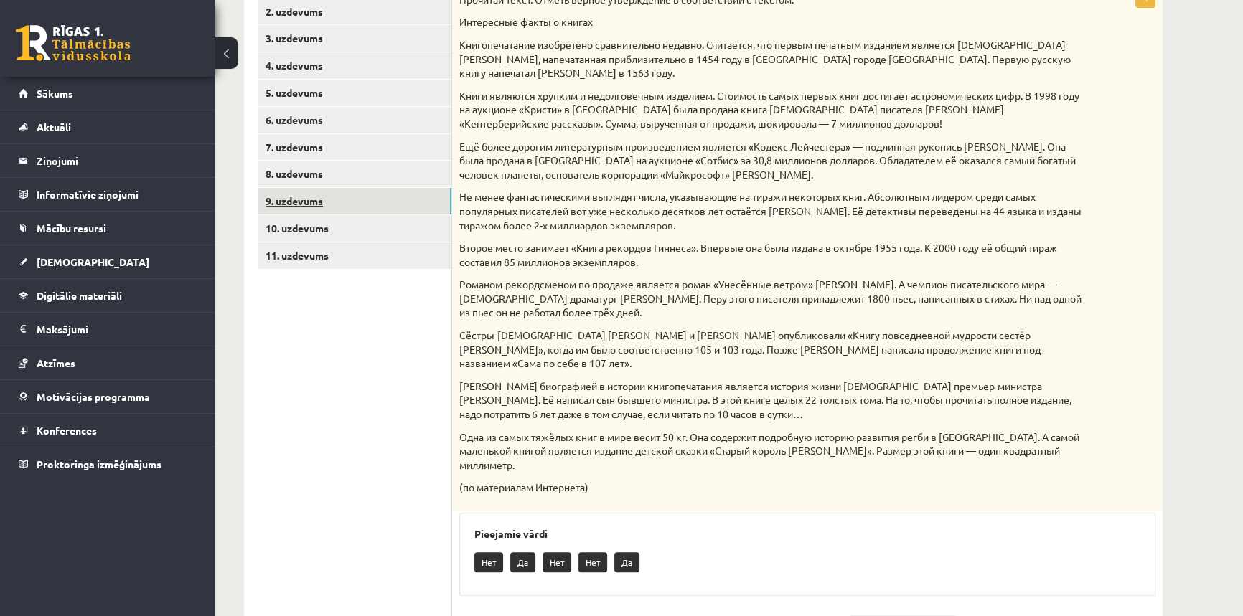
click at [306, 200] on link "9. uzdevums" at bounding box center [354, 201] width 193 height 27
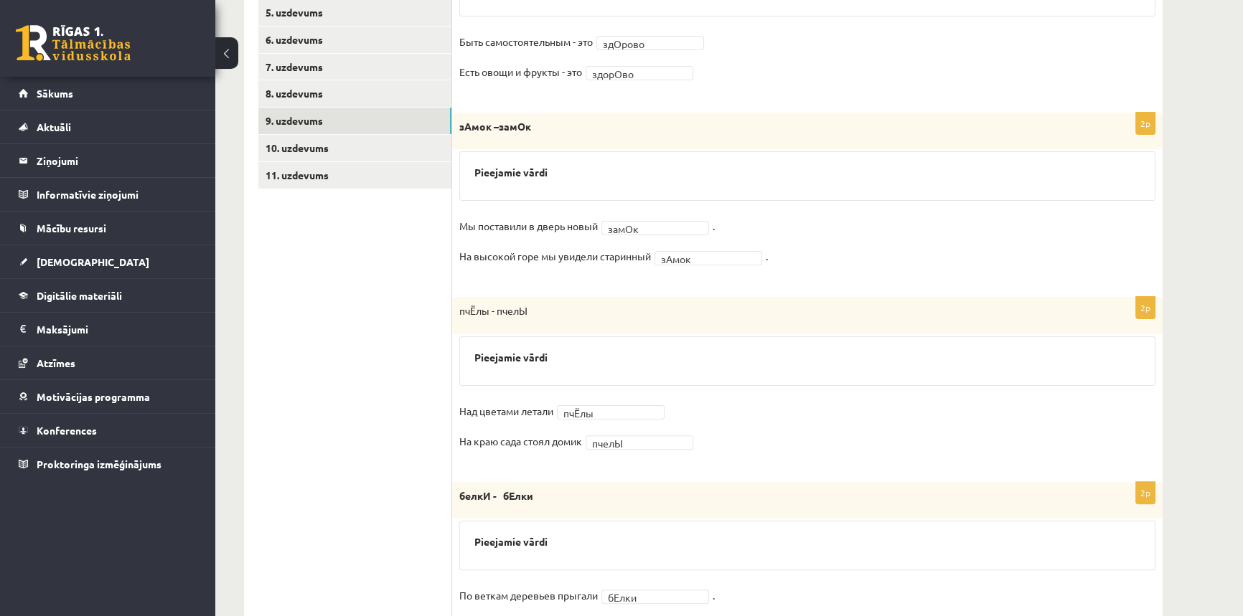
scroll to position [379, 0]
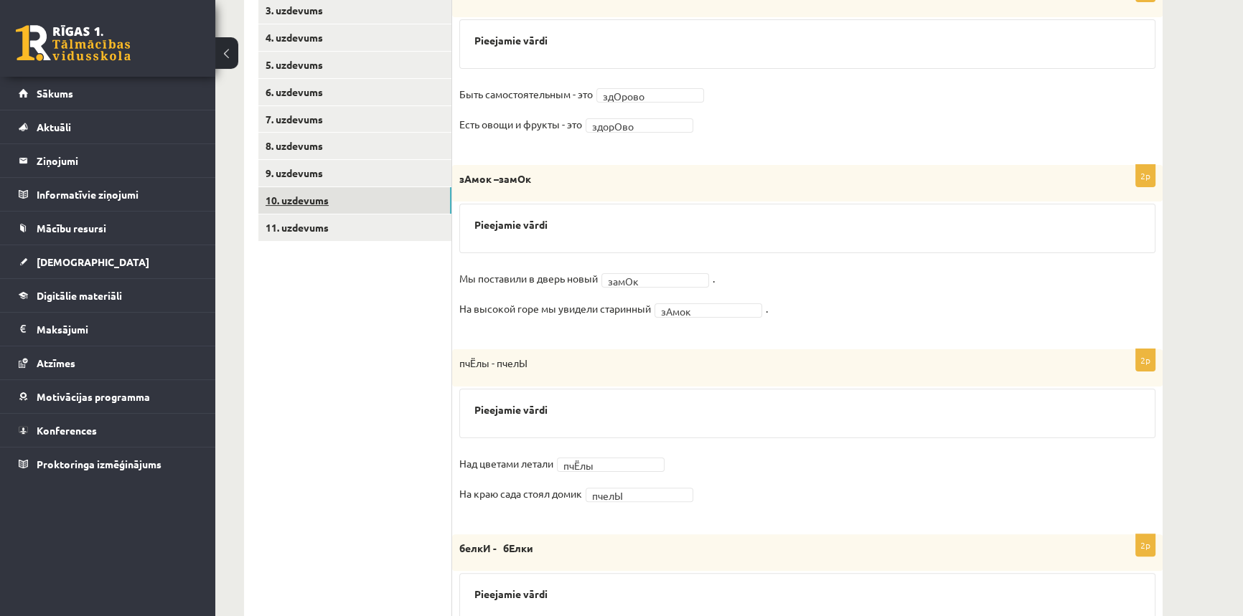
click at [315, 198] on link "10. uzdevums" at bounding box center [354, 200] width 193 height 27
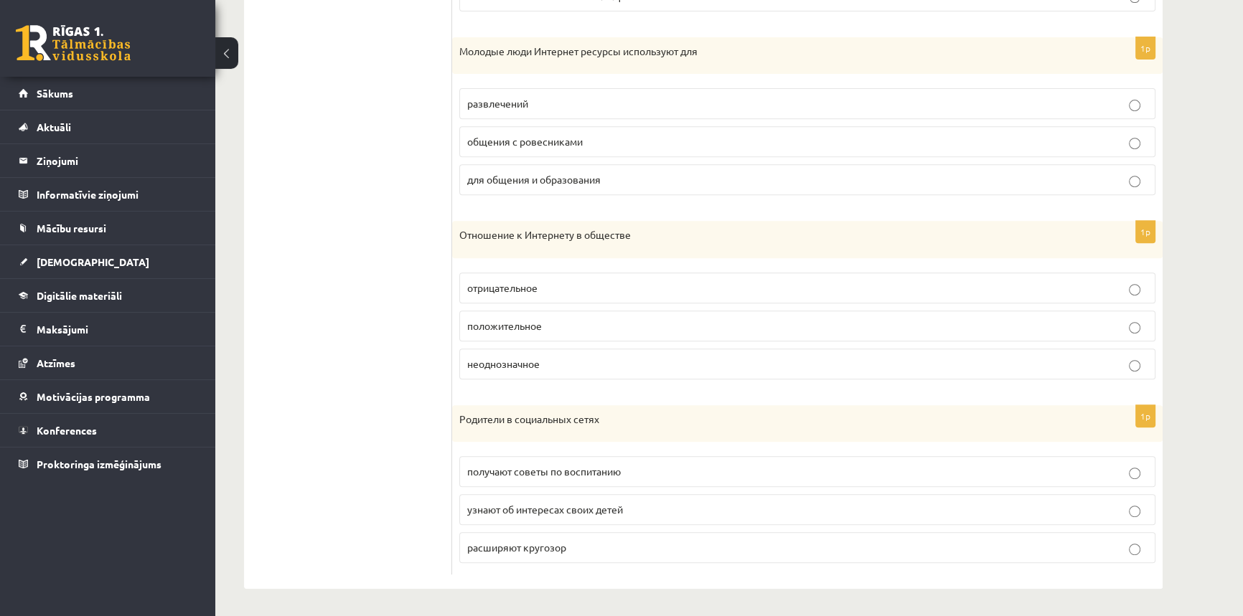
scroll to position [486, 0]
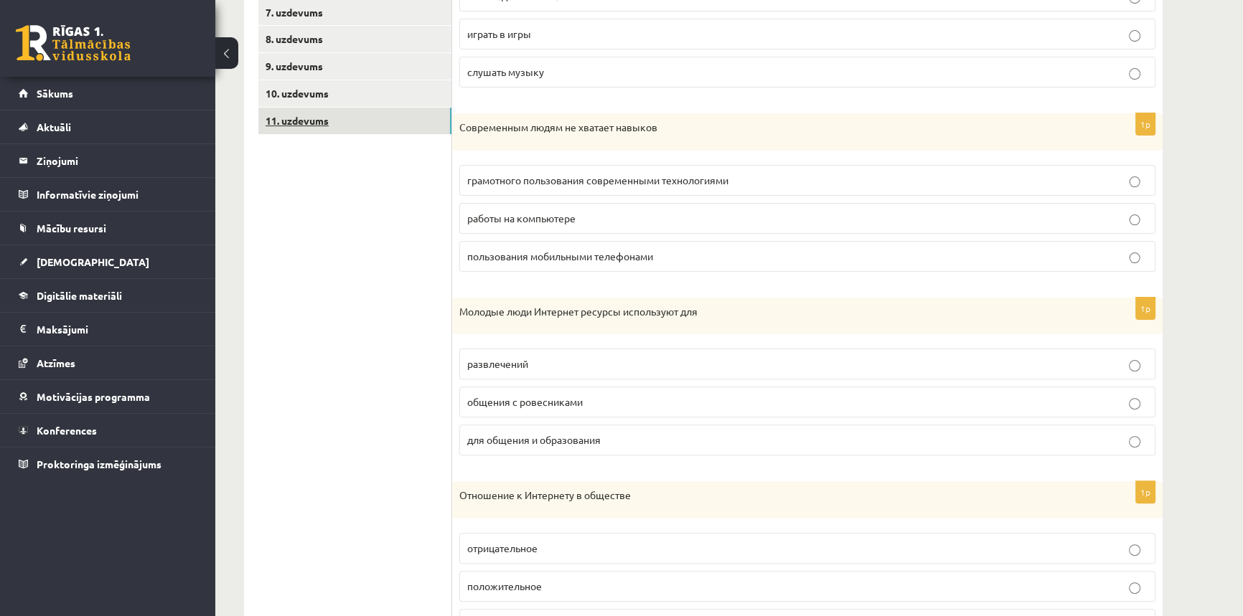
click at [304, 121] on link "11. uzdevums" at bounding box center [354, 121] width 193 height 27
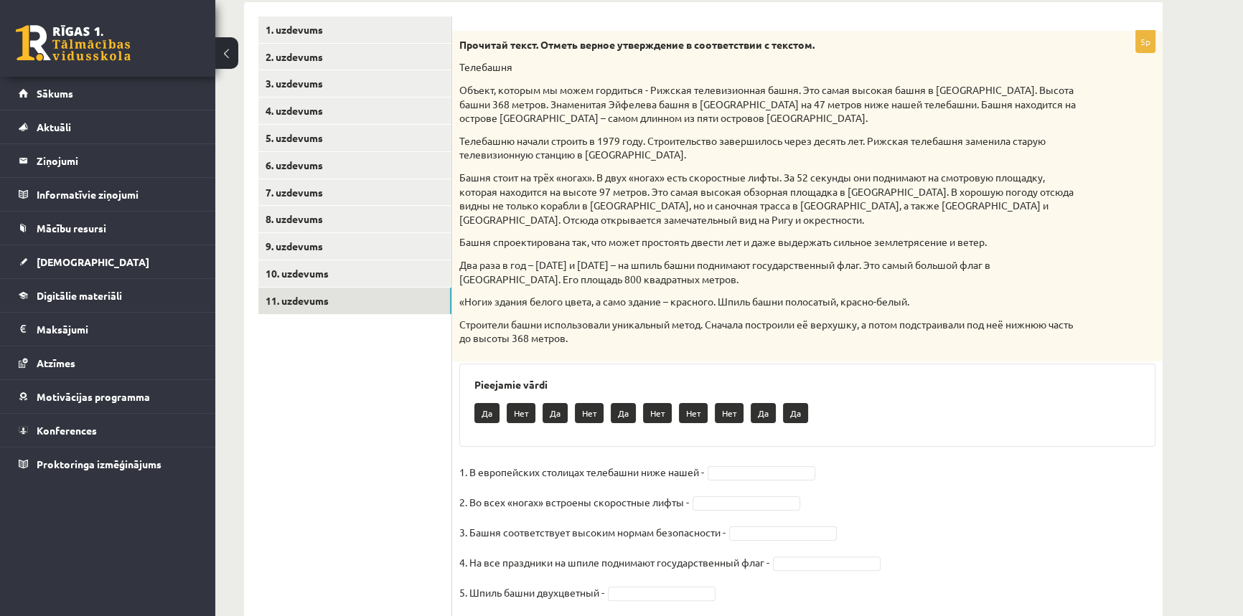
scroll to position [220, 0]
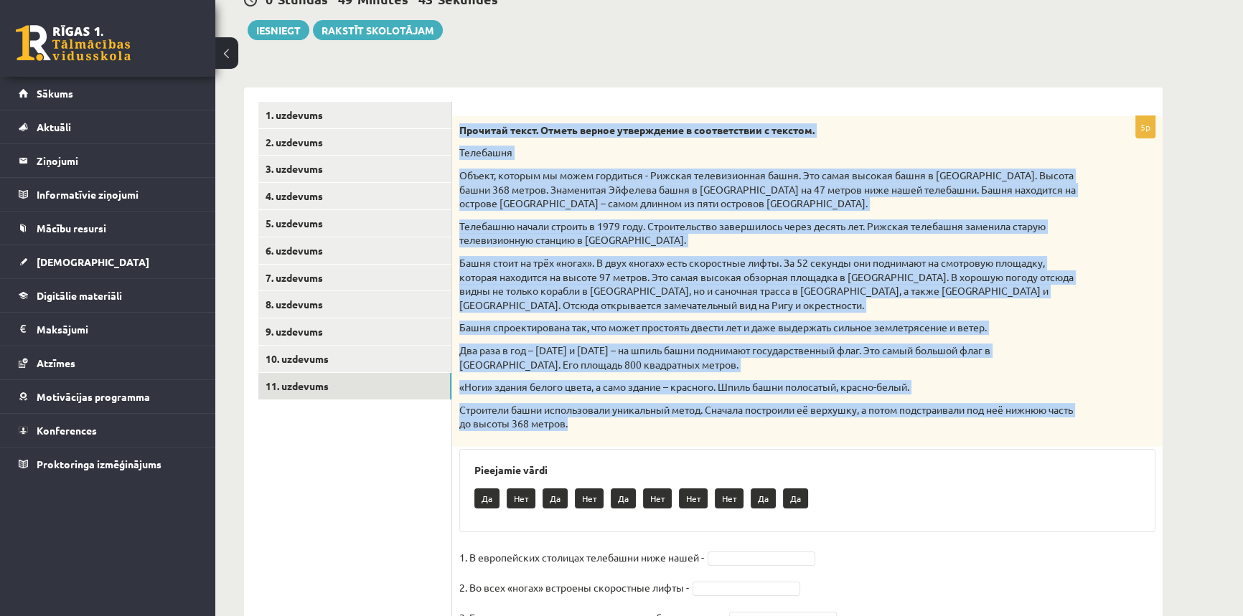
drag, startPoint x: 459, startPoint y: 129, endPoint x: 726, endPoint y: 423, distance: 396.7
click at [726, 423] on div "Прочитай текст. Отметь верное утверждение в соответствии с текстом. [GEOGRAPHIC…" at bounding box center [807, 281] width 710 height 331
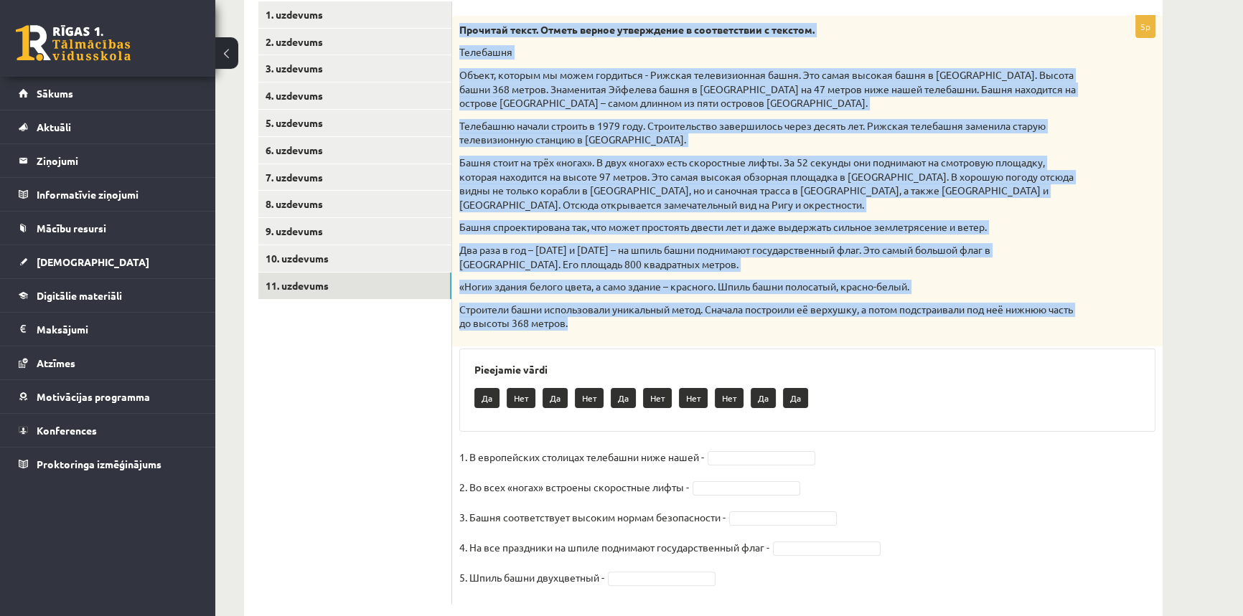
scroll to position [351, 0]
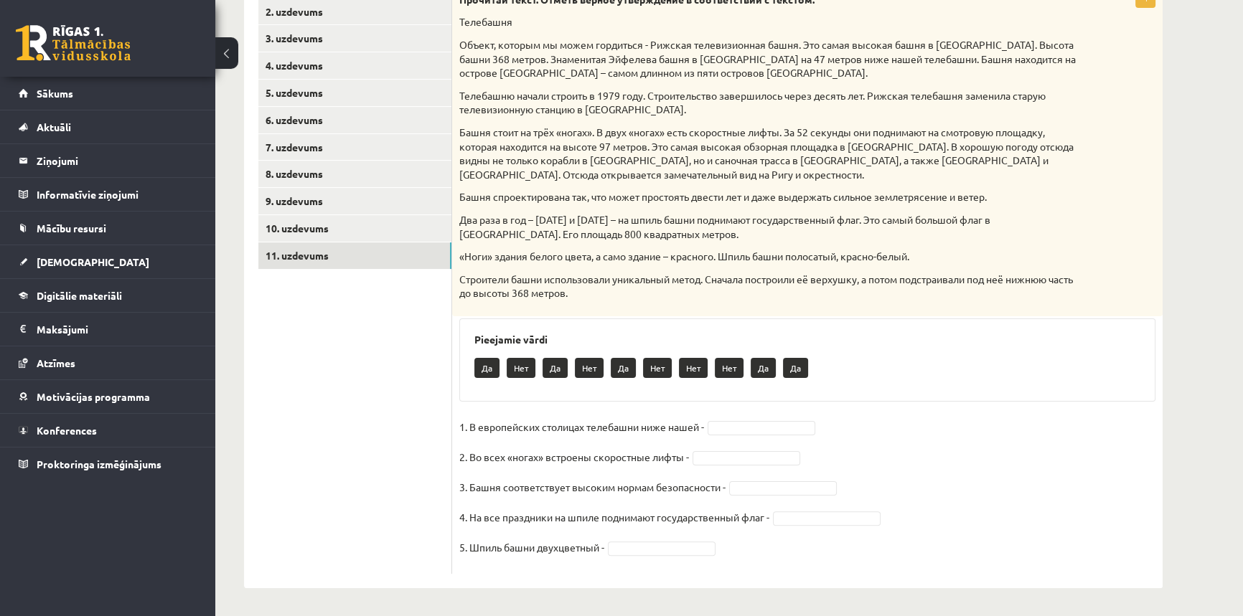
click at [985, 356] on div "Да Нет Да Нет Да Нет Нет Нет Да Да" at bounding box center [807, 370] width 666 height 34
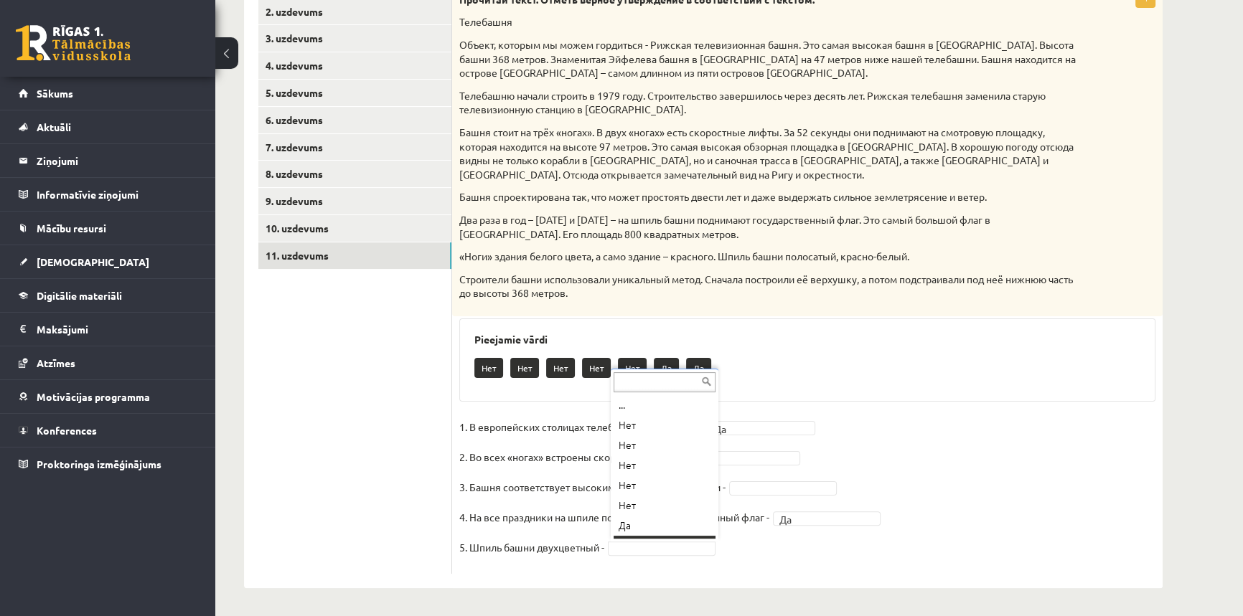
scroll to position [17, 0]
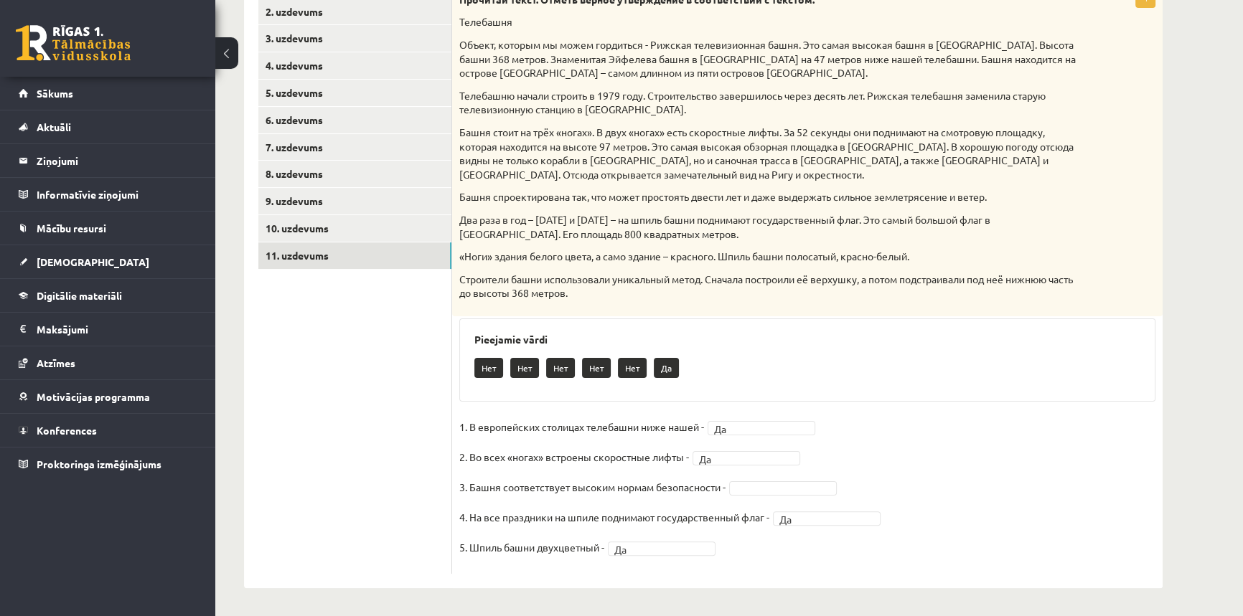
click at [725, 485] on p "3. Башня соответствует высоким нормам безопасности -" at bounding box center [592, 487] width 266 height 22
click at [283, 489] on ul "1. uzdevums 2. uzdevums 3. uzdevums 4. uzdevums 5. uzdevums 6. uzdevums 7. uzde…" at bounding box center [355, 272] width 194 height 603
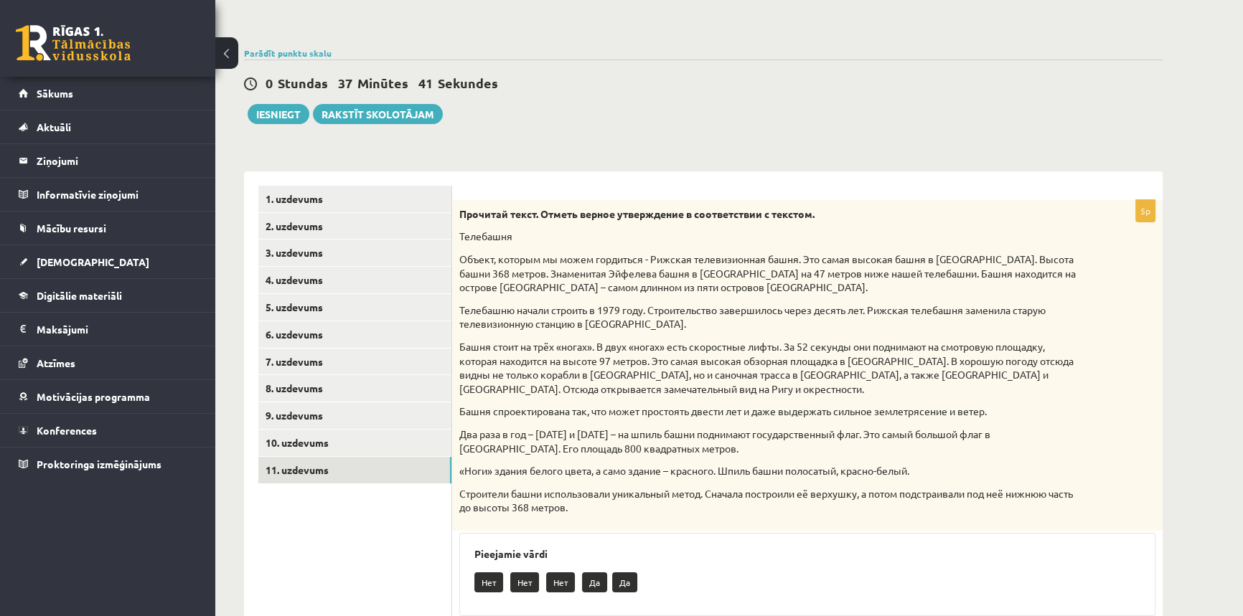
scroll to position [90, 0]
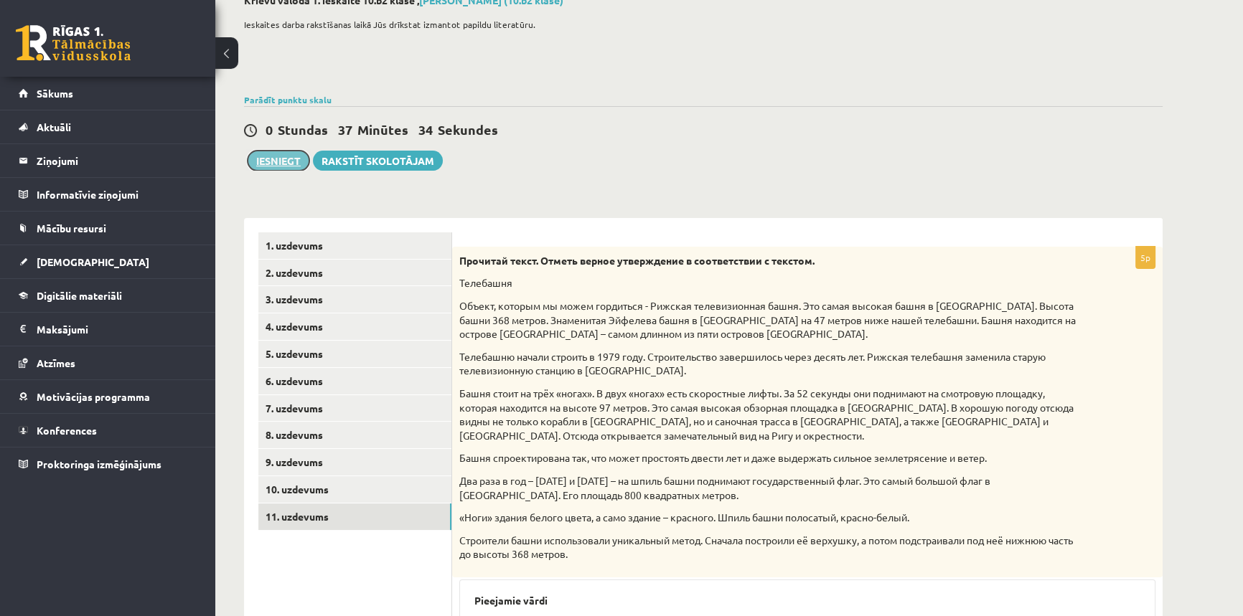
click at [283, 156] on button "Iesniegt" at bounding box center [279, 161] width 62 height 20
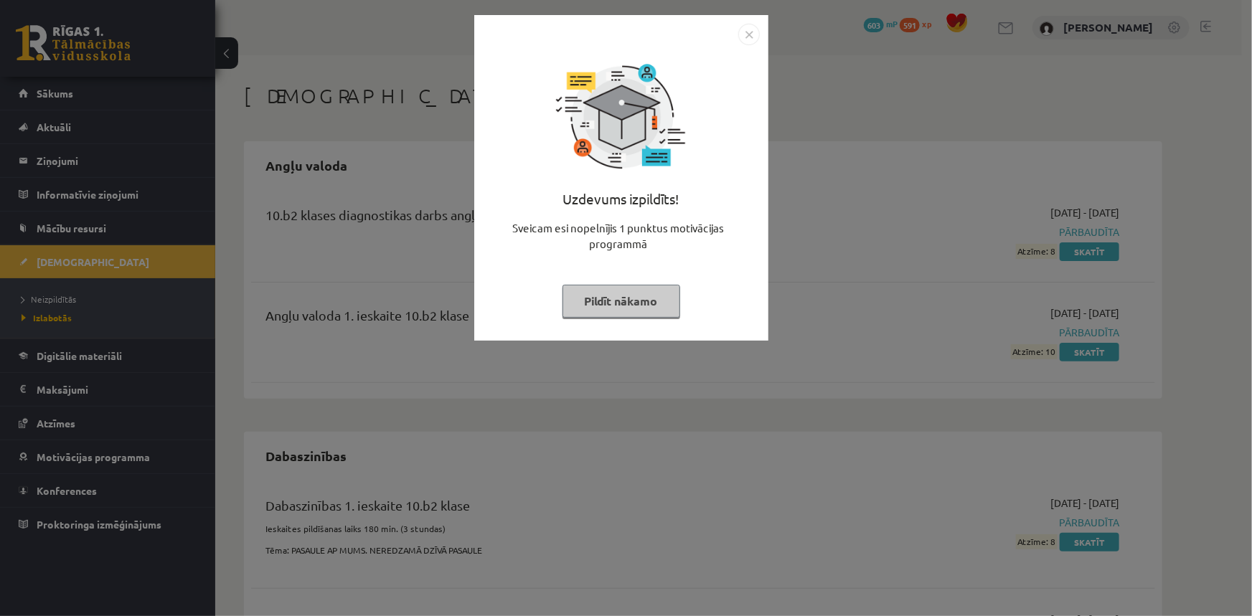
click at [749, 29] on img "Close" at bounding box center [749, 35] width 22 height 22
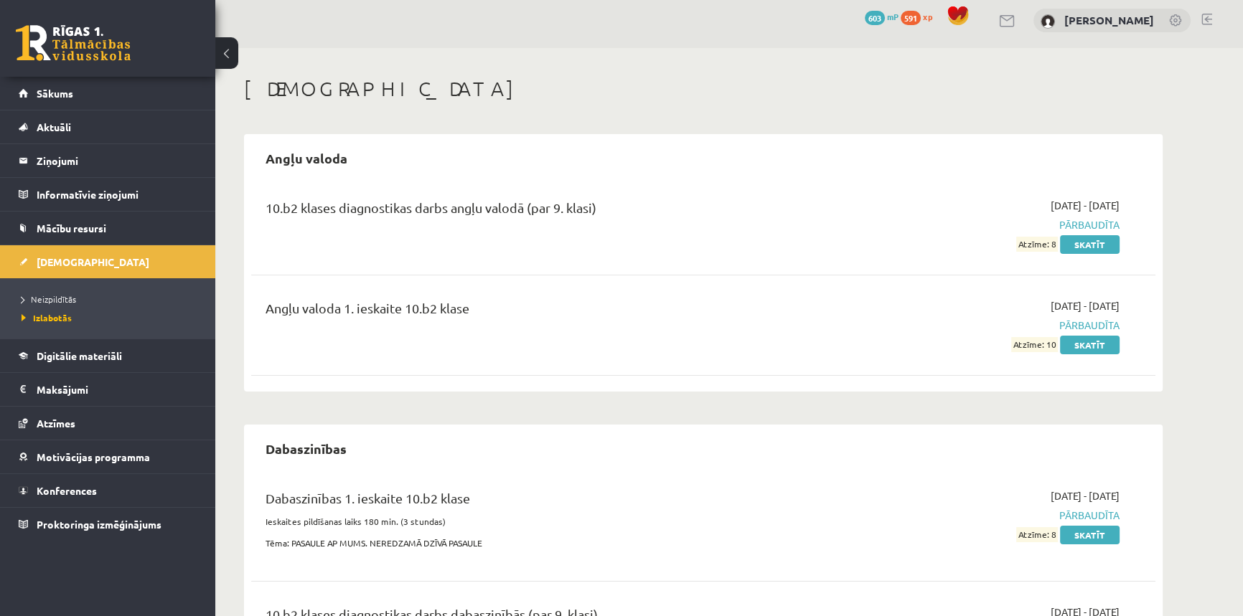
drag, startPoint x: 357, startPoint y: 119, endPoint x: 389, endPoint y: 157, distance: 49.4
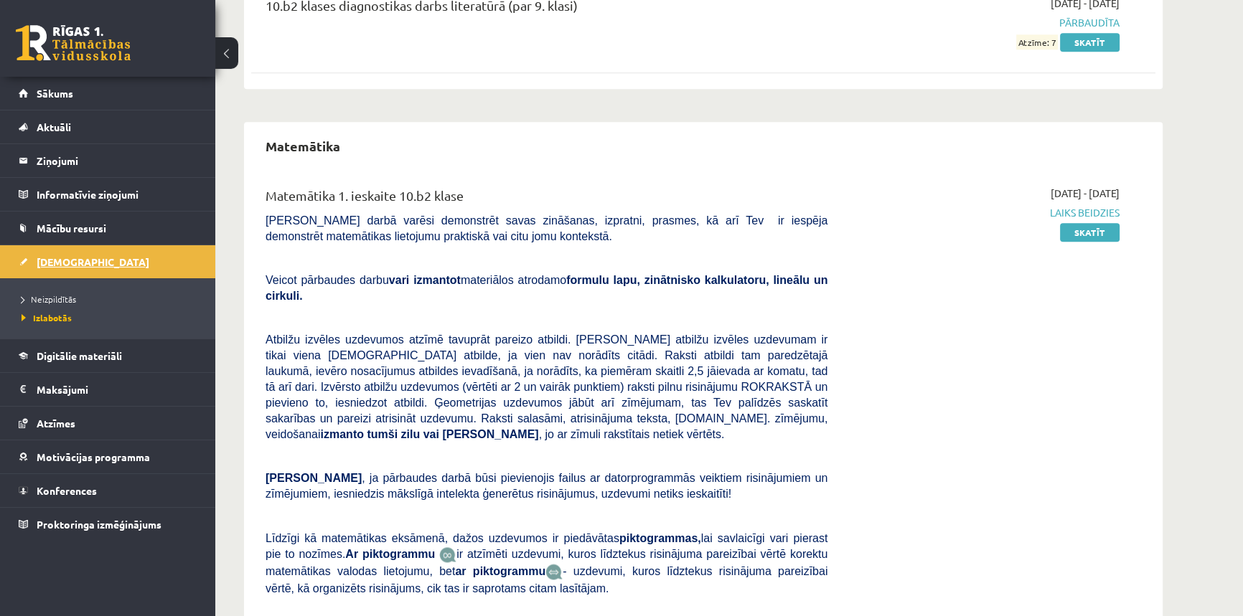
scroll to position [2081, 0]
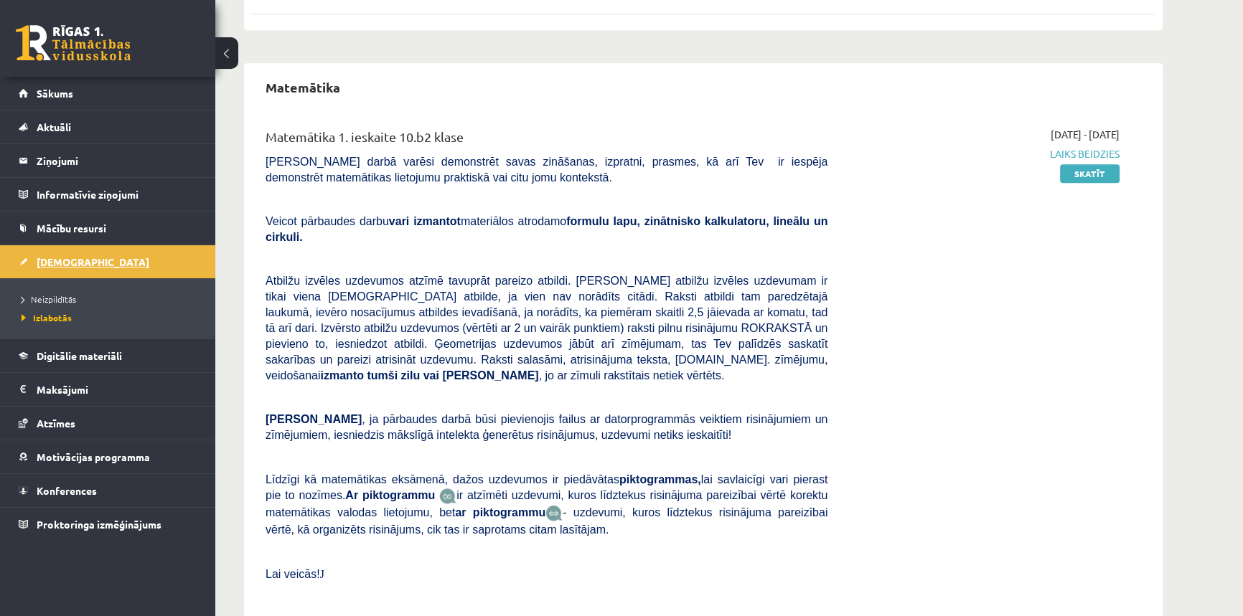
click at [51, 267] on link "[DEMOGRAPHIC_DATA]" at bounding box center [108, 261] width 179 height 33
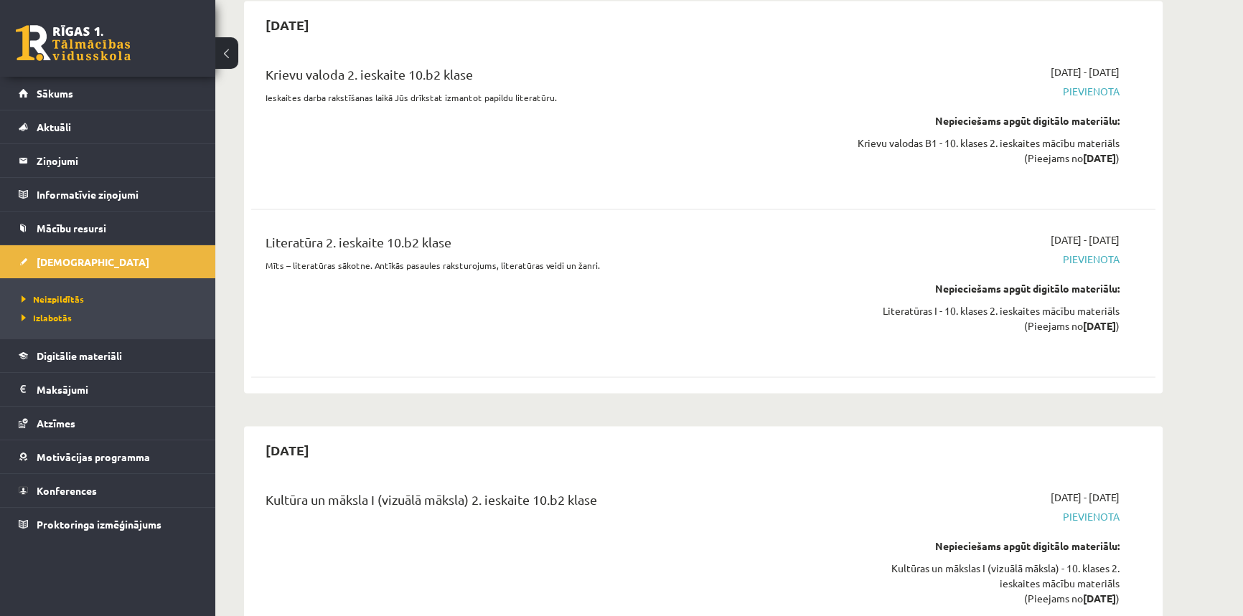
scroll to position [2516, 0]
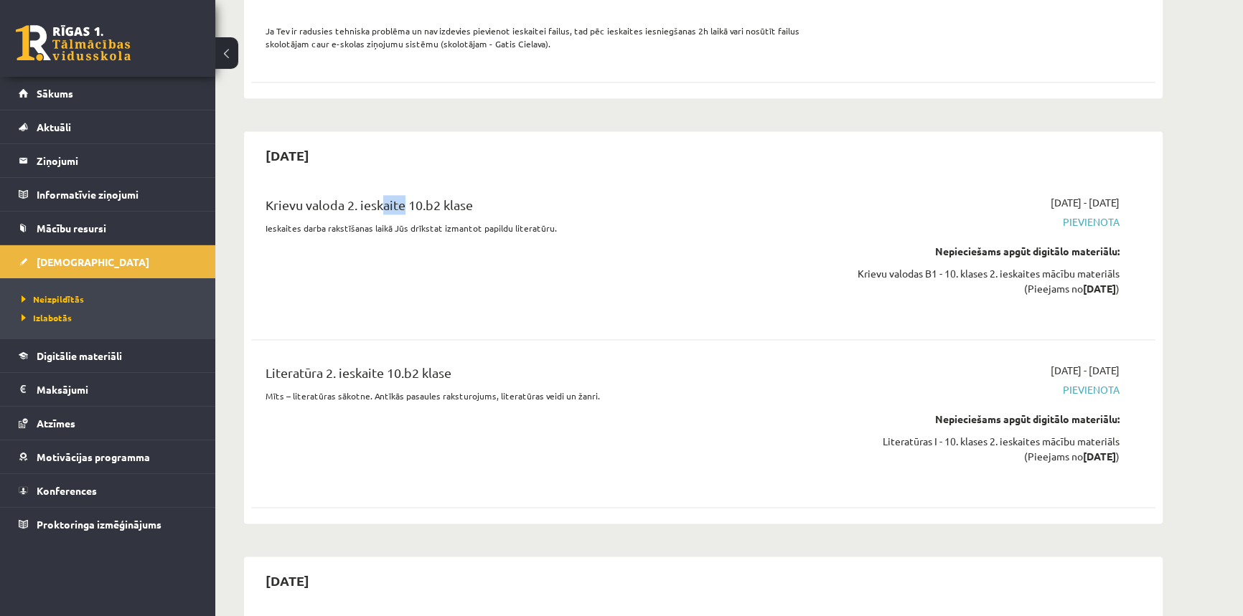
drag, startPoint x: 375, startPoint y: 164, endPoint x: 400, endPoint y: 156, distance: 26.1
click at [400, 195] on div "Krievu valoda 2. ieskaite 10.b2 klase" at bounding box center [546, 208] width 562 height 27
click at [418, 222] on p "Ieskaites darba rakstīšanas laikā Jūs drīkstat izmantot papildu literatūru." at bounding box center [546, 228] width 562 height 13
drag, startPoint x: 365, startPoint y: 327, endPoint x: 265, endPoint y: 337, distance: 100.2
click at [265, 363] on div "Literatūra 2. ieskaite 10.b2 klase" at bounding box center [546, 376] width 562 height 27
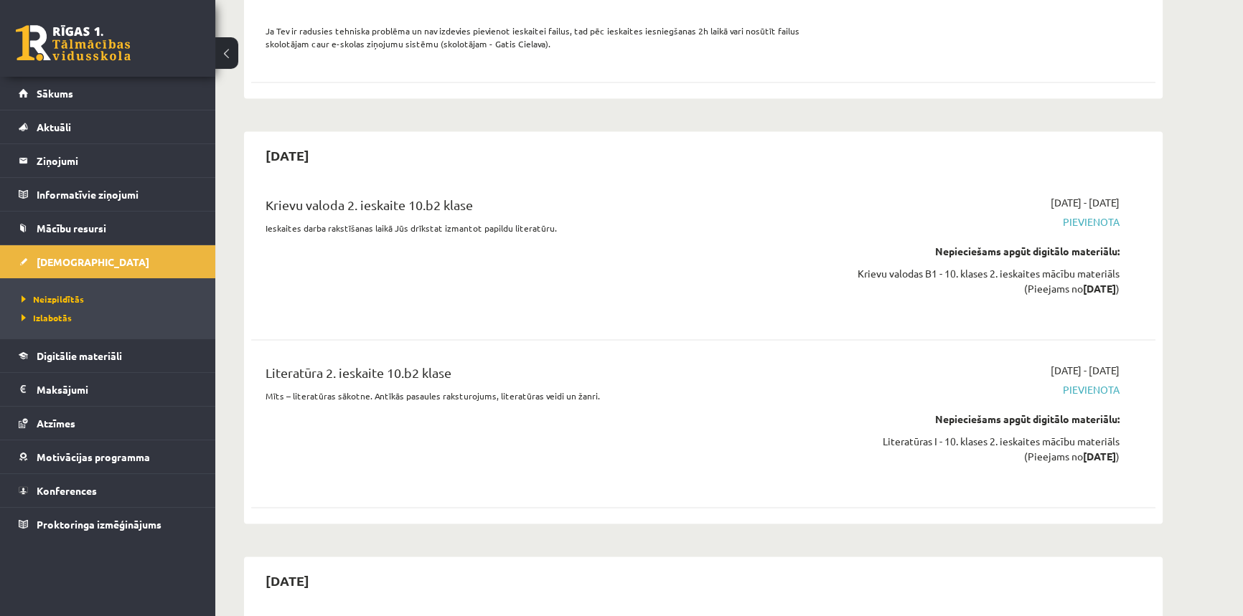
drag, startPoint x: 305, startPoint y: 373, endPoint x: 280, endPoint y: 358, distance: 29.3
click at [298, 366] on div "Literatūra 2. ieskaite 10.b2 klase Mīts – literatūras sākotne. Antīkās pasaules…" at bounding box center [546, 423] width 583 height 121
click at [301, 390] on div "Literatūra 2. ieskaite 10.b2 klase Mīts – literatūras sākotne. Antīkās pasaules…" at bounding box center [546, 423] width 583 height 121
